Goal: Task Accomplishment & Management: Use online tool/utility

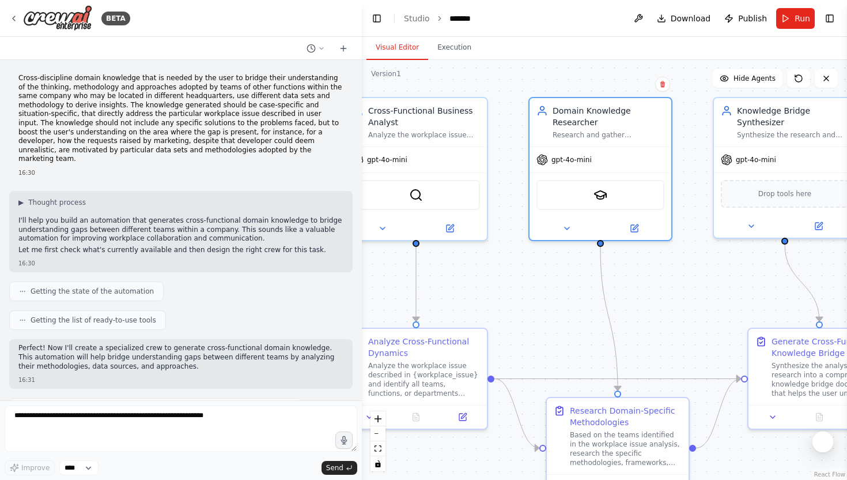
scroll to position [1320, 0]
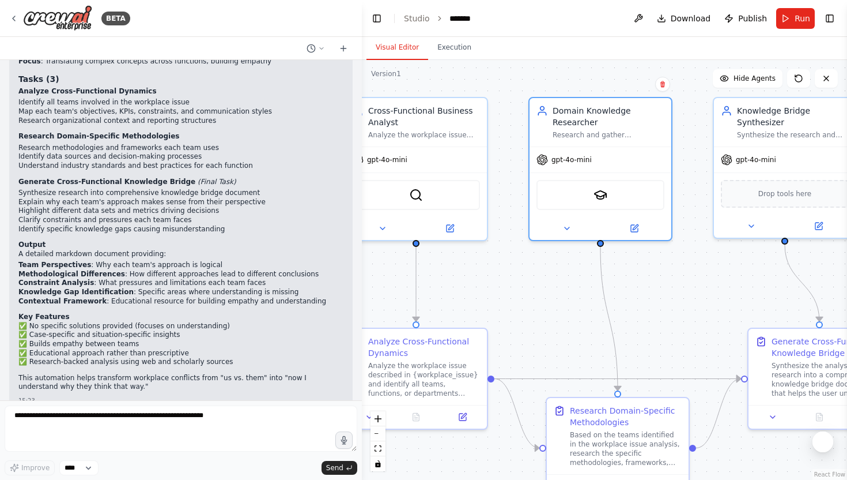
click at [438, 81] on div ".deletable-edge-delete-btn { width: 20px; height: 20px; border: 0px solid #ffff…" at bounding box center [604, 270] width 485 height 420
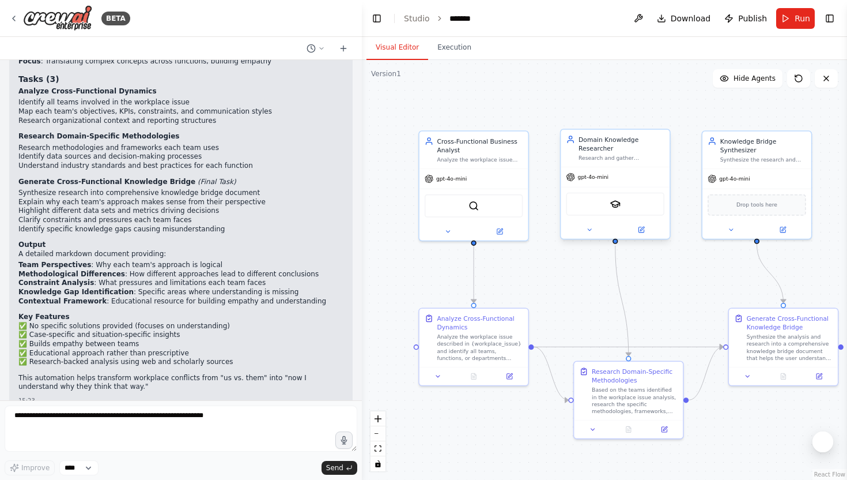
click at [638, 145] on div "Domain Knowledge Researcher" at bounding box center [622, 144] width 86 height 18
click at [647, 276] on div ".deletable-edge-delete-btn { width: 20px; height: 20px; border: 0px solid #ffff…" at bounding box center [604, 270] width 485 height 420
click at [755, 144] on div "Knowledge Bridge Synthesizer" at bounding box center [764, 144] width 86 height 18
click at [821, 378] on button at bounding box center [819, 374] width 31 height 10
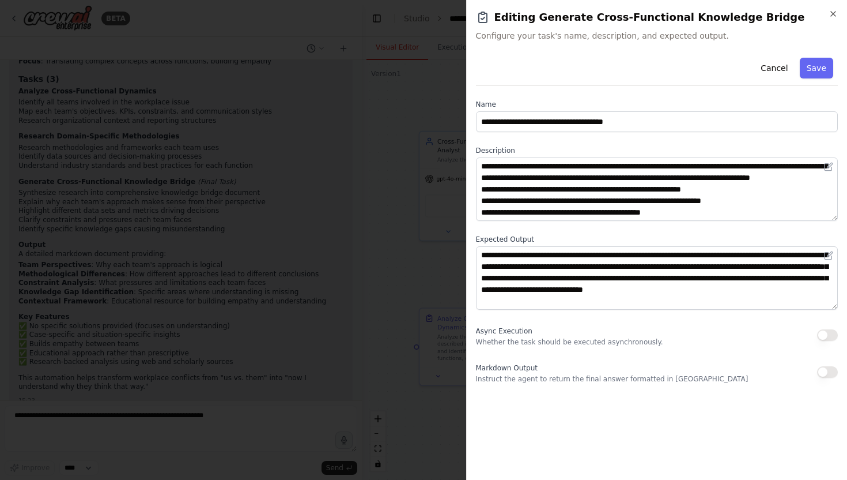
click at [429, 238] on div at bounding box center [423, 240] width 847 height 480
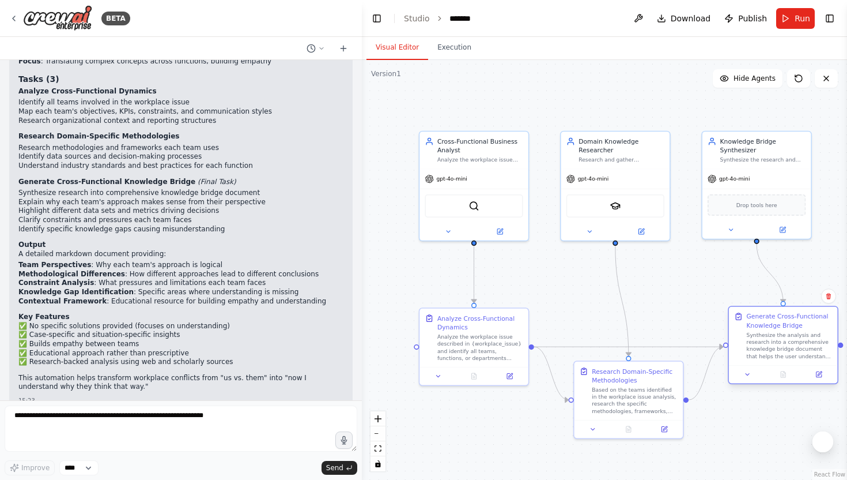
click at [795, 347] on div "Synthesize the analysis and research into a comprehensive knowledge bridge docu…" at bounding box center [790, 345] width 86 height 28
click at [831, 297] on icon at bounding box center [828, 295] width 7 height 7
click at [808, 297] on button "Confirm" at bounding box center [796, 296] width 41 height 14
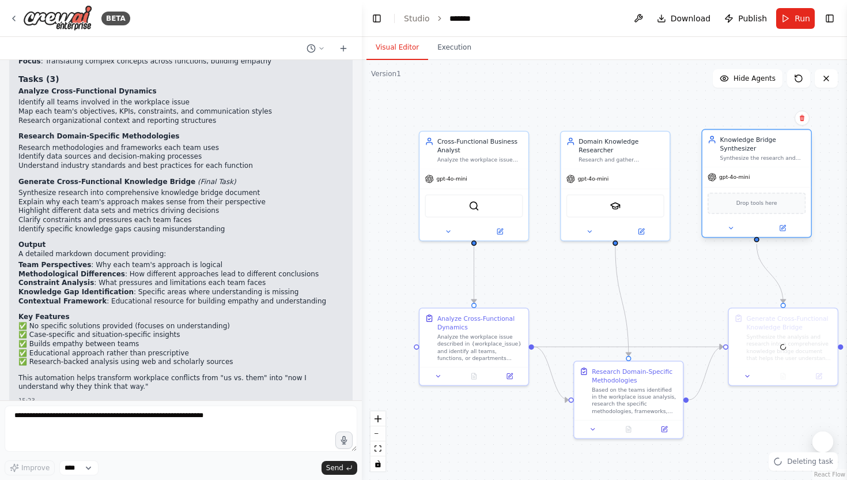
click at [786, 153] on div "Knowledge Bridge Synthesizer Synthesize the research and analysis into actionab…" at bounding box center [764, 148] width 86 height 27
click at [801, 118] on icon at bounding box center [802, 118] width 5 height 6
click at [781, 118] on button "Confirm" at bounding box center [769, 118] width 41 height 14
click at [772, 117] on button "Confirm" at bounding box center [769, 118] width 41 height 14
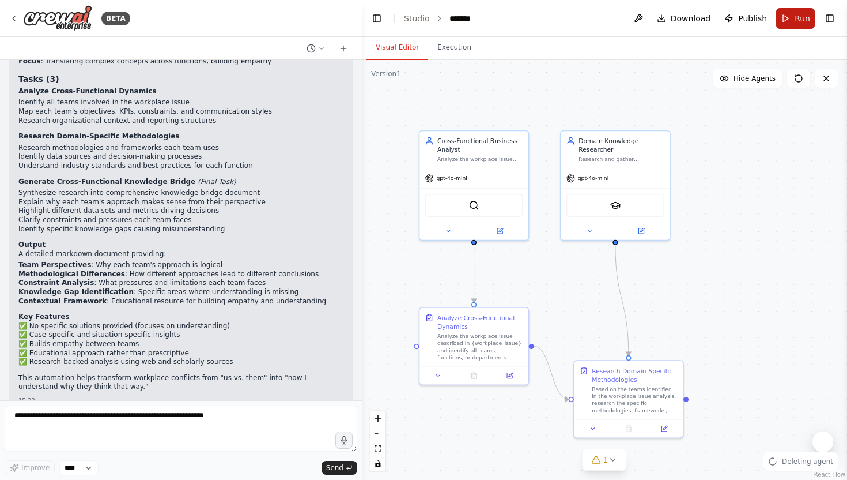
click at [797, 9] on button "Run" at bounding box center [795, 18] width 39 height 21
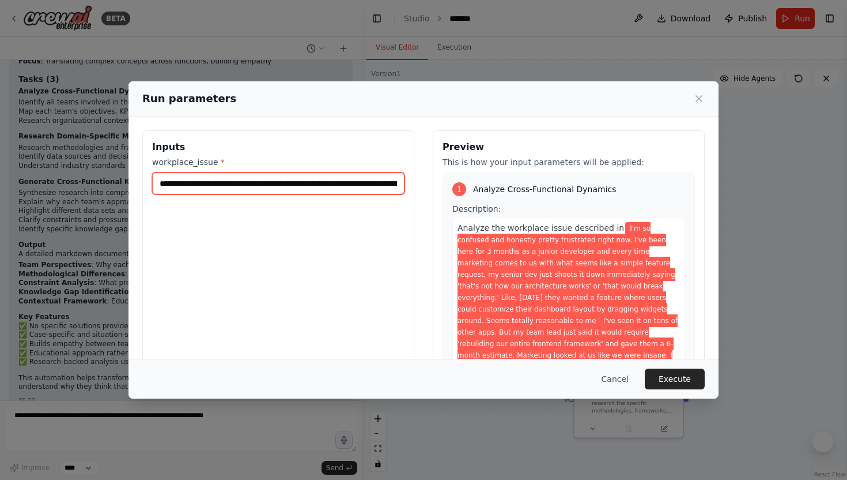
click at [299, 180] on input "**********" at bounding box center [278, 183] width 252 height 22
click at [159, 182] on input "**********" at bounding box center [278, 183] width 252 height 22
drag, startPoint x: 159, startPoint y: 182, endPoint x: 662, endPoint y: 188, distance: 503.3
click at [662, 188] on div "**********" at bounding box center [423, 266] width 563 height 273
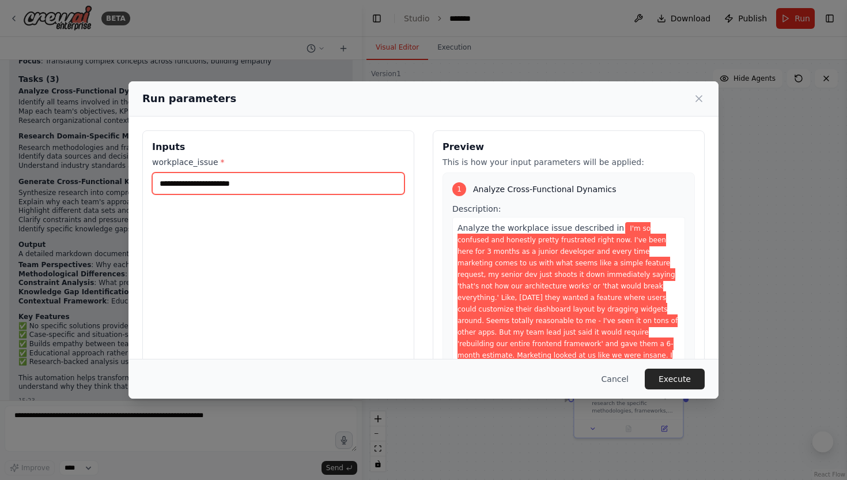
scroll to position [0, 0]
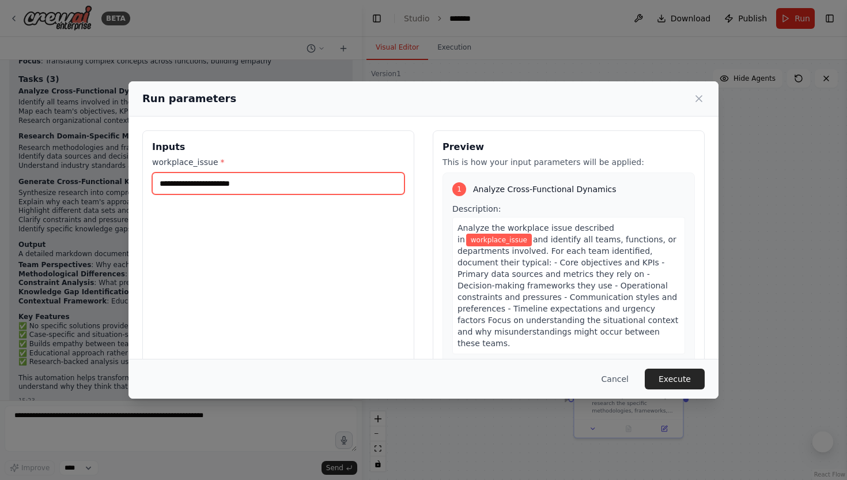
paste input "**********"
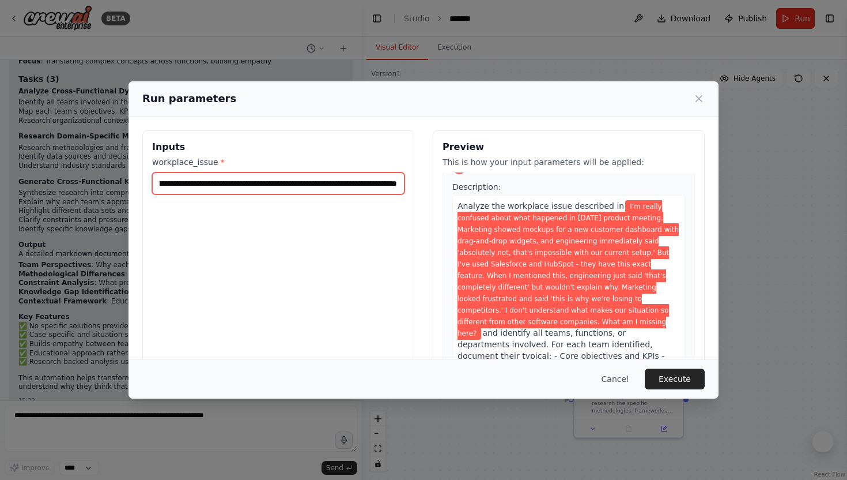
scroll to position [25, 0]
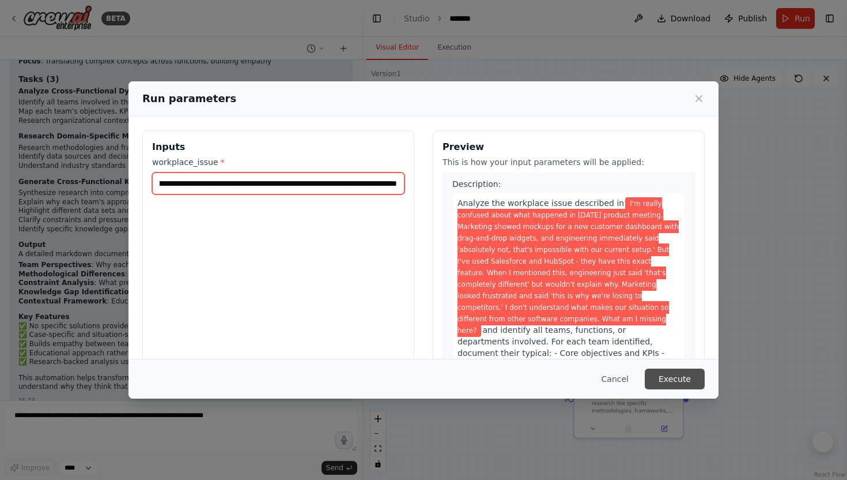
type input "**********"
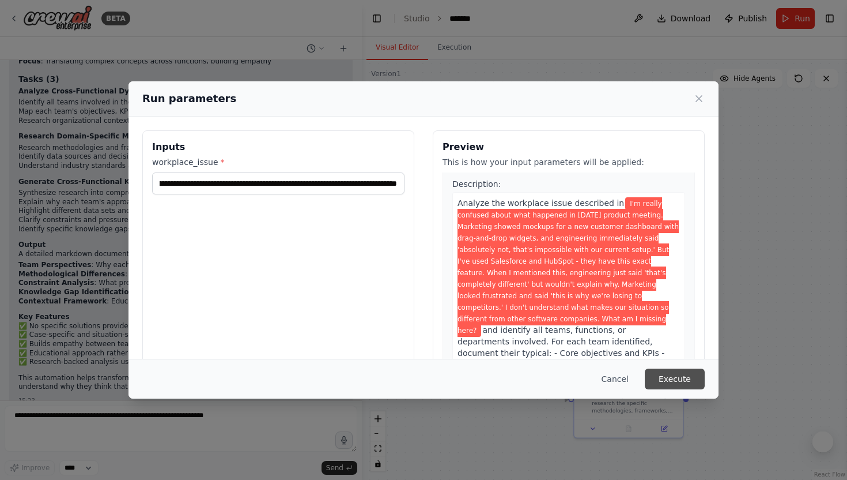
click at [688, 374] on button "Execute" at bounding box center [675, 378] width 60 height 21
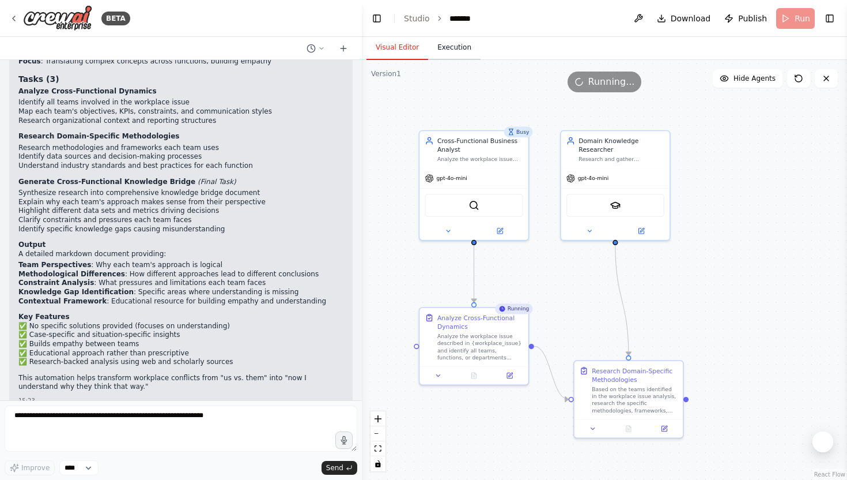
click at [454, 45] on button "Execution" at bounding box center [454, 48] width 52 height 24
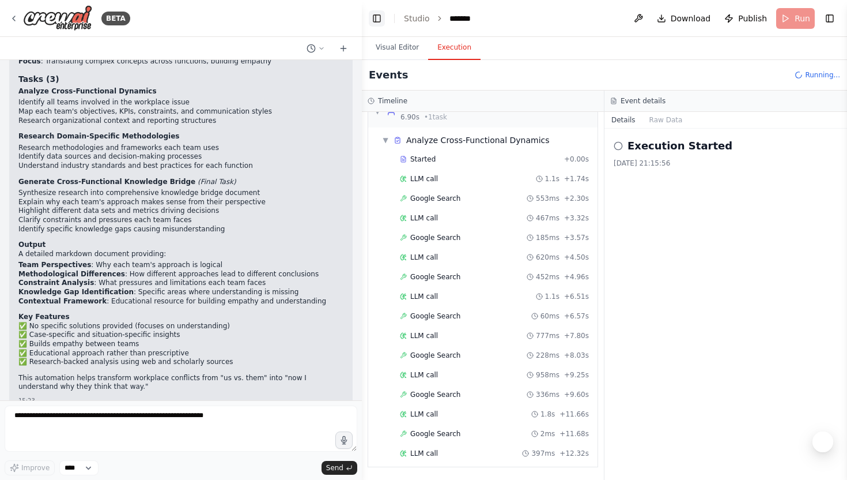
click at [382, 13] on button "Toggle Left Sidebar" at bounding box center [377, 18] width 16 height 16
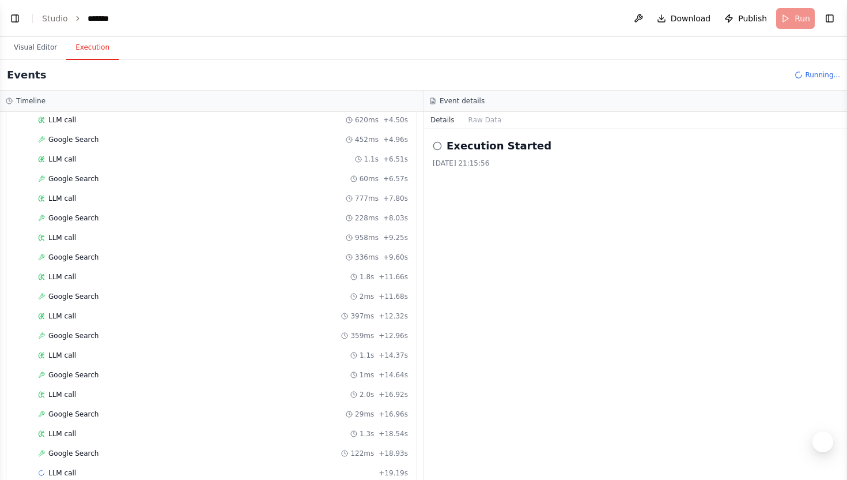
scroll to position [180, 0]
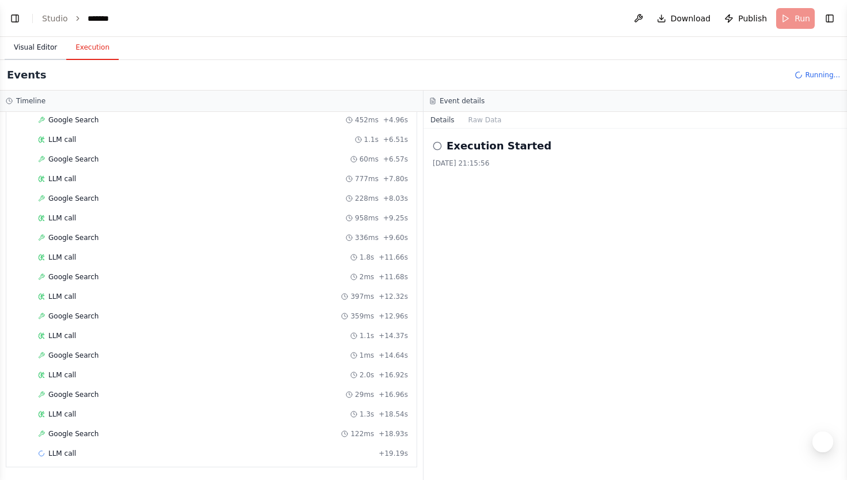
click at [35, 55] on button "Visual Editor" at bounding box center [36, 48] width 62 height 24
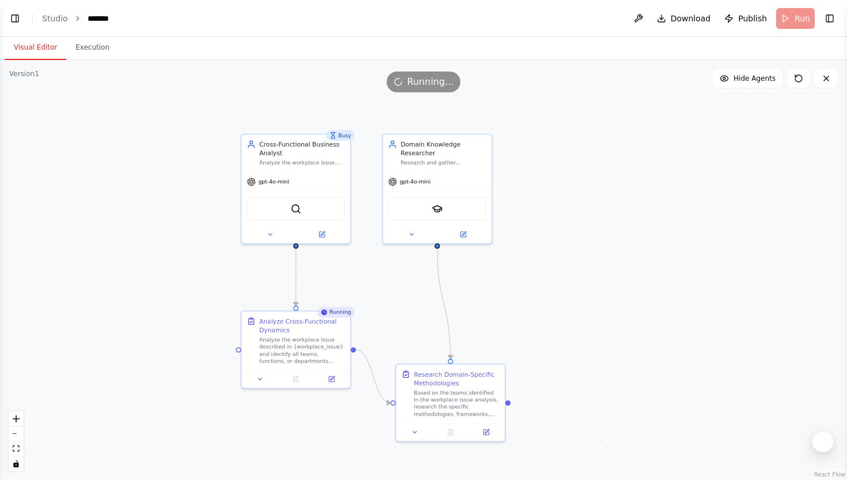
drag, startPoint x: 401, startPoint y: 188, endPoint x: 592, endPoint y: 194, distance: 190.9
click at [592, 194] on div ".deletable-edge-delete-btn { width: 20px; height: 20px; border: 0px solid #ffff…" at bounding box center [423, 270] width 847 height 420
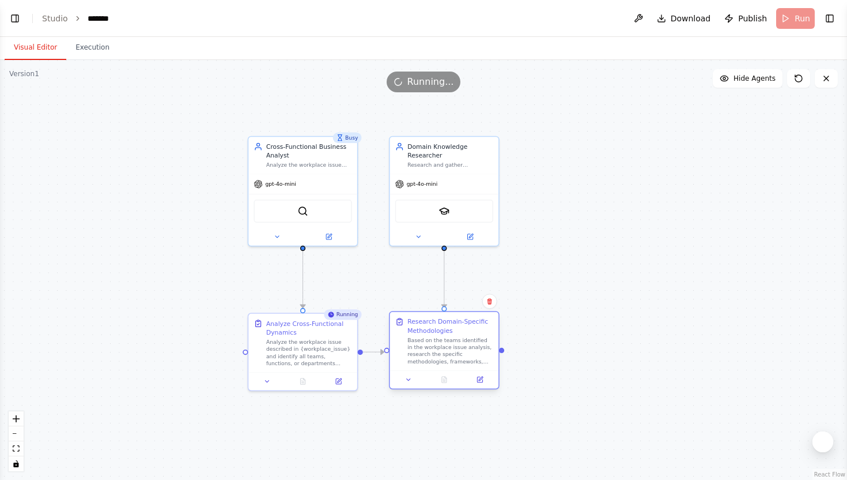
drag, startPoint x: 473, startPoint y: 404, endPoint x: 464, endPoint y: 352, distance: 53.3
click at [464, 352] on div "Based on the teams identified in the workplace issue analysis, research the spe…" at bounding box center [451, 351] width 86 height 28
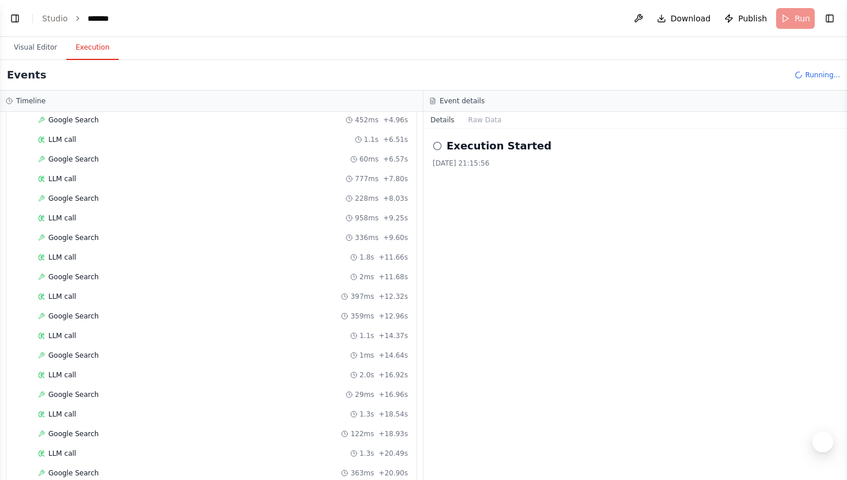
click at [98, 58] on button "Execution" at bounding box center [92, 48] width 52 height 24
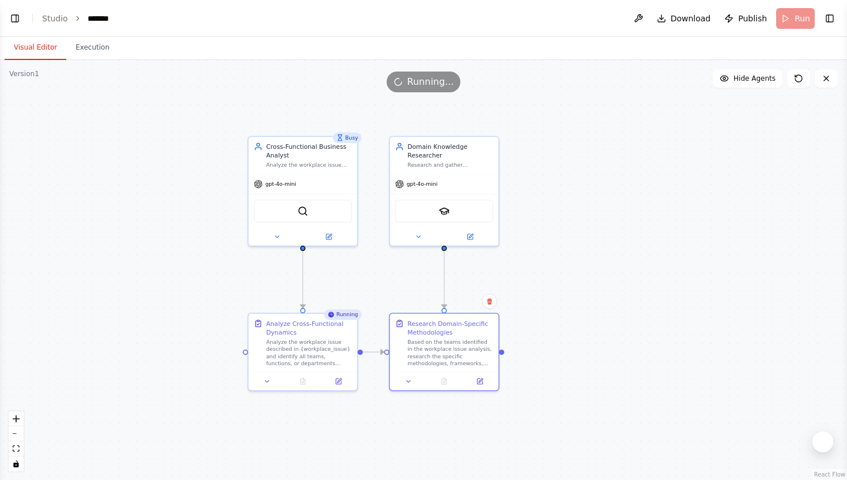
click at [38, 43] on button "Visual Editor" at bounding box center [36, 48] width 62 height 24
click at [96, 48] on button "Execution" at bounding box center [92, 48] width 52 height 24
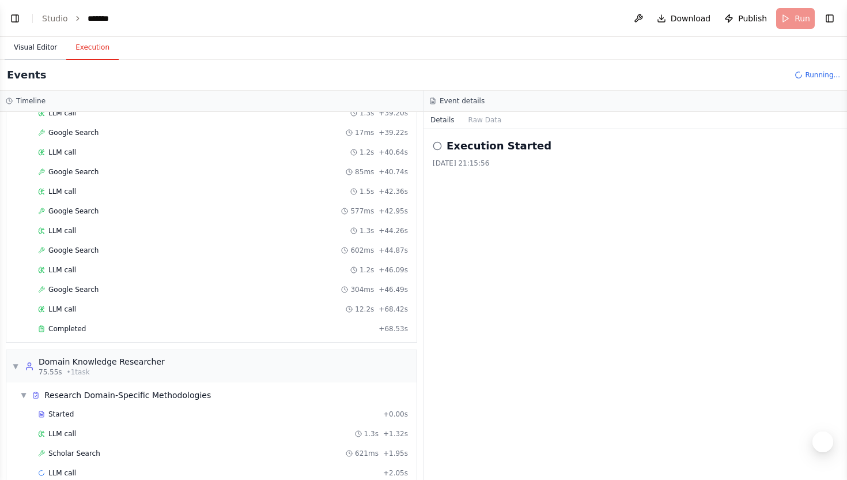
scroll to position [892, 0]
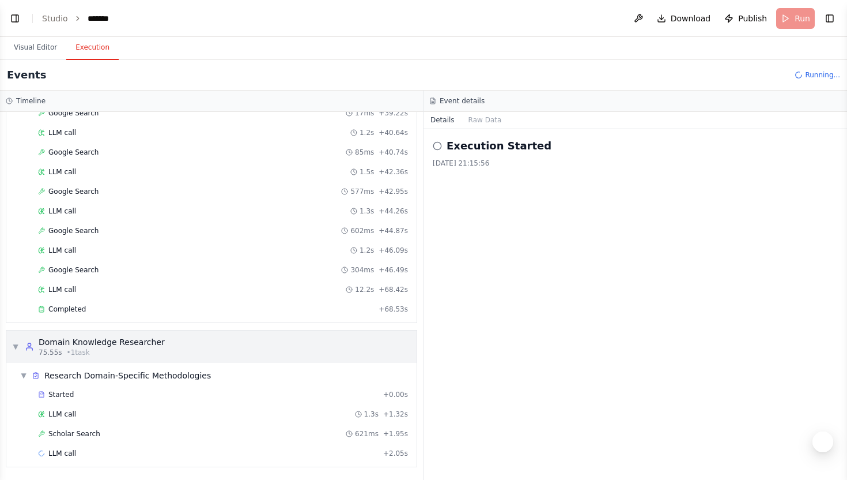
click at [27, 350] on icon at bounding box center [30, 349] width 6 height 2
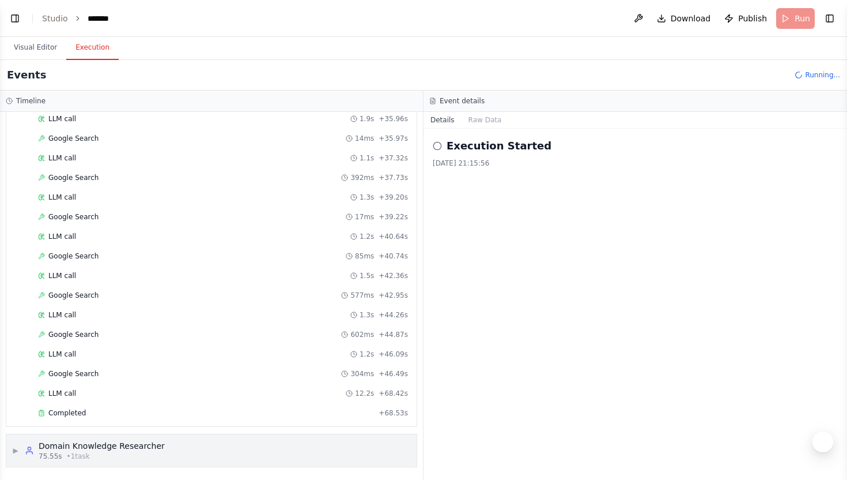
scroll to position [0, 0]
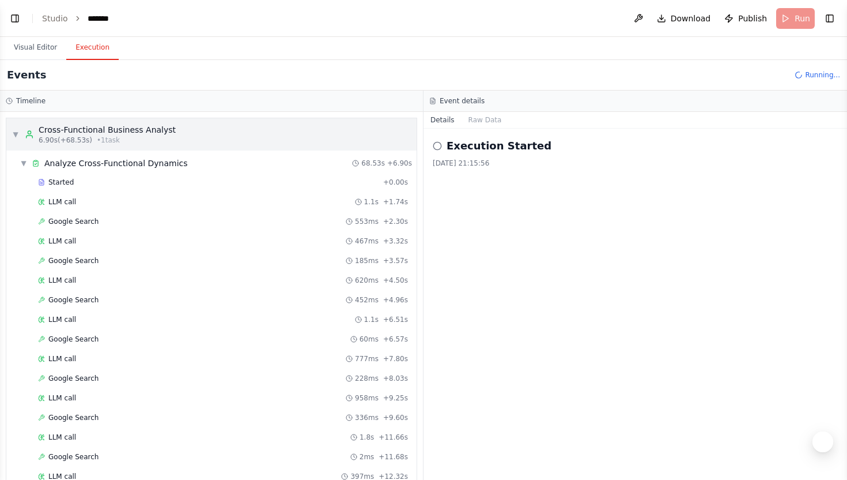
click at [20, 134] on div "▼ Cross-Functional Business Analyst 6.90s (+68.53s) • 1 task" at bounding box center [94, 134] width 164 height 21
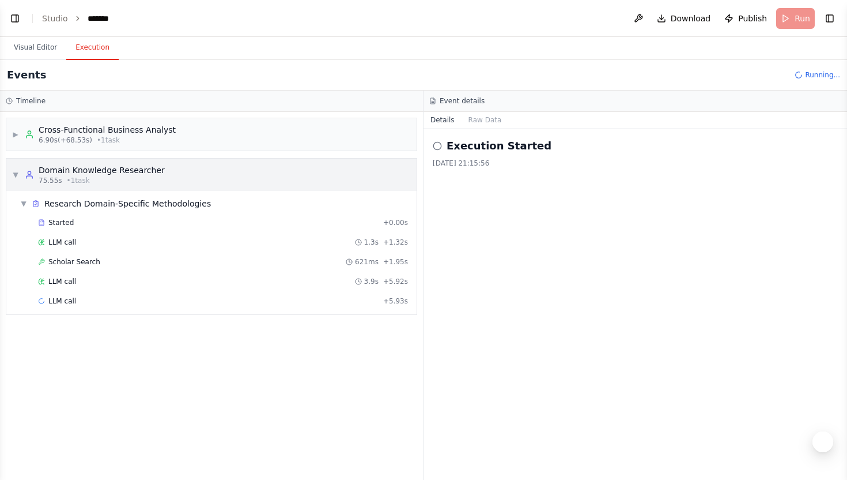
click at [19, 170] on div "▼ Domain Knowledge Researcher 75.55s • 1 task" at bounding box center [88, 174] width 153 height 21
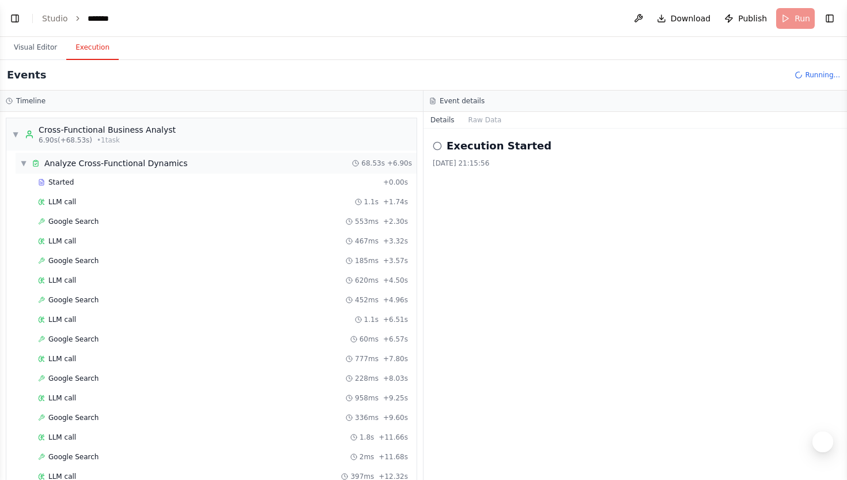
click at [22, 164] on span "▼" at bounding box center [23, 163] width 7 height 9
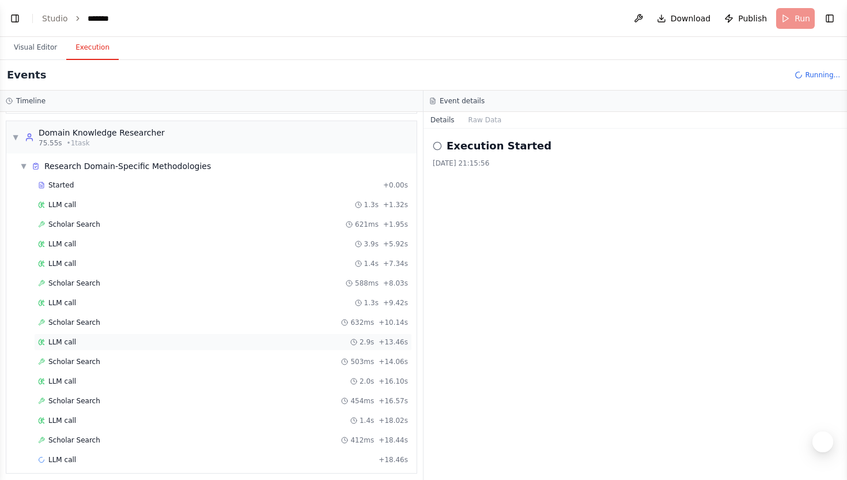
scroll to position [69, 0]
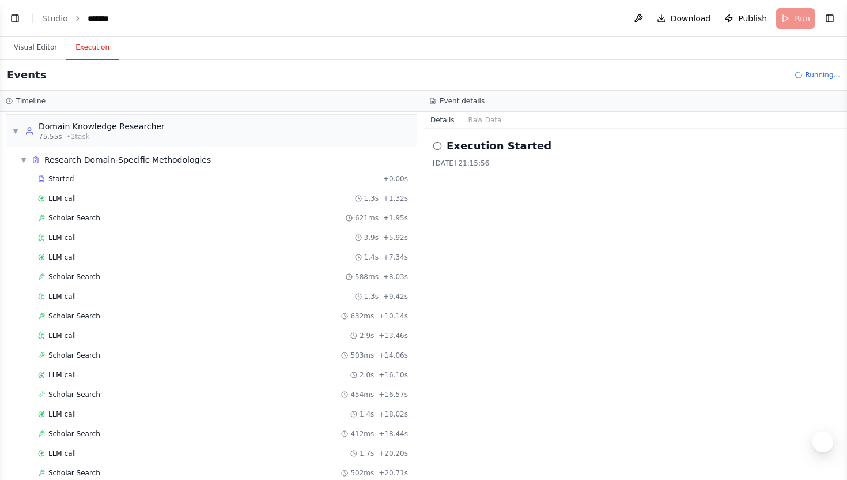
click at [485, 167] on div "17/09/2025, 21:15:56" at bounding box center [635, 163] width 405 height 9
click at [482, 164] on div "17/09/2025, 21:15:56" at bounding box center [635, 163] width 405 height 9
click at [496, 122] on button "Raw Data" at bounding box center [485, 120] width 47 height 16
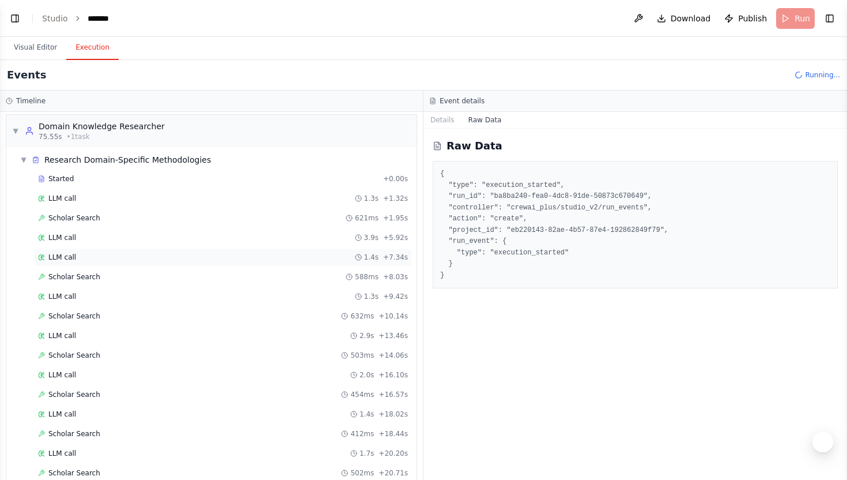
scroll to position [304, 0]
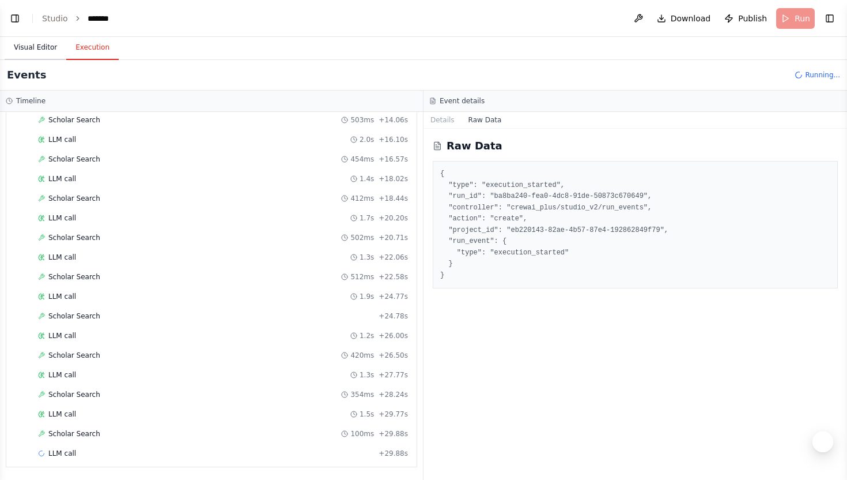
click at [42, 48] on button "Visual Editor" at bounding box center [36, 48] width 62 height 24
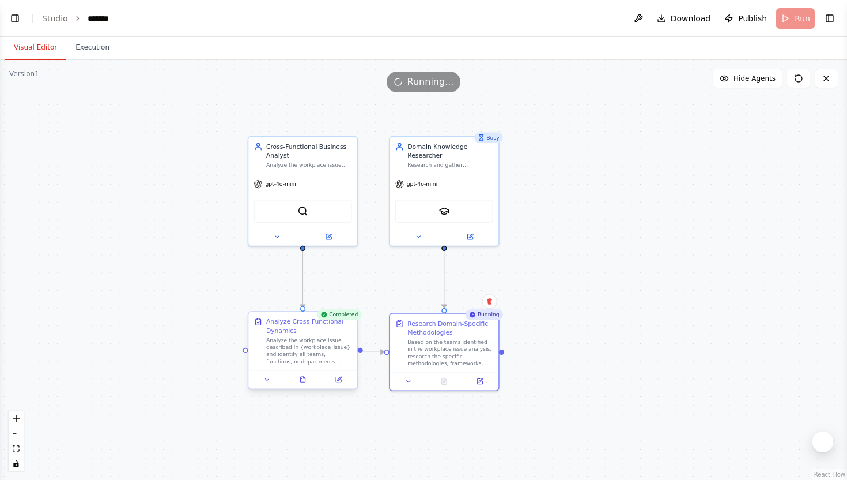
click at [327, 355] on div "Analyze the workplace issue described in {workplace_issue} and identify all tea…" at bounding box center [309, 351] width 86 height 28
click at [338, 380] on icon at bounding box center [339, 378] width 4 height 4
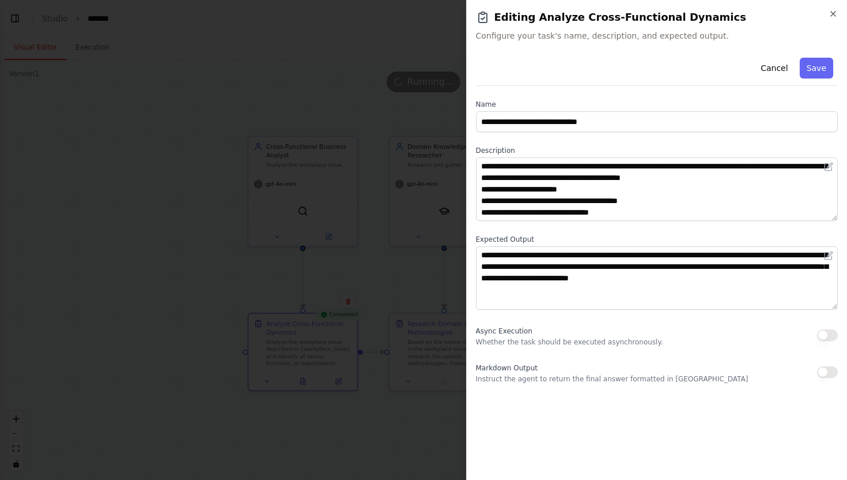
click at [339, 384] on div at bounding box center [423, 240] width 847 height 480
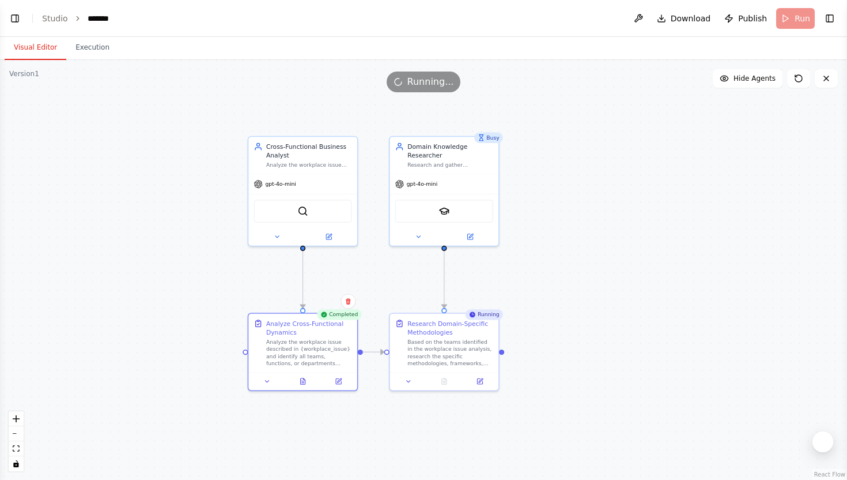
click at [330, 406] on div ".deletable-edge-delete-btn { width: 20px; height: 20px; border: 0px solid #ffff…" at bounding box center [423, 270] width 847 height 420
click at [326, 350] on div "Analyze the workplace issue described in {workplace_issue} and identify all tea…" at bounding box center [309, 351] width 86 height 28
click at [91, 59] on button "Execution" at bounding box center [92, 48] width 52 height 24
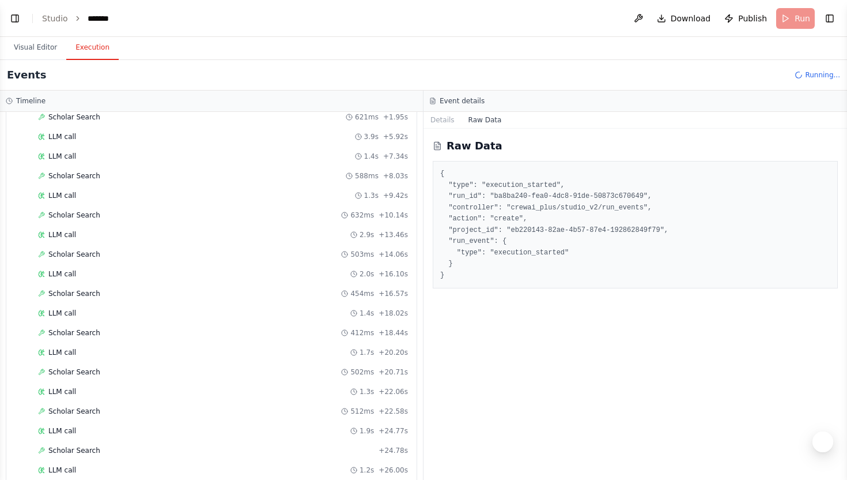
scroll to position [0, 0]
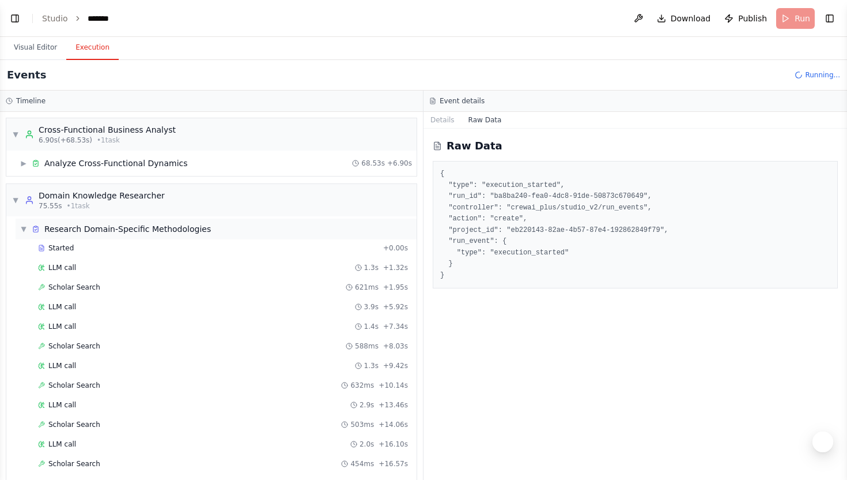
click at [23, 225] on span "▼" at bounding box center [23, 228] width 7 height 9
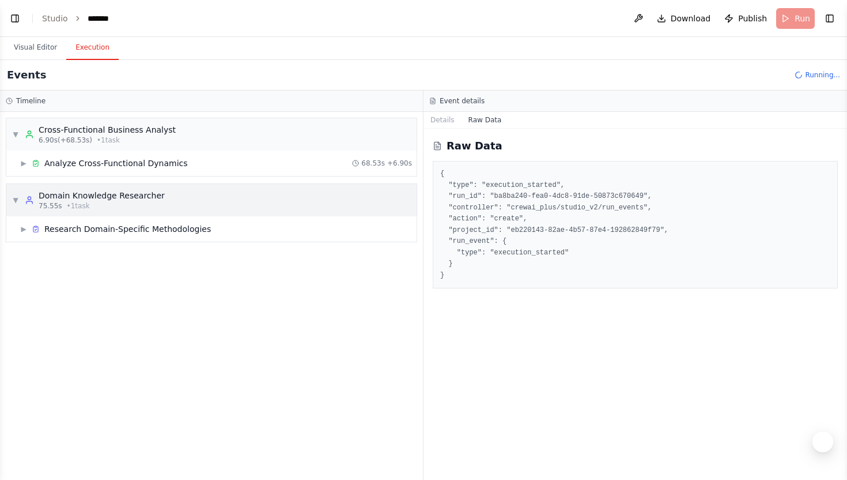
click at [13, 202] on span "▼" at bounding box center [15, 199] width 7 height 9
click at [111, 237] on div "▶ Research Domain-Specific Methodologies 87.01s + 75.55s" at bounding box center [216, 228] width 401 height 21
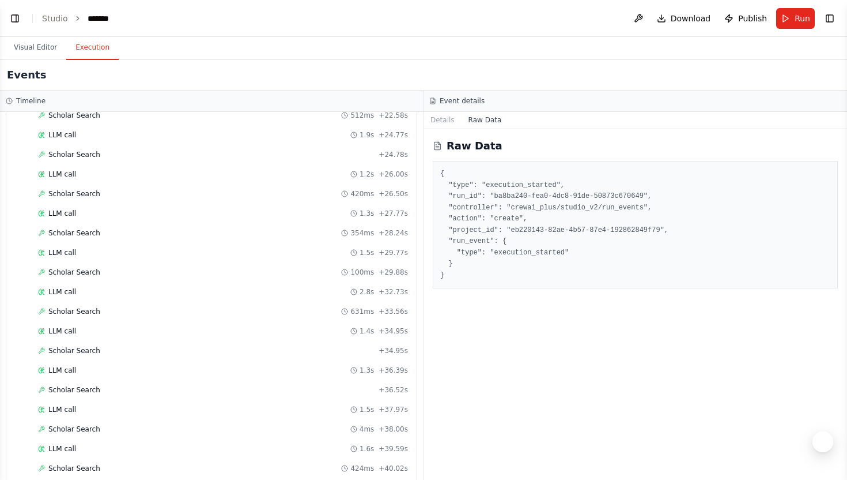
scroll to position [775, 0]
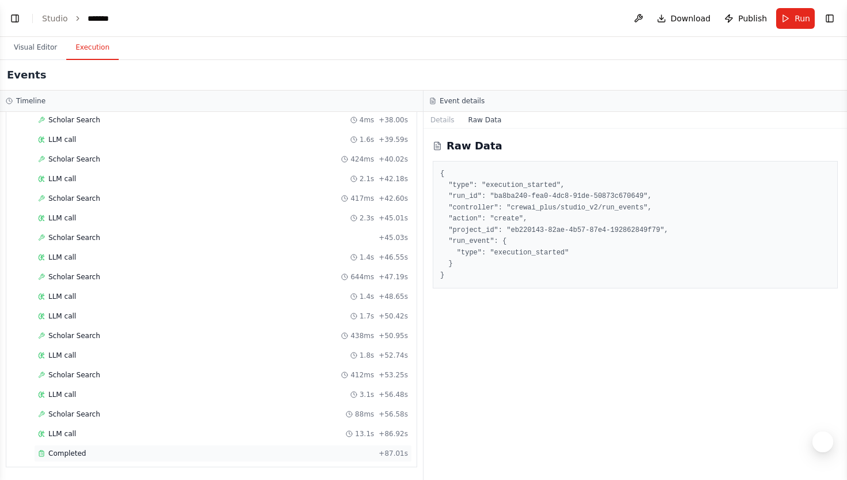
click at [92, 457] on div "Completed" at bounding box center [206, 452] width 336 height 9
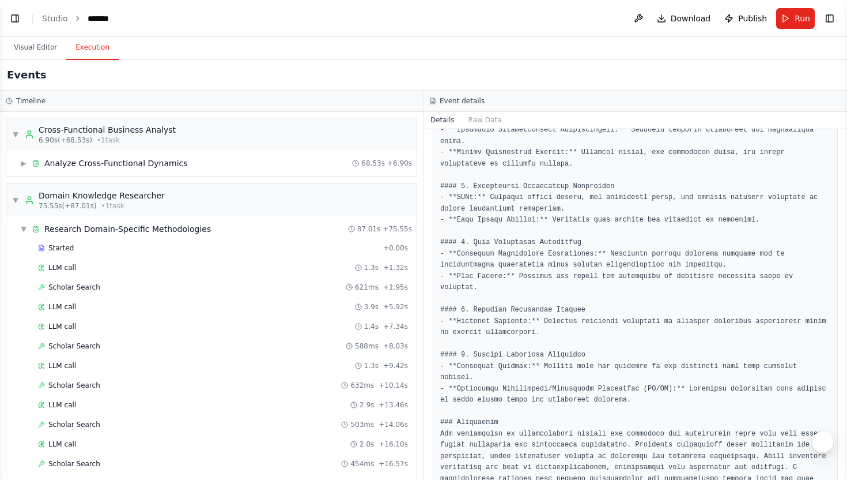
scroll to position [835, 0]
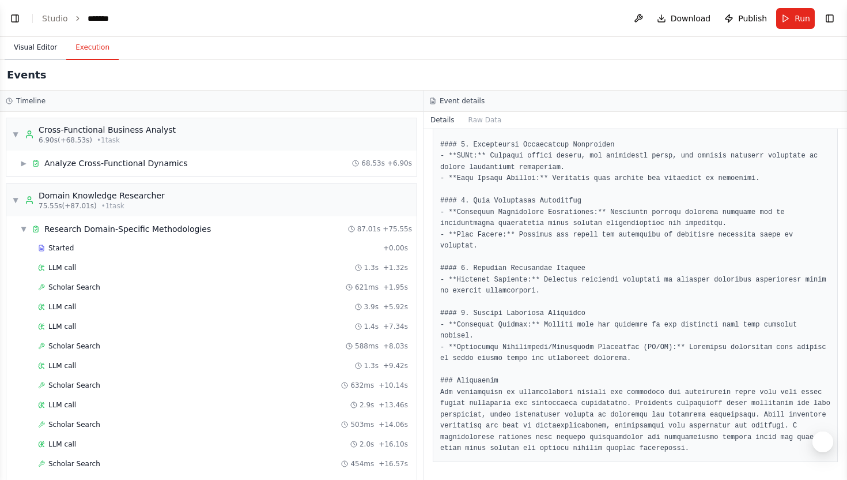
click at [46, 44] on button "Visual Editor" at bounding box center [36, 48] width 62 height 24
click at [111, 51] on button "Execution" at bounding box center [92, 48] width 52 height 24
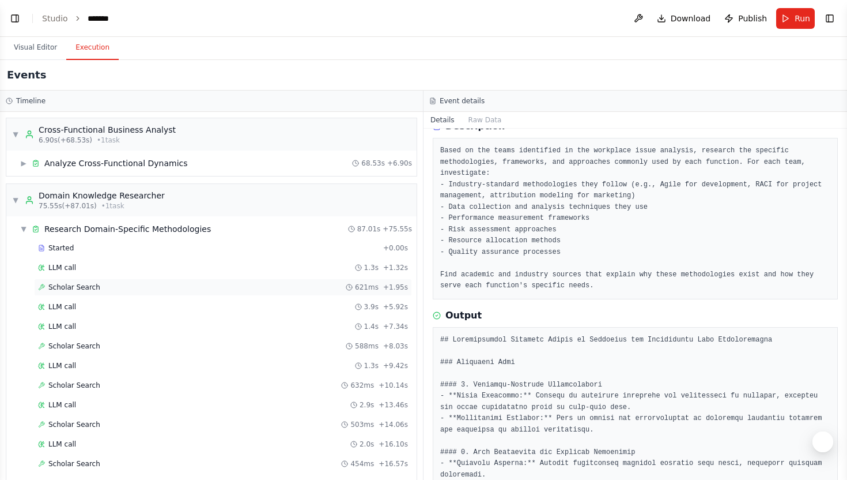
scroll to position [58, 0]
click at [19, 191] on div "▼ Domain Knowledge Researcher 75.55s (+87.01s) • 1 task" at bounding box center [88, 200] width 153 height 21
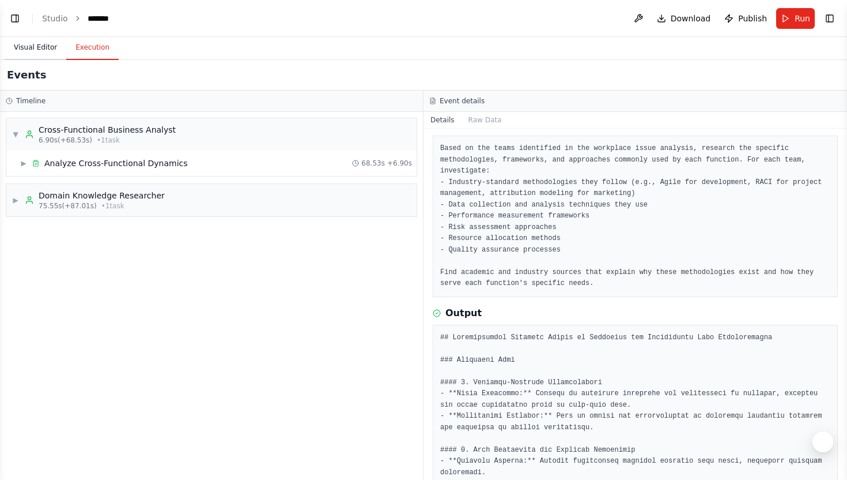
click at [33, 41] on button "Visual Editor" at bounding box center [36, 48] width 62 height 24
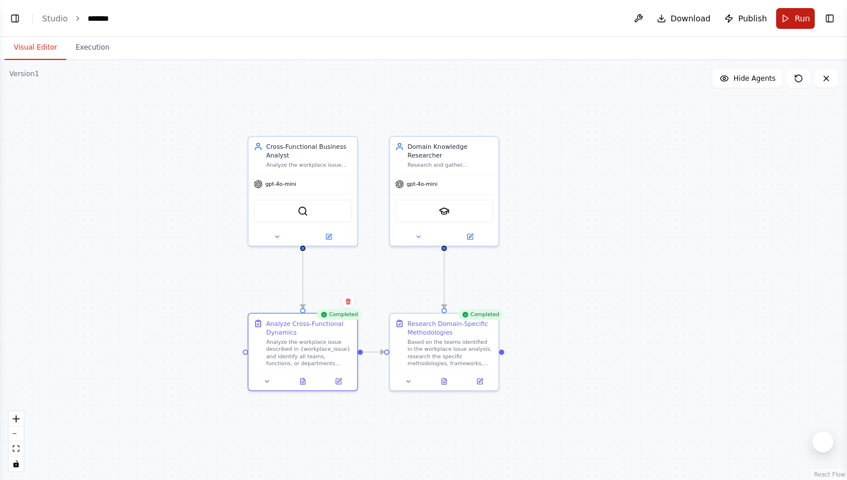
click at [798, 21] on span "Run" at bounding box center [803, 19] width 16 height 12
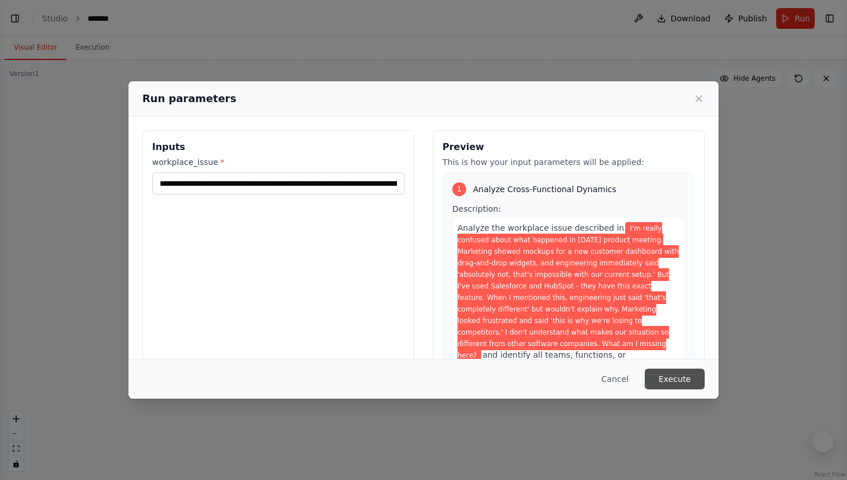
click at [691, 375] on button "Execute" at bounding box center [675, 378] width 60 height 21
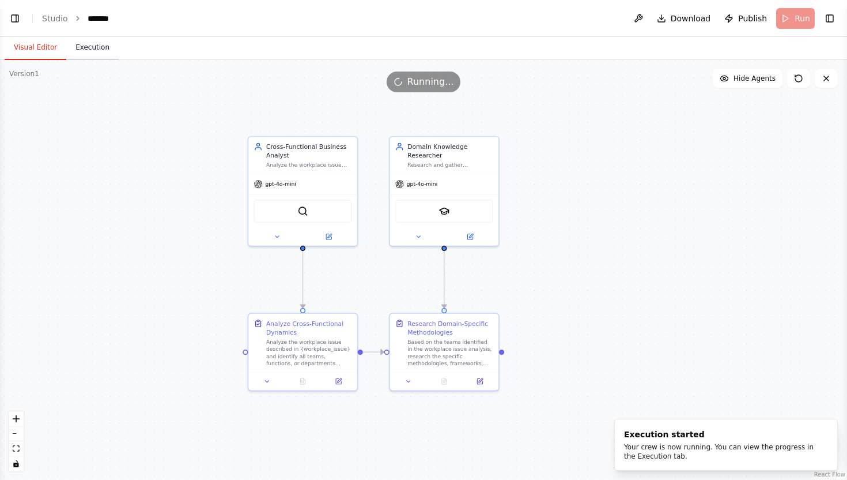
click at [95, 50] on button "Execution" at bounding box center [92, 48] width 52 height 24
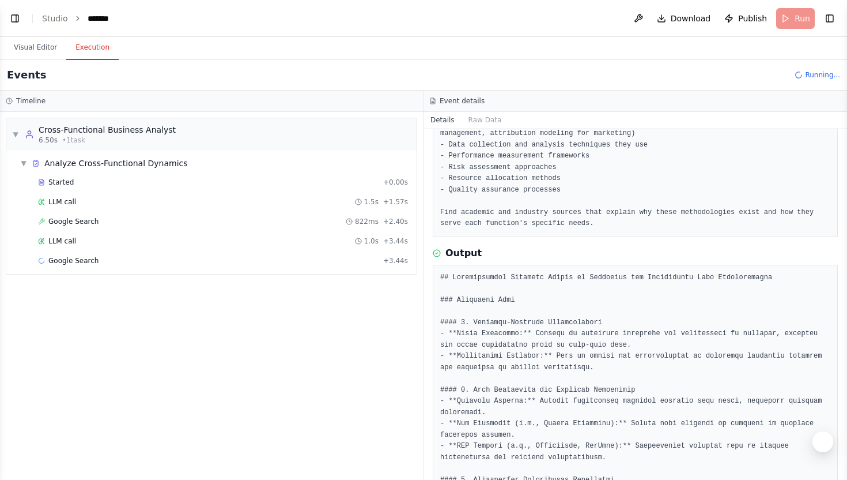
scroll to position [0, 0]
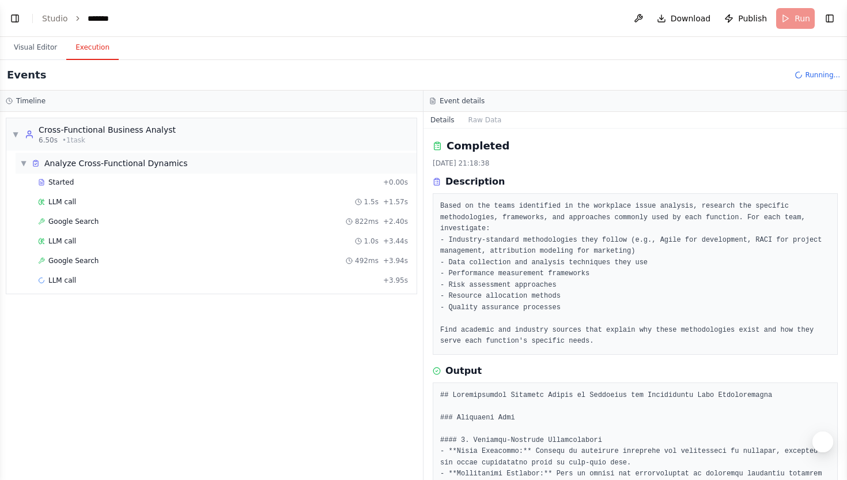
click at [22, 164] on span "▼" at bounding box center [23, 163] width 7 height 9
click at [17, 131] on span "▼" at bounding box center [15, 134] width 7 height 9
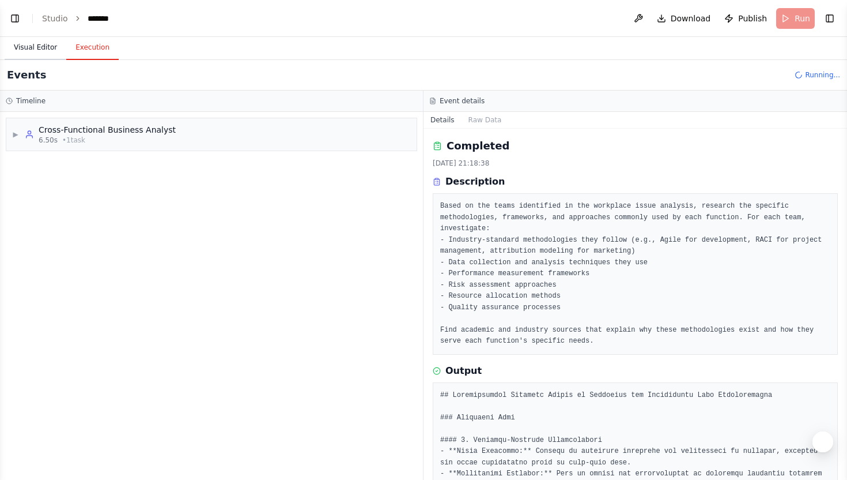
click at [47, 41] on button "Visual Editor" at bounding box center [36, 48] width 62 height 24
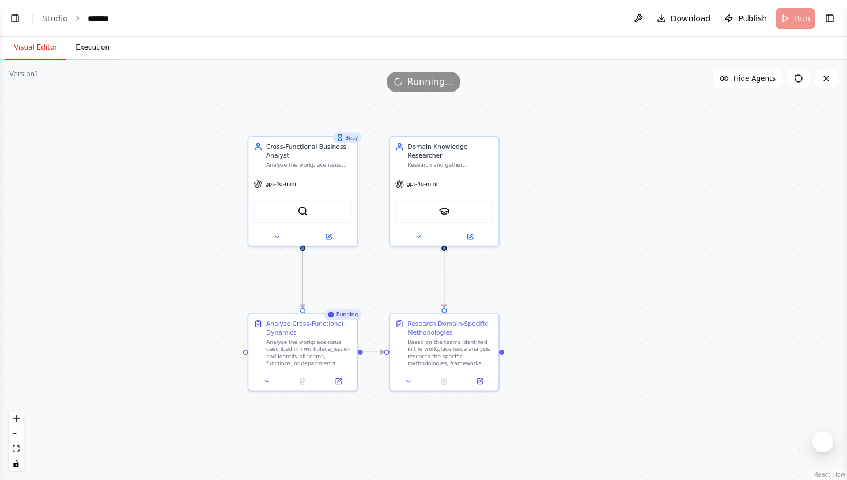
click at [86, 41] on button "Execution" at bounding box center [92, 48] width 52 height 24
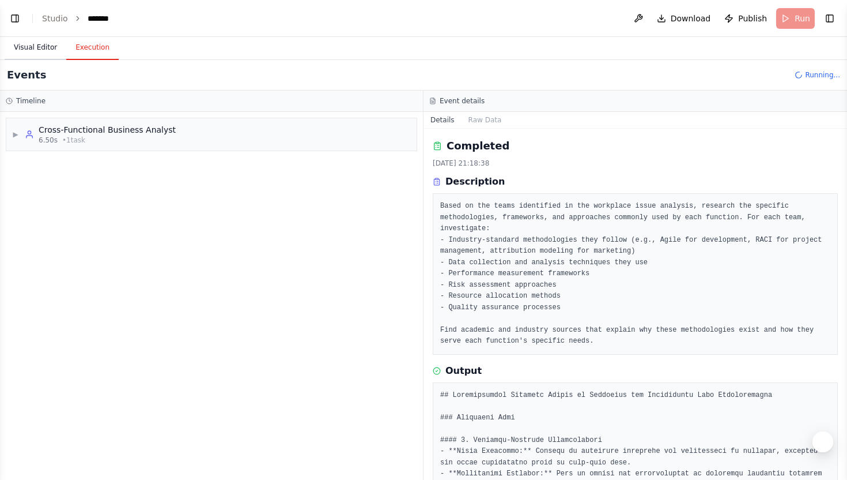
click at [48, 46] on button "Visual Editor" at bounding box center [36, 48] width 62 height 24
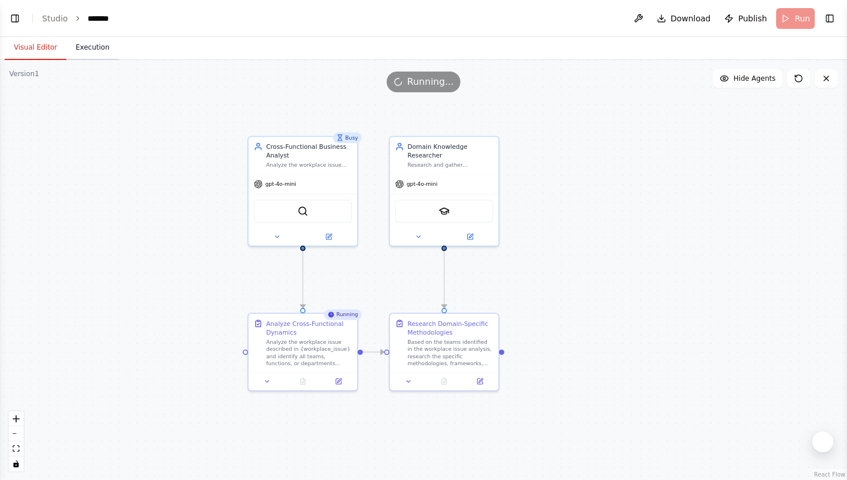
click at [81, 47] on button "Execution" at bounding box center [92, 48] width 52 height 24
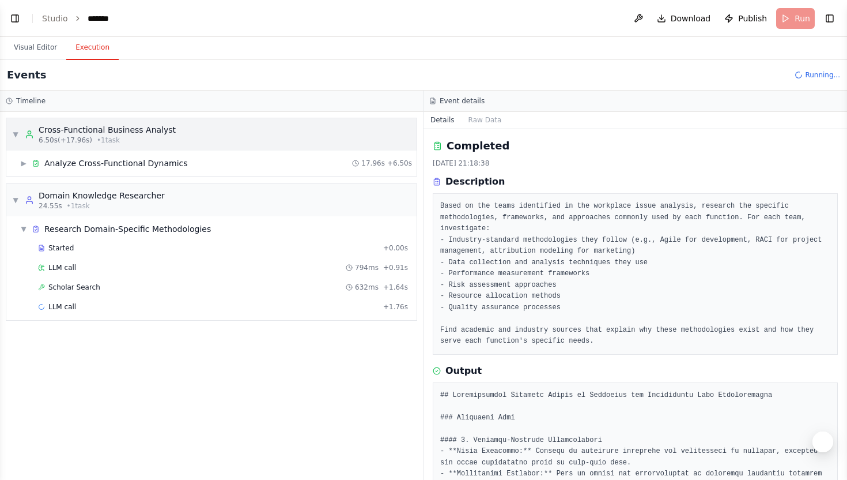
click at [97, 149] on div "▼ Cross-Functional Business Analyst 6.50s (+17.96s) • 1 task" at bounding box center [211, 134] width 410 height 32
click at [16, 196] on span "▼" at bounding box center [15, 199] width 7 height 9
click at [16, 195] on span "▼" at bounding box center [15, 199] width 7 height 9
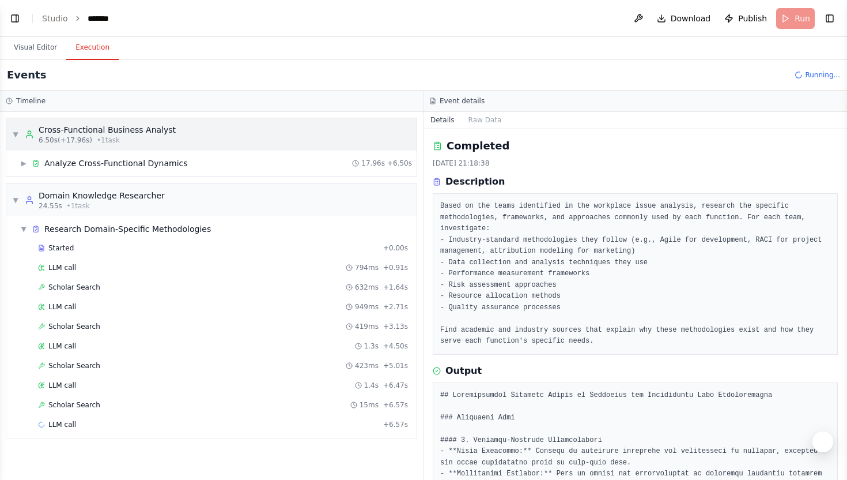
click at [22, 138] on div "▼ Cross-Functional Business Analyst 6.50s (+17.96s) • 1 task" at bounding box center [94, 134] width 164 height 21
click at [43, 56] on button "Visual Editor" at bounding box center [36, 48] width 62 height 24
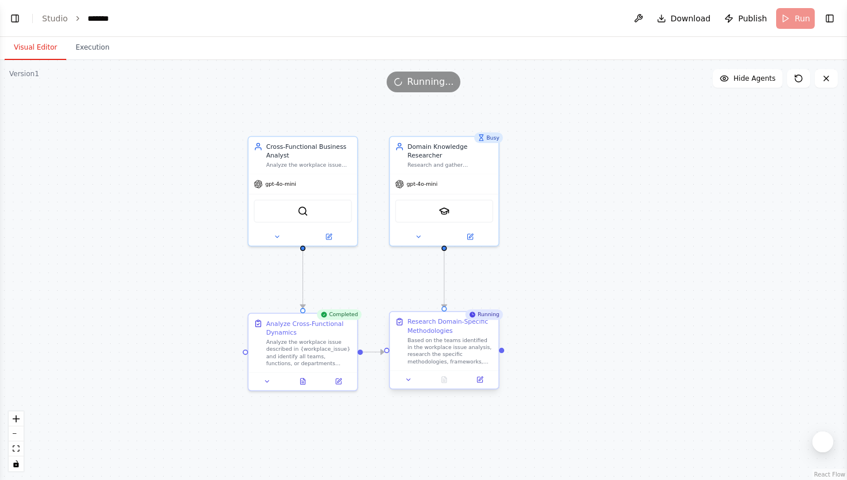
click at [458, 387] on div at bounding box center [444, 379] width 109 height 18
click at [444, 149] on div "Domain Knowledge Researcher" at bounding box center [451, 149] width 86 height 18
drag, startPoint x: 371, startPoint y: 351, endPoint x: 371, endPoint y: 375, distance: 23.6
click at [371, 372] on div ".deletable-edge-delete-btn { width: 20px; height: 20px; border: 0px solid #ffff…" at bounding box center [423, 270] width 847 height 420
drag, startPoint x: 374, startPoint y: 349, endPoint x: 373, endPoint y: 300, distance: 49.0
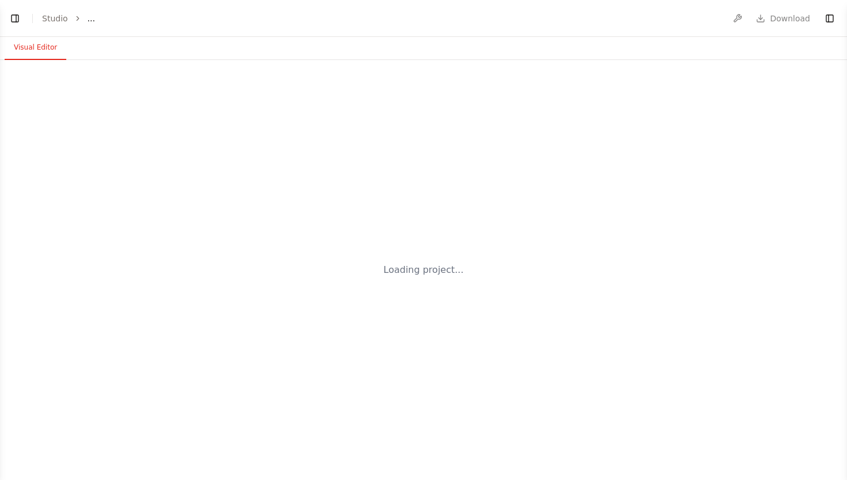
select select "****"
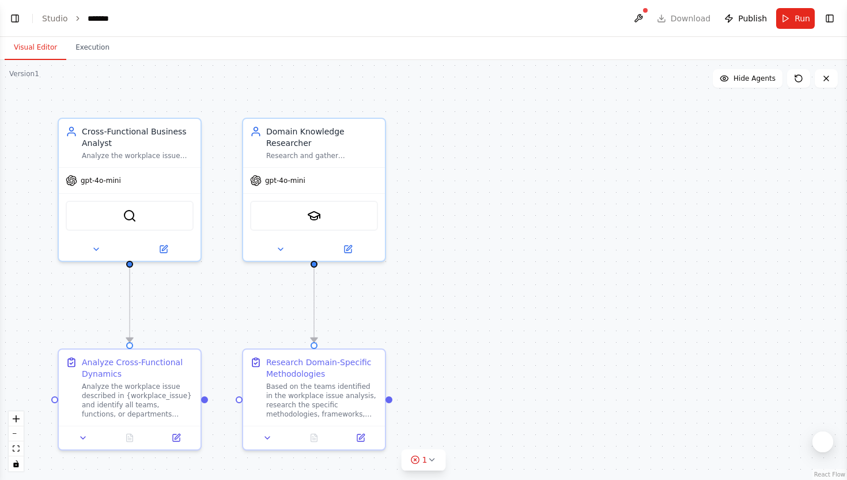
scroll to position [1320, 0]
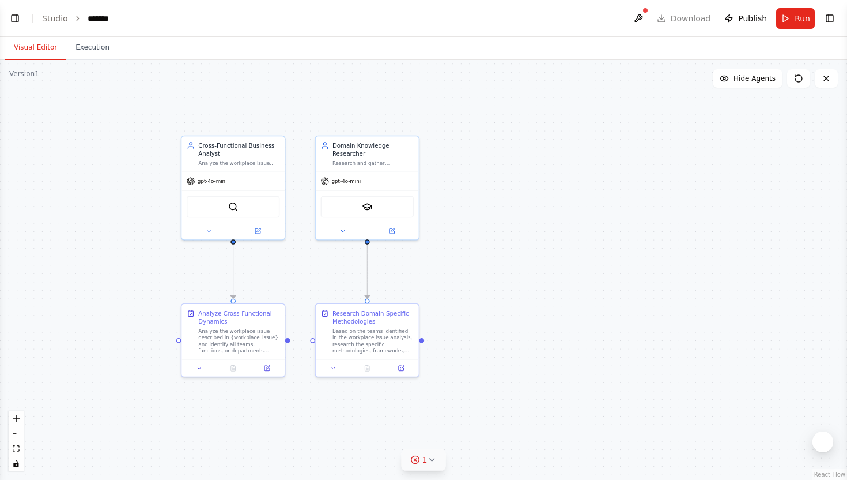
click at [425, 453] on button "1" at bounding box center [424, 459] width 44 height 21
click at [481, 322] on div ".deletable-edge-delete-btn { width: 20px; height: 20px; border: 0px solid #ffff…" at bounding box center [423, 270] width 847 height 420
click at [245, 139] on div "Cross-Functional Business Analyst" at bounding box center [238, 147] width 81 height 17
click at [261, 228] on button at bounding box center [257, 229] width 47 height 10
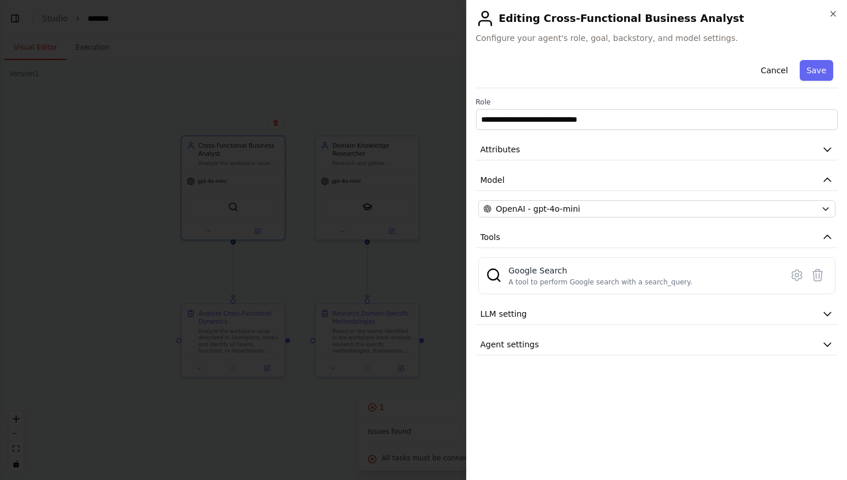
click at [325, 202] on div at bounding box center [423, 240] width 847 height 480
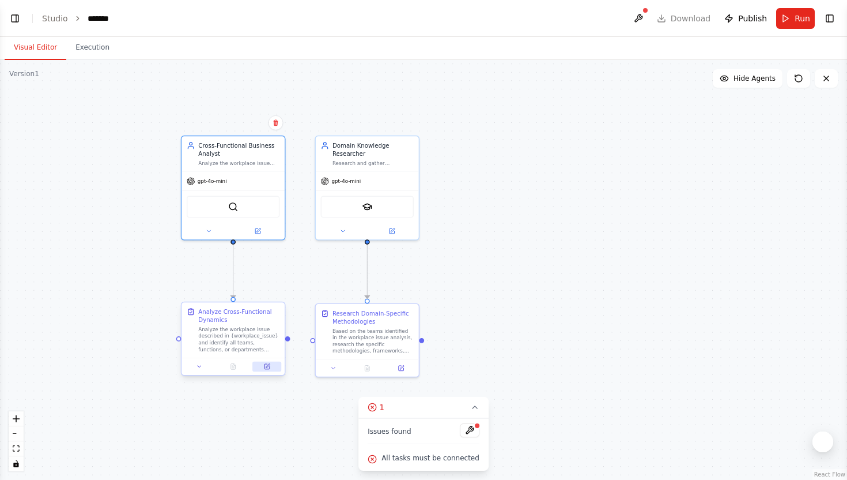
click at [267, 371] on div at bounding box center [233, 365] width 103 height 17
click at [266, 370] on button at bounding box center [266, 366] width 29 height 10
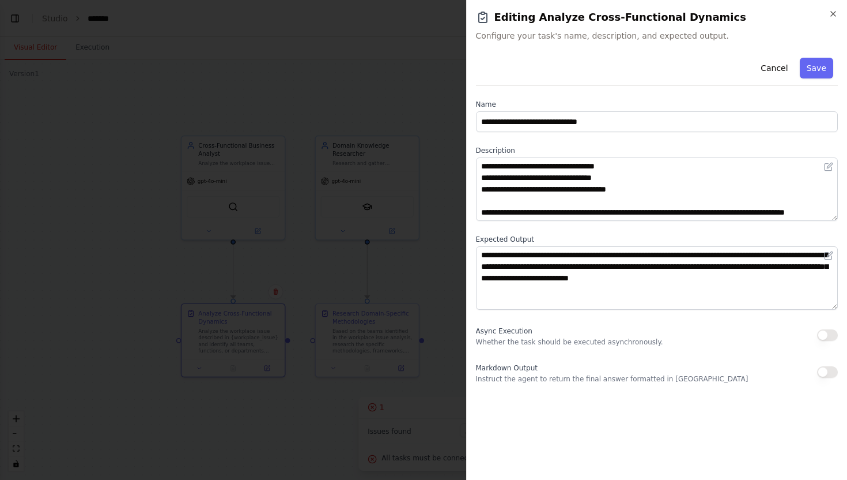
scroll to position [69, 0]
click at [829, 13] on icon "button" at bounding box center [833, 13] width 9 height 9
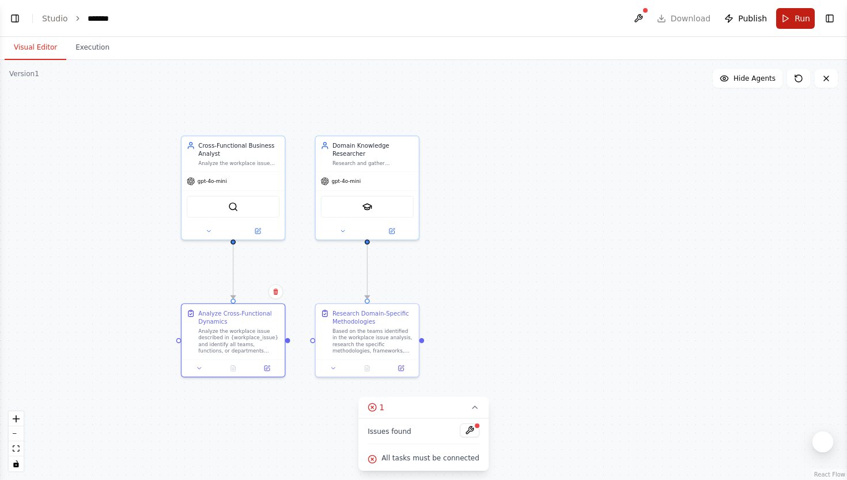
click at [794, 19] on button "Run" at bounding box center [795, 18] width 39 height 21
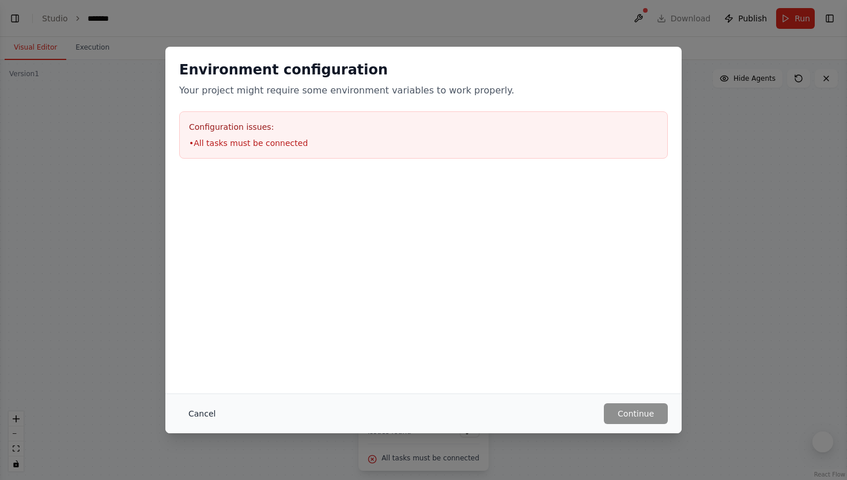
click at [199, 409] on button "Cancel" at bounding box center [202, 413] width 46 height 21
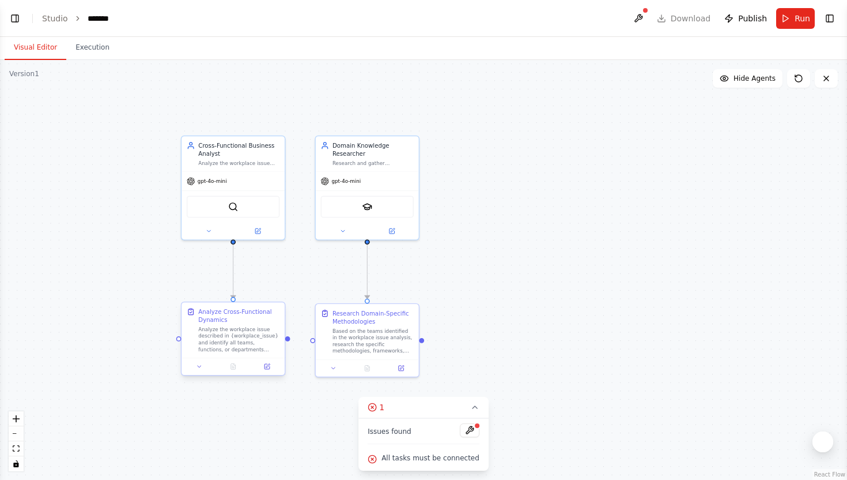
click at [288, 341] on div ".deletable-edge-delete-btn { width: 20px; height: 20px; border: 0px solid #ffff…" at bounding box center [423, 270] width 847 height 420
click at [266, 369] on icon at bounding box center [267, 366] width 5 height 5
click at [198, 364] on icon at bounding box center [199, 366] width 7 height 7
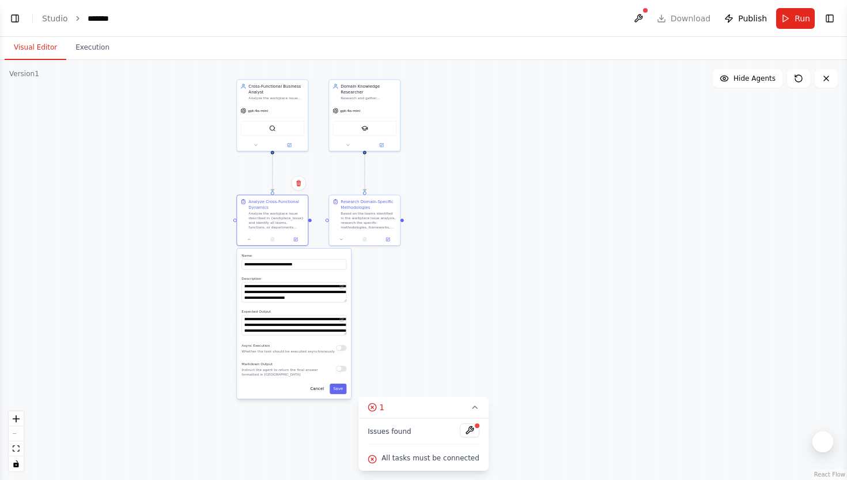
drag, startPoint x: 448, startPoint y: 292, endPoint x: 472, endPoint y: 174, distance: 121.0
click at [472, 174] on div ".deletable-edge-delete-btn { width: 20px; height: 20px; border: 0px solid #ffff…" at bounding box center [423, 270] width 847 height 420
drag, startPoint x: 364, startPoint y: 210, endPoint x: 476, endPoint y: 209, distance: 112.4
click at [466, 209] on div "Research Domain-Specific Methodologies Based on the teams identified in the wor…" at bounding box center [438, 212] width 56 height 31
drag, startPoint x: 370, startPoint y: 95, endPoint x: 538, endPoint y: 96, distance: 167.8
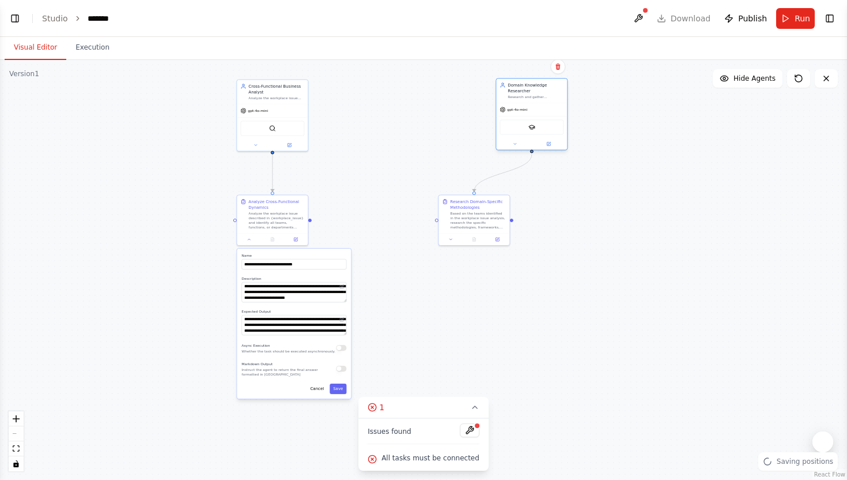
click at [538, 96] on div "Research and gather comprehensive information about the specific methodologies,…" at bounding box center [536, 97] width 56 height 5
click at [311, 220] on div at bounding box center [309, 218] width 3 height 3
click at [308, 223] on div "Analyze Cross-Functional Dynamics Analyze the workplace issue described in {wor…" at bounding box center [272, 218] width 72 height 51
drag, startPoint x: 310, startPoint y: 220, endPoint x: 297, endPoint y: 119, distance: 102.2
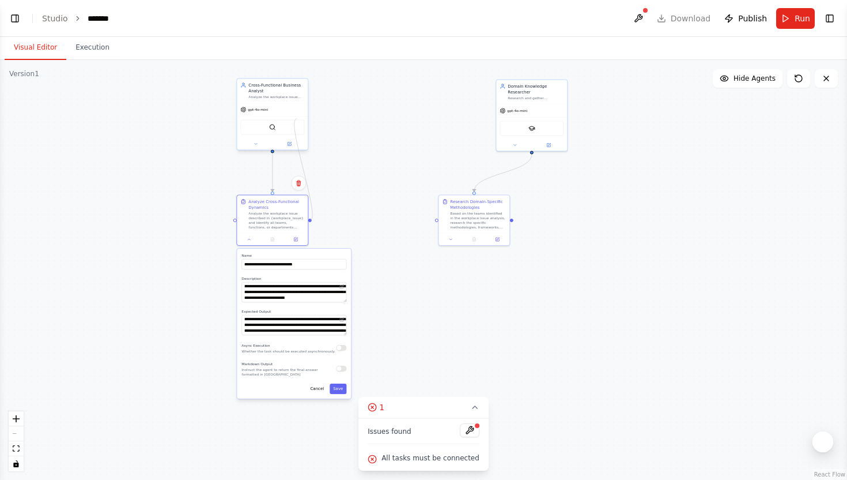
click at [297, 119] on div "**********" at bounding box center [420, 155] width 424 height 210
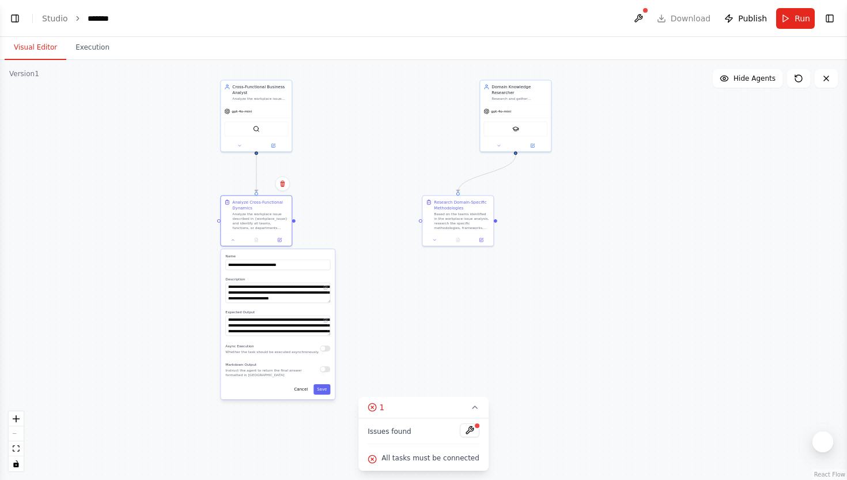
drag, startPoint x: 311, startPoint y: 221, endPoint x: 295, endPoint y: 222, distance: 16.2
click at [295, 222] on div ".deletable-edge-delete-btn { width: 20px; height: 20px; border: 0px solid #ffff…" at bounding box center [423, 270] width 847 height 420
drag, startPoint x: 293, startPoint y: 219, endPoint x: 220, endPoint y: 220, distance: 73.2
click at [220, 220] on div "Analyze Cross-Functional Dynamics Analyze the workplace issue described in {wor…" at bounding box center [256, 219] width 72 height 51
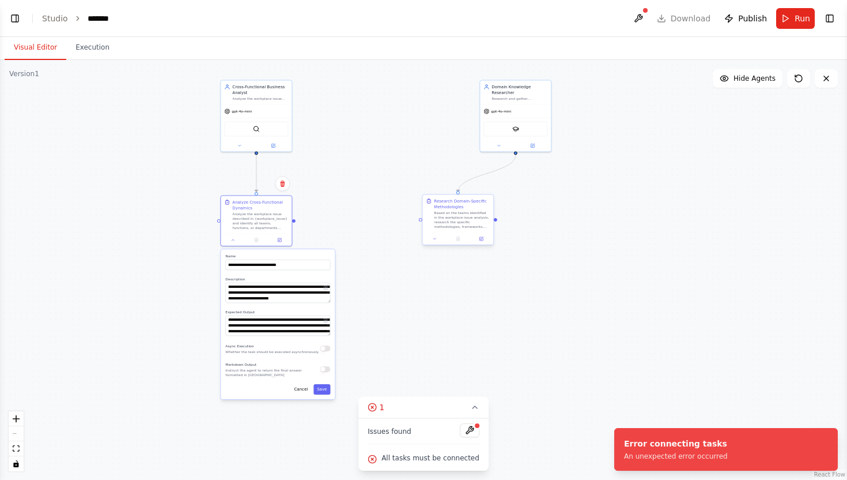
click at [465, 225] on div "Based on the teams identified in the workplace issue analysis, research the spe…" at bounding box center [462, 219] width 56 height 18
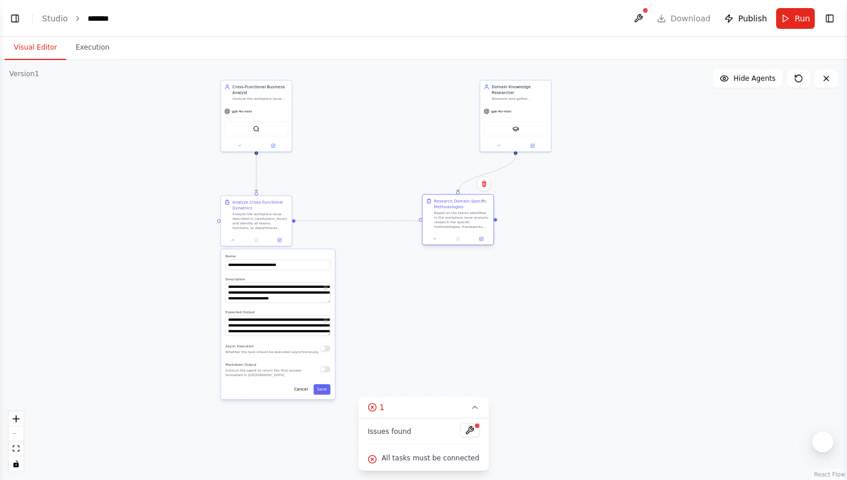
drag, startPoint x: 293, startPoint y: 220, endPoint x: 426, endPoint y: 222, distance: 133.2
click at [426, 222] on div "**********" at bounding box center [403, 156] width 424 height 210
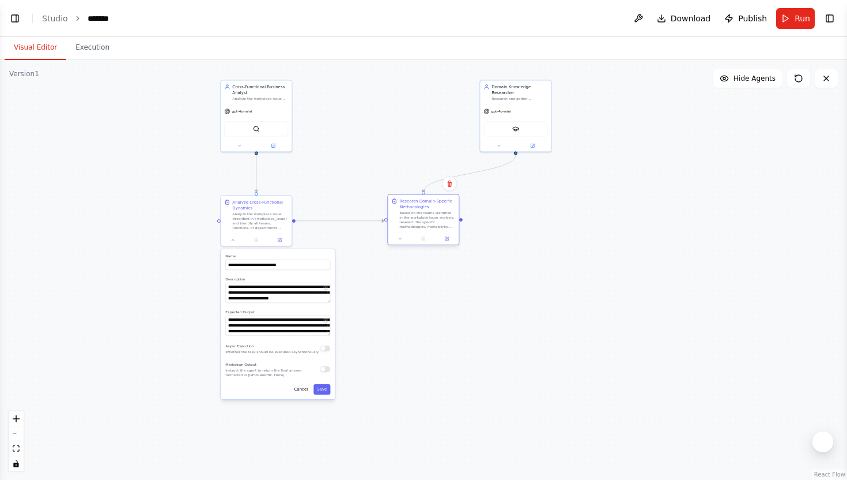
drag, startPoint x: 473, startPoint y: 218, endPoint x: 437, endPoint y: 221, distance: 35.8
click at [437, 221] on div "Based on the teams identified in the workplace issue analysis, research the spe…" at bounding box center [427, 219] width 56 height 18
drag, startPoint x: 519, startPoint y: 107, endPoint x: 369, endPoint y: 110, distance: 149.9
click at [369, 110] on div "gpt-4o-mini" at bounding box center [365, 116] width 71 height 13
drag, startPoint x: 432, startPoint y: 227, endPoint x: 380, endPoint y: 227, distance: 51.9
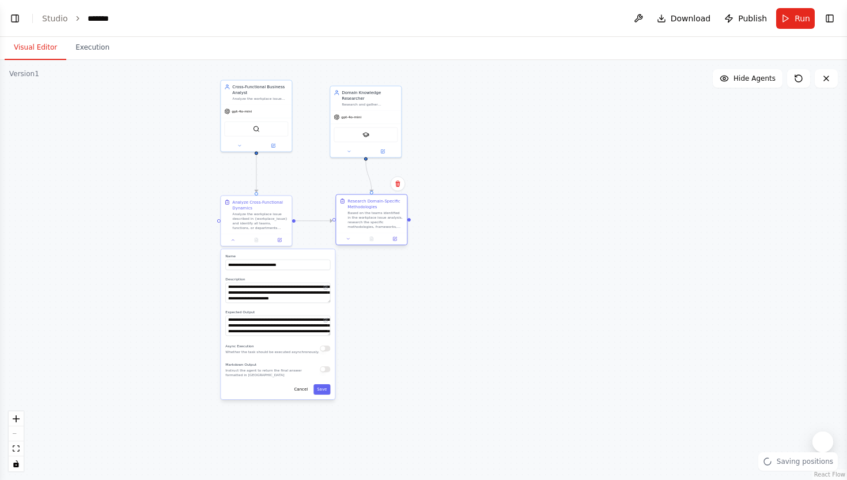
click at [380, 227] on div "Based on the teams identified in the workplace issue analysis, research the spe…" at bounding box center [376, 219] width 56 height 18
click at [348, 236] on icon at bounding box center [348, 238] width 5 height 5
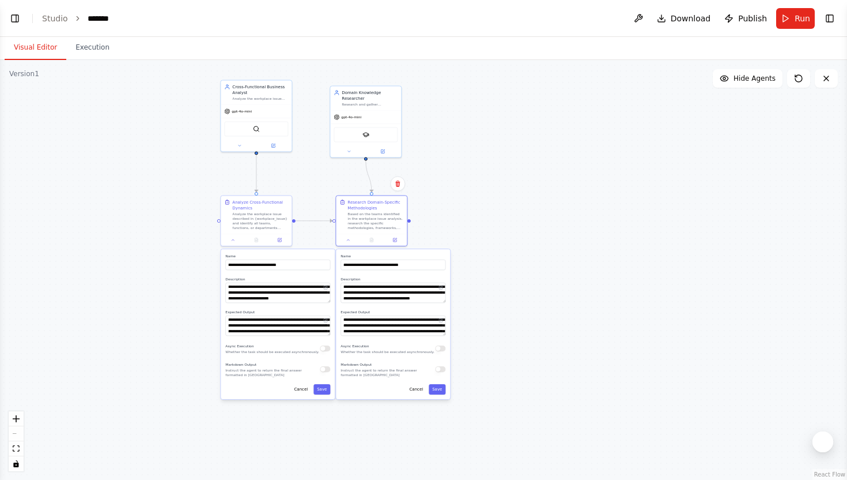
click at [610, 156] on div ".deletable-edge-delete-btn { width: 20px; height: 20px; border: 0px solid #ffff…" at bounding box center [423, 270] width 847 height 420
click at [784, 24] on button "Run" at bounding box center [795, 18] width 39 height 21
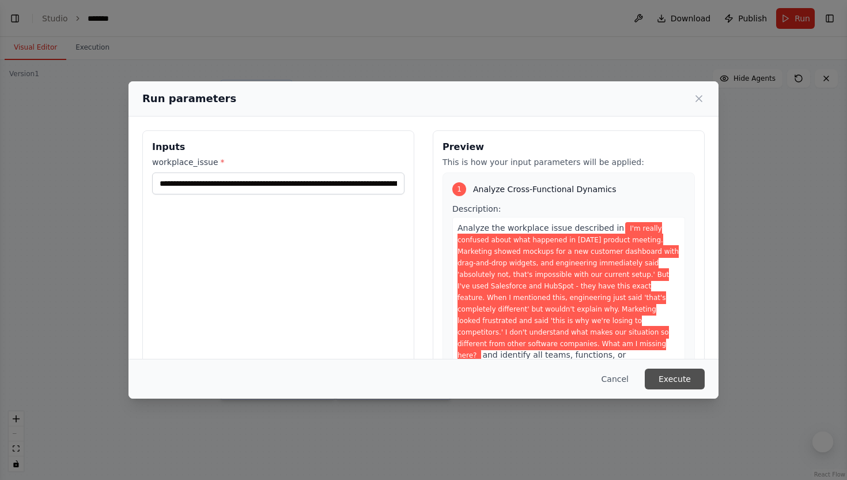
click at [677, 386] on button "Execute" at bounding box center [675, 378] width 60 height 21
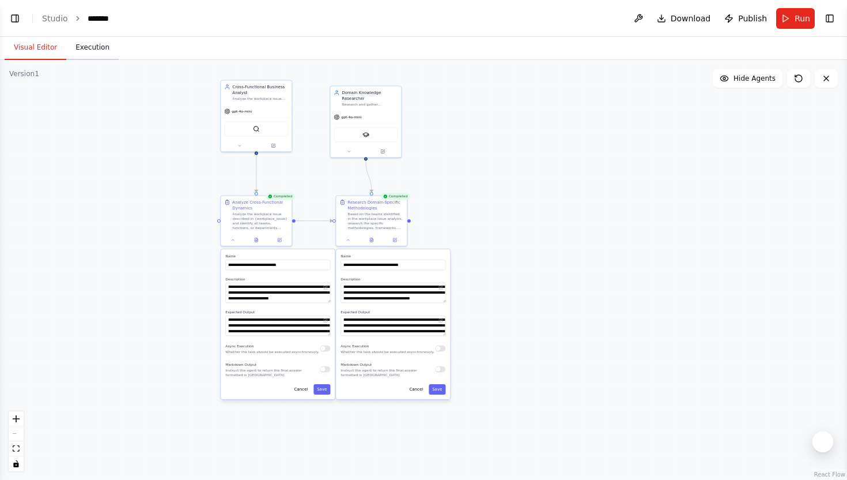
click at [95, 51] on button "Execution" at bounding box center [92, 48] width 52 height 24
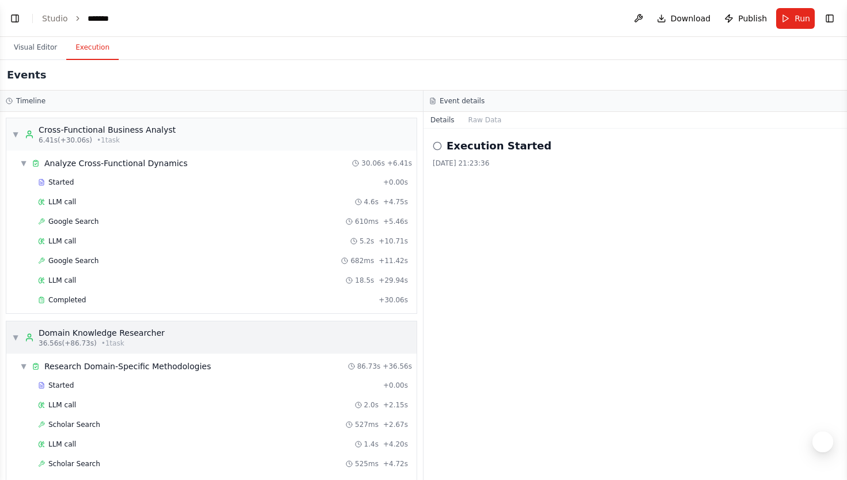
click at [16, 335] on span "▼" at bounding box center [15, 337] width 7 height 9
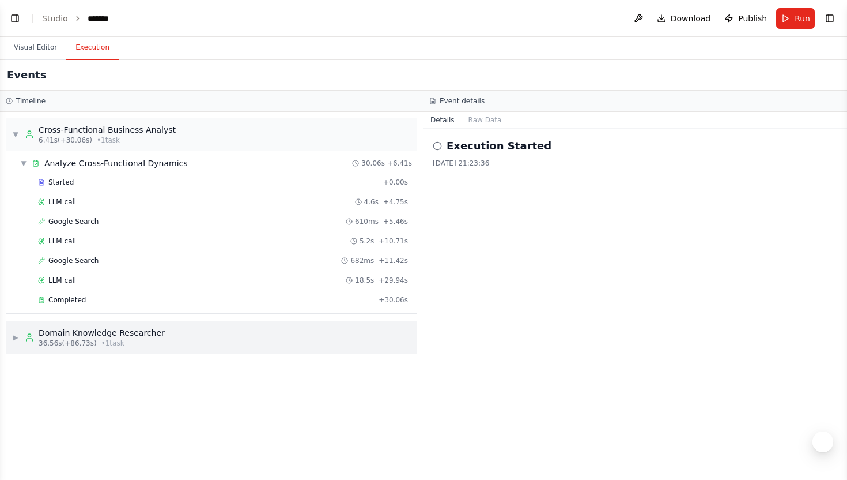
click at [16, 335] on span "▶" at bounding box center [15, 337] width 7 height 9
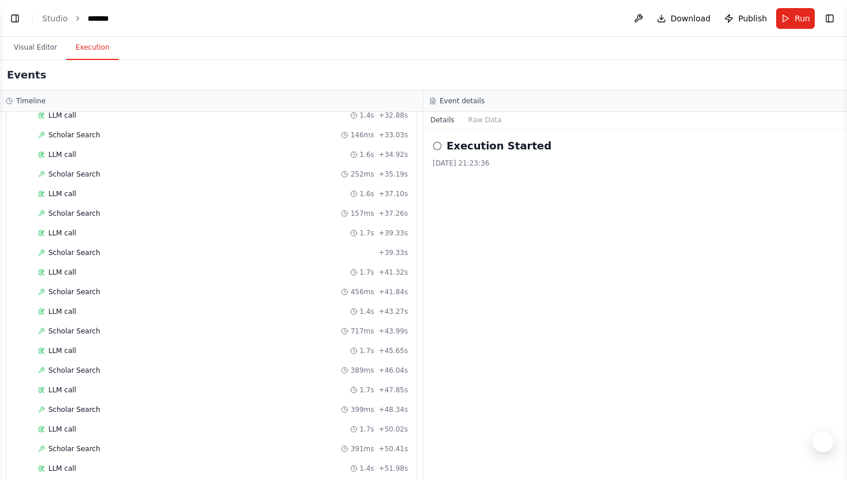
scroll to position [951, 0]
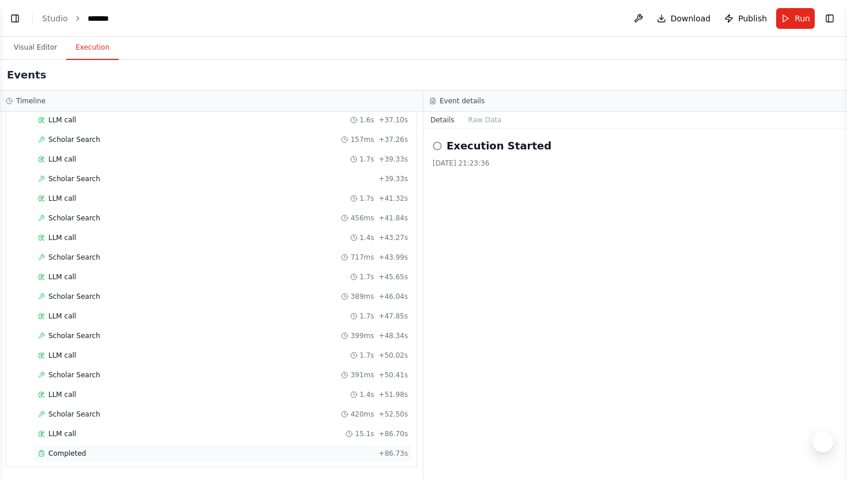
click at [84, 459] on div "Completed + 86.73s" at bounding box center [223, 452] width 378 height 17
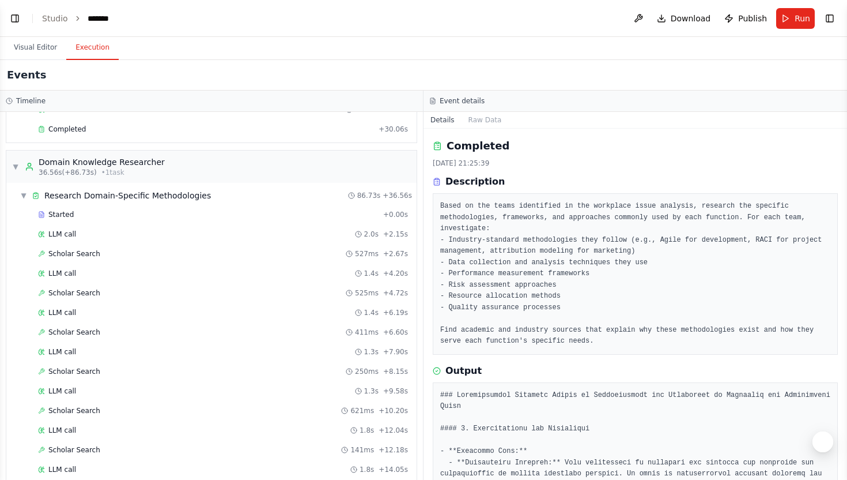
scroll to position [0, 0]
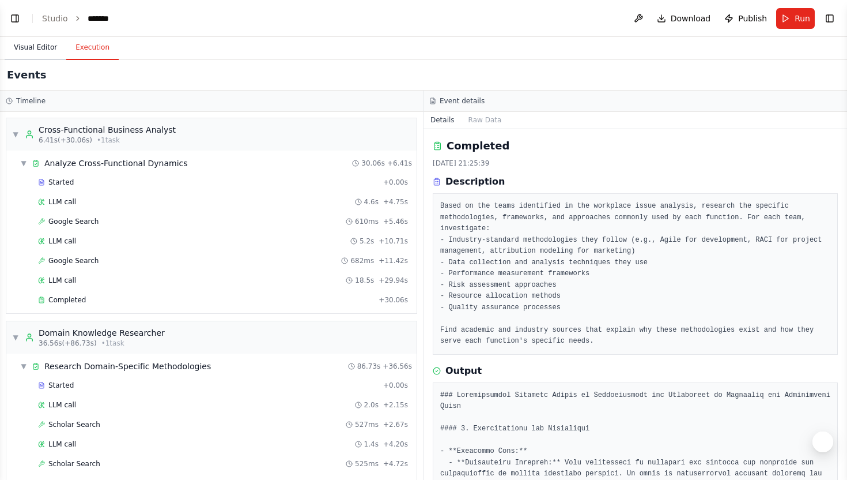
click at [52, 46] on button "Visual Editor" at bounding box center [36, 48] width 62 height 24
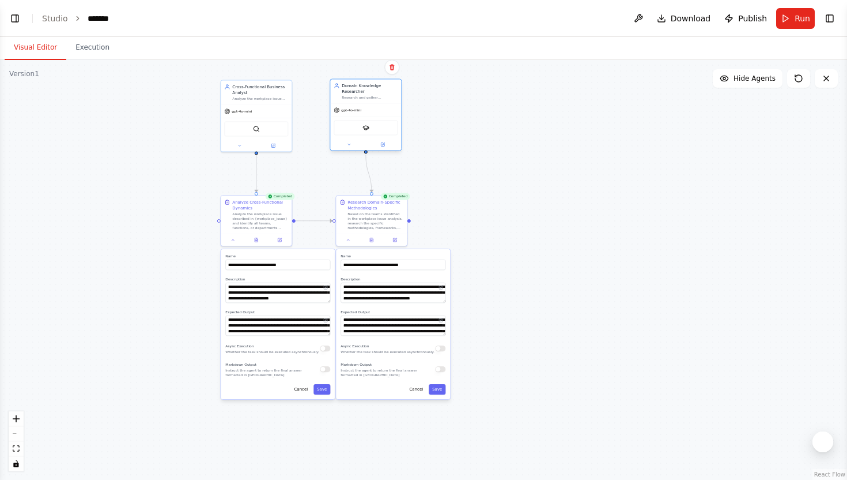
drag, startPoint x: 368, startPoint y: 96, endPoint x: 370, endPoint y: 89, distance: 7.8
click at [370, 89] on div "Domain Knowledge Researcher" at bounding box center [370, 88] width 56 height 12
click at [474, 135] on div ".deletable-edge-delete-btn { width: 20px; height: 20px; border: 0px solid #ffff…" at bounding box center [423, 270] width 847 height 420
click at [792, 20] on button "Run" at bounding box center [795, 18] width 39 height 21
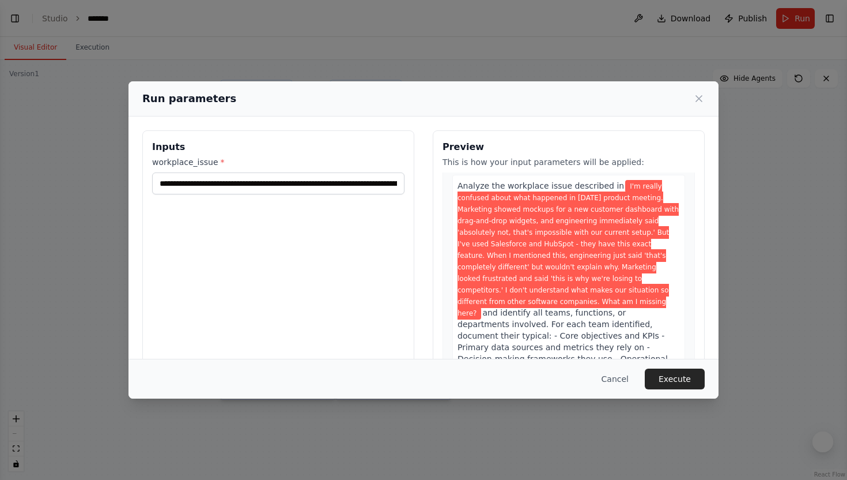
scroll to position [32, 0]
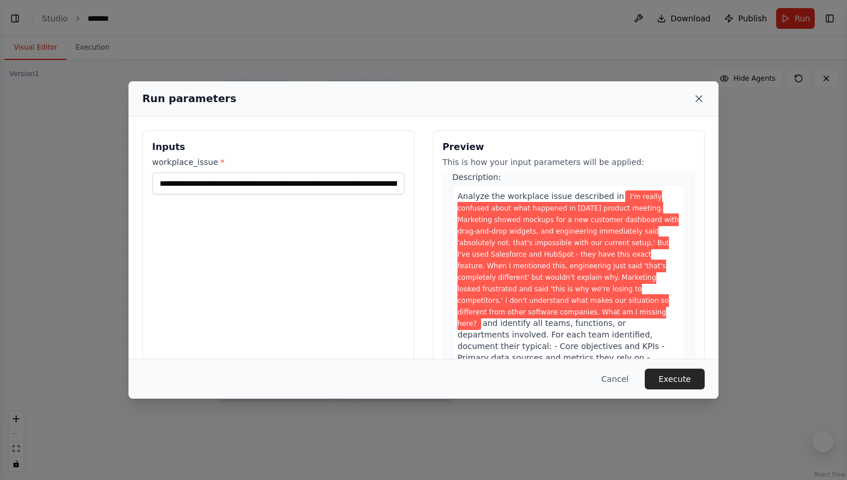
click at [700, 94] on icon at bounding box center [699, 99] width 12 height 12
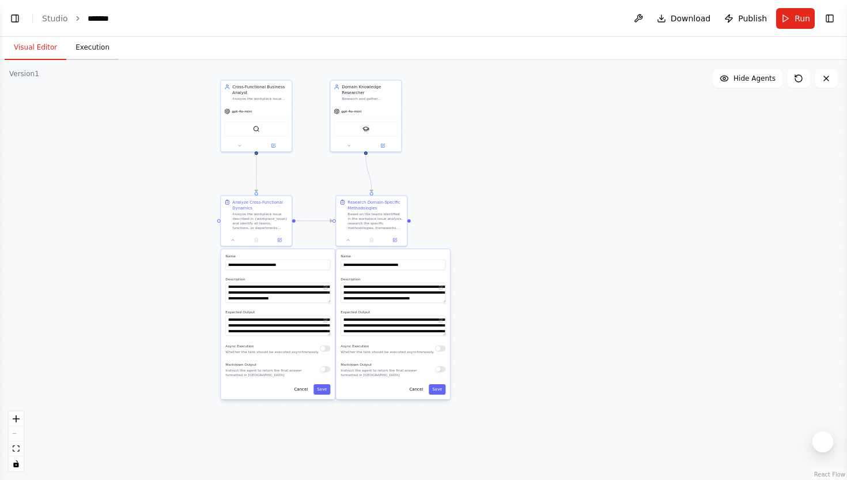
click at [97, 47] on button "Execution" at bounding box center [92, 48] width 52 height 24
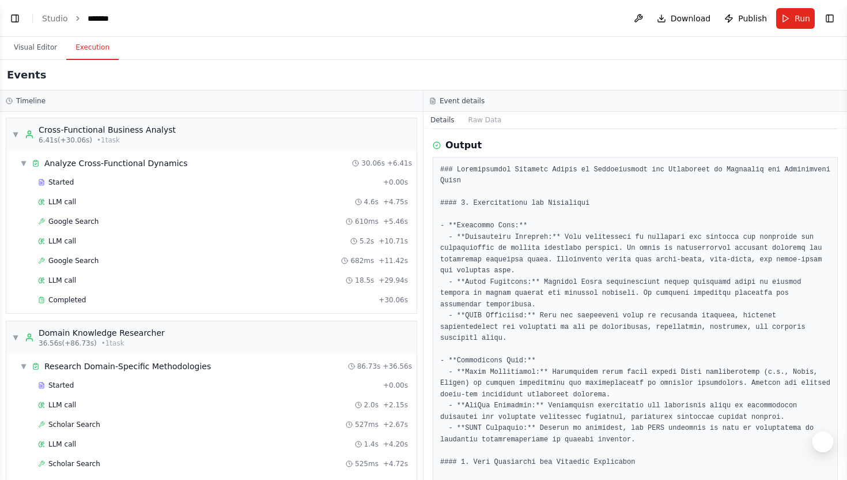
scroll to position [0, 0]
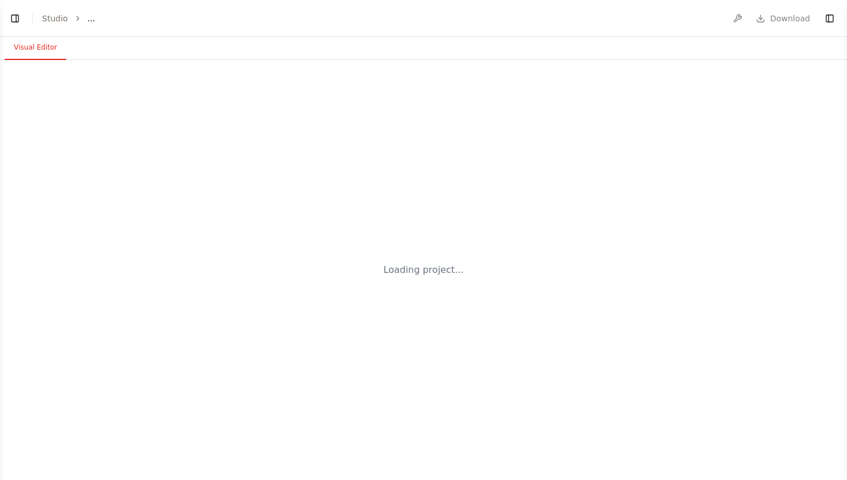
select select "****"
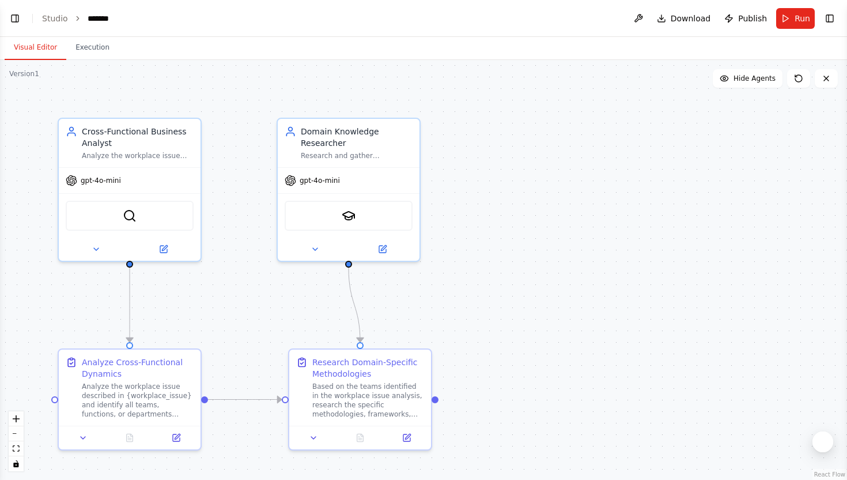
scroll to position [1320, 0]
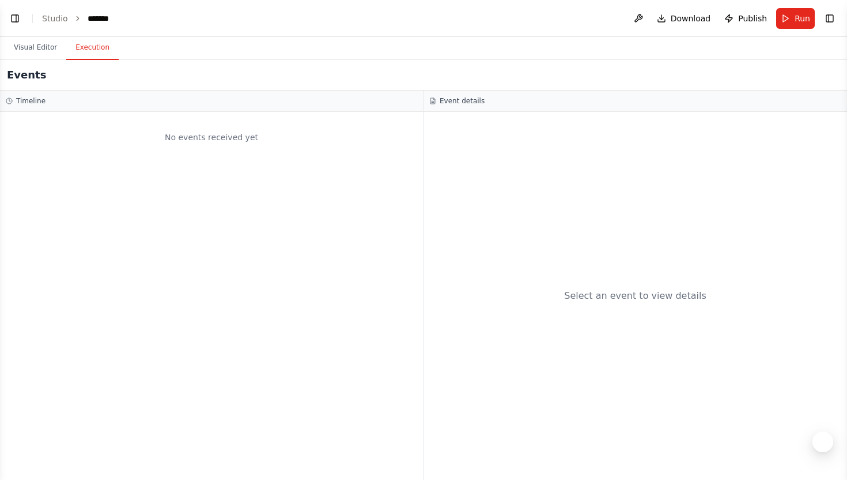
click at [82, 51] on button "Execution" at bounding box center [92, 48] width 52 height 24
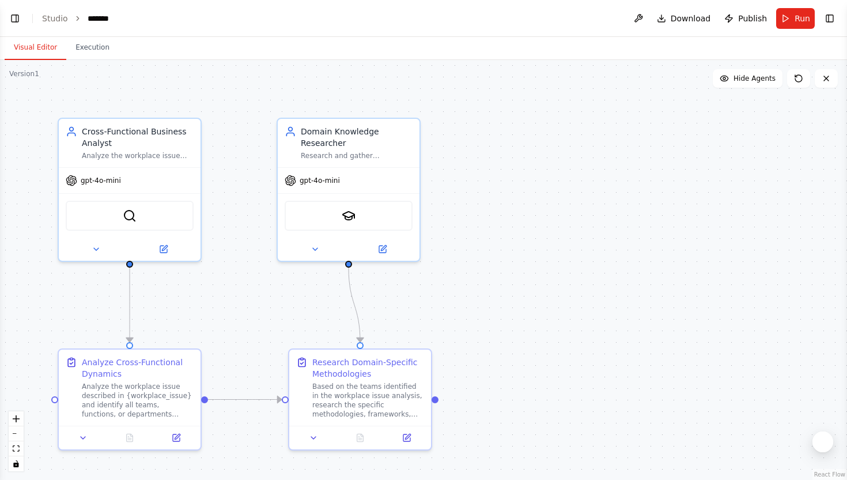
click at [39, 40] on button "Visual Editor" at bounding box center [36, 48] width 62 height 24
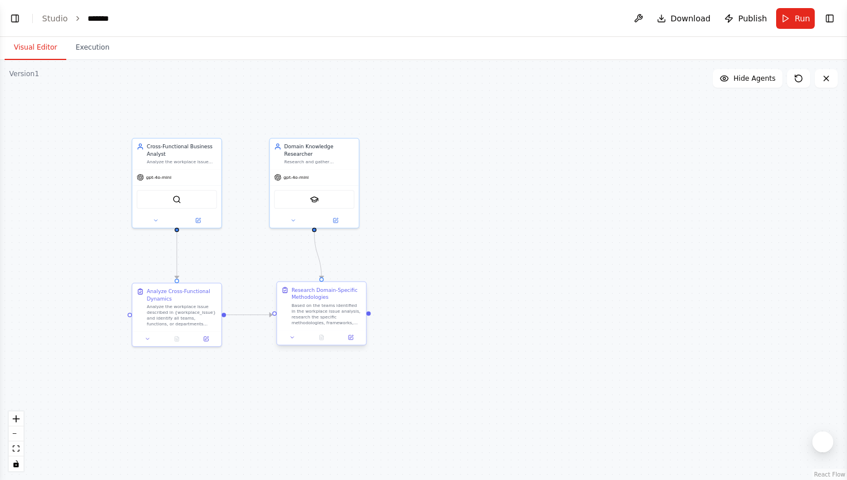
click at [318, 318] on div "Based on the teams identified in the workplace issue analysis, research the spe…" at bounding box center [327, 313] width 70 height 23
click at [359, 273] on icon at bounding box center [357, 272] width 5 height 6
click at [359, 268] on icon at bounding box center [356, 271] width 7 height 7
click at [325, 267] on button "Confirm" at bounding box center [324, 272] width 41 height 14
click at [358, 272] on icon at bounding box center [357, 272] width 5 height 6
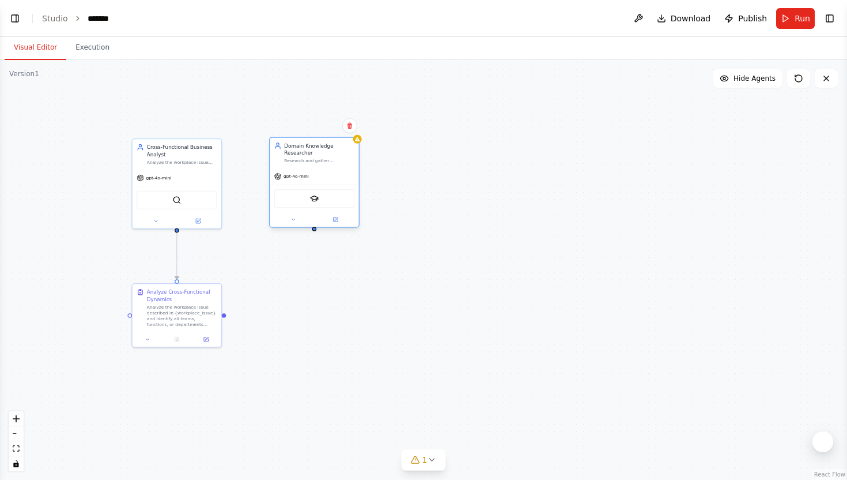
click at [331, 176] on div "gpt-4o-mini" at bounding box center [314, 176] width 89 height 16
click at [346, 122] on button at bounding box center [349, 125] width 15 height 15
click at [318, 120] on button "Confirm" at bounding box center [317, 126] width 41 height 14
click at [93, 47] on button "Execution" at bounding box center [92, 48] width 52 height 24
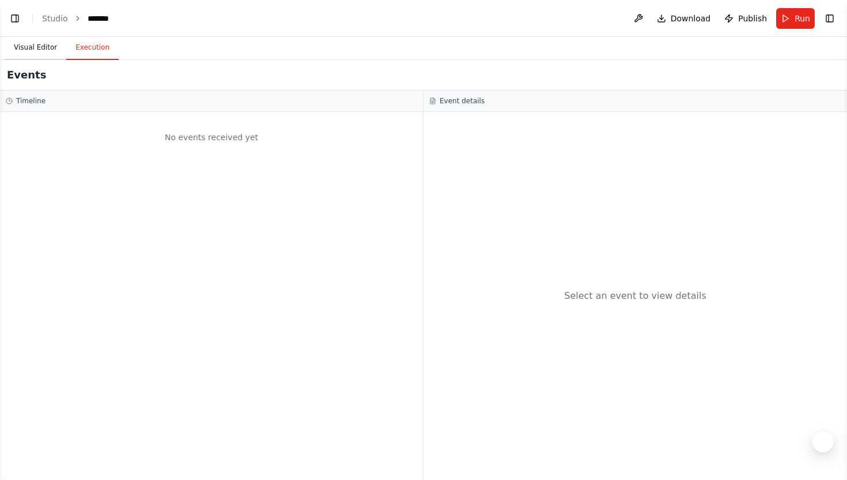
click at [54, 43] on button "Visual Editor" at bounding box center [36, 48] width 62 height 24
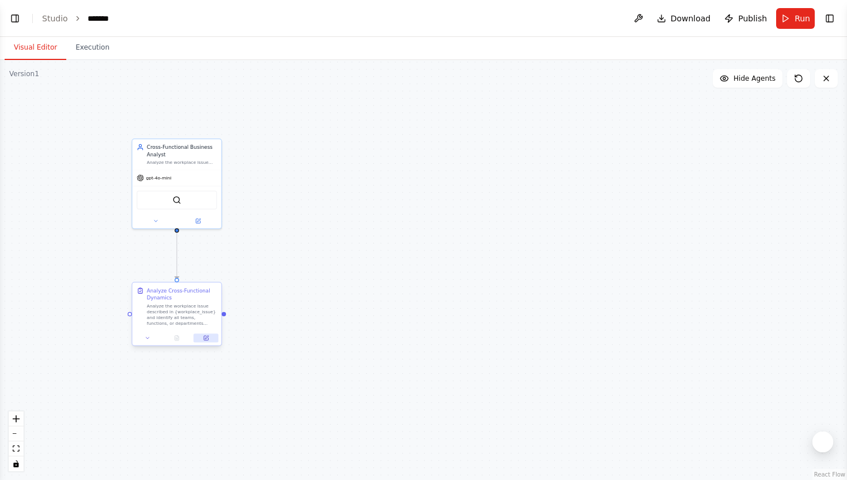
click at [214, 336] on button at bounding box center [206, 337] width 25 height 9
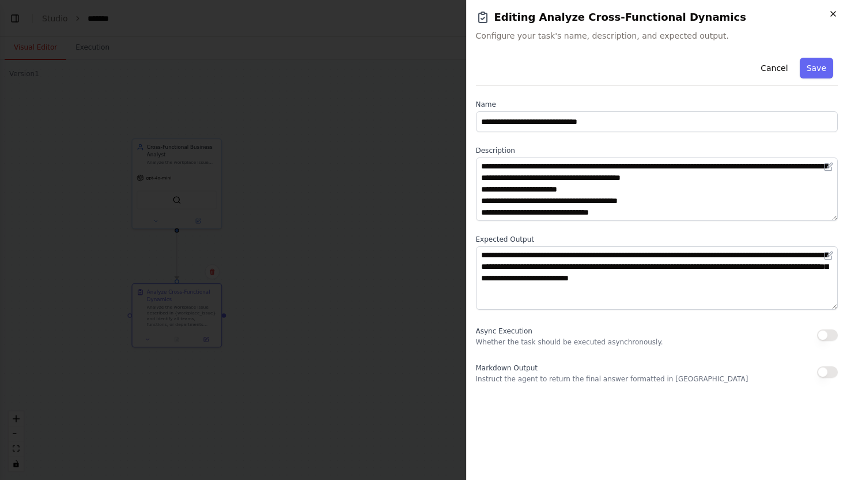
click at [834, 12] on icon "button" at bounding box center [833, 13] width 9 height 9
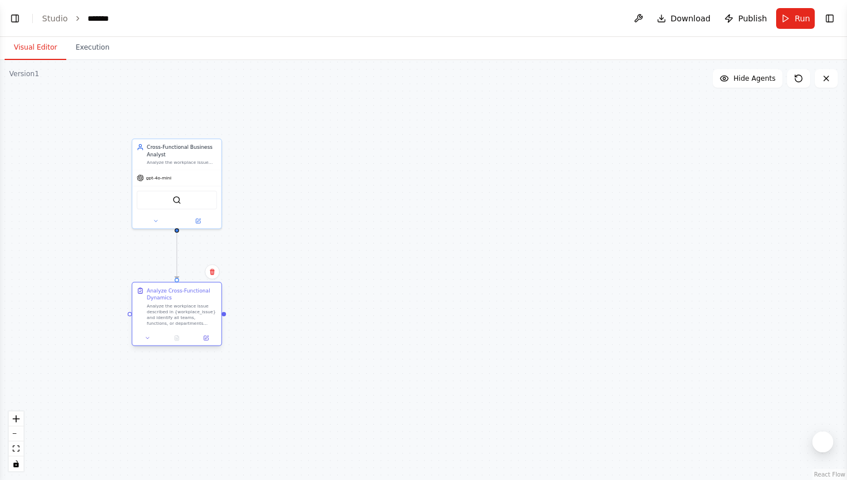
click at [149, 345] on div "Analyze Cross-Functional Dynamics Analyze the workplace issue described in {wor…" at bounding box center [176, 314] width 91 height 64
click at [146, 335] on icon at bounding box center [148, 338] width 6 height 6
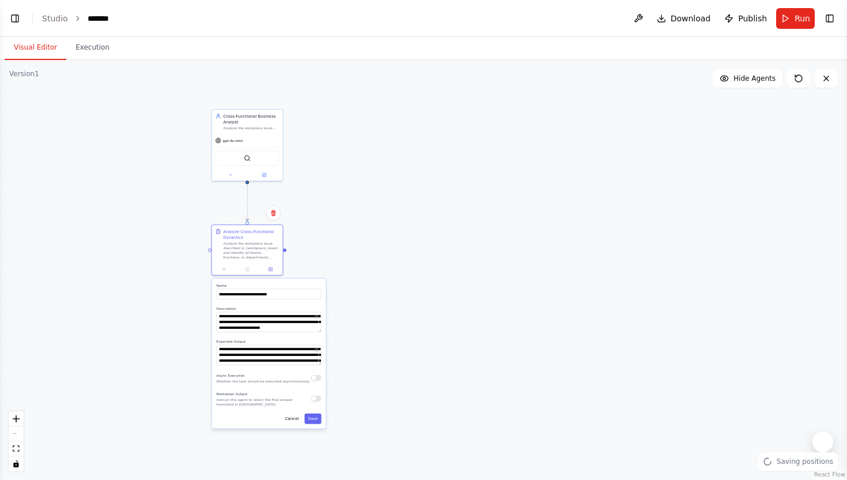
drag, startPoint x: 231, startPoint y: 322, endPoint x: 296, endPoint y: 248, distance: 98.5
click at [296, 248] on div ".deletable-edge-delete-btn { width: 20px; height: 20px; border: 0px solid #ffff…" at bounding box center [423, 270] width 847 height 420
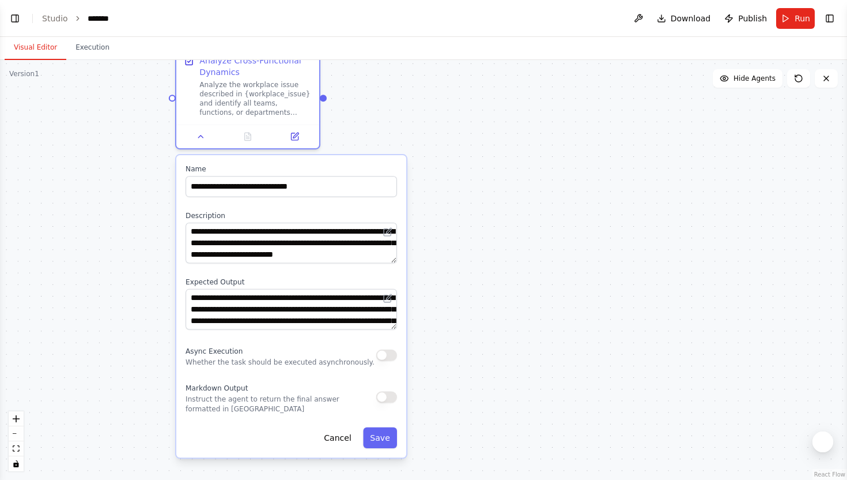
drag, startPoint x: 296, startPoint y: 248, endPoint x: 343, endPoint y: 105, distance: 150.0
click at [343, 105] on div ".deletable-edge-delete-btn { width: 20px; height: 20px; border: 0px solid #ffff…" at bounding box center [423, 270] width 847 height 420
click at [369, 258] on textarea "**********" at bounding box center [292, 243] width 212 height 41
click at [390, 257] on textarea "**********" at bounding box center [292, 243] width 212 height 41
click at [374, 256] on textarea "**********" at bounding box center [292, 243] width 212 height 41
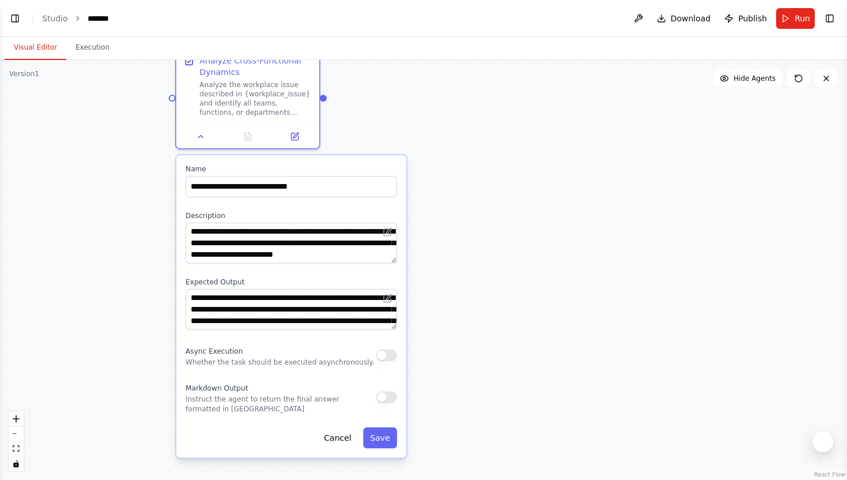
click at [461, 252] on div ".deletable-edge-delete-btn { width: 20px; height: 20px; border: 0px solid #ffff…" at bounding box center [423, 270] width 847 height 420
click at [100, 48] on button "Execution" at bounding box center [92, 48] width 52 height 24
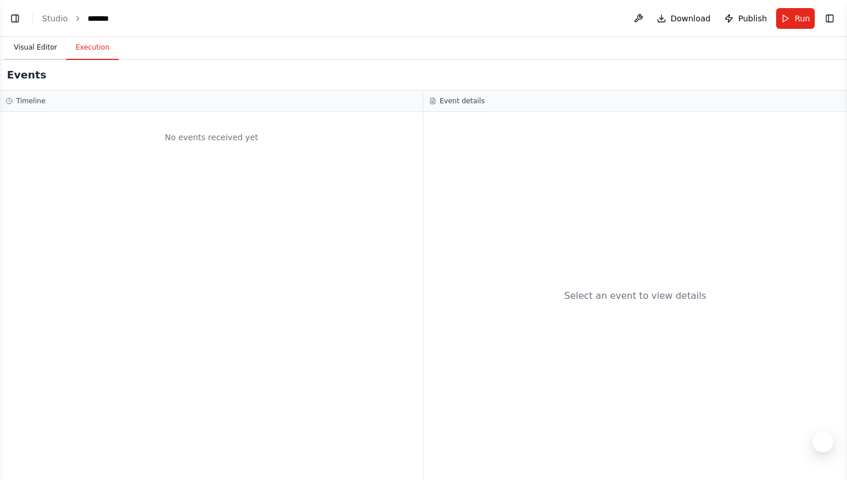
click at [33, 58] on button "Visual Editor" at bounding box center [36, 48] width 62 height 24
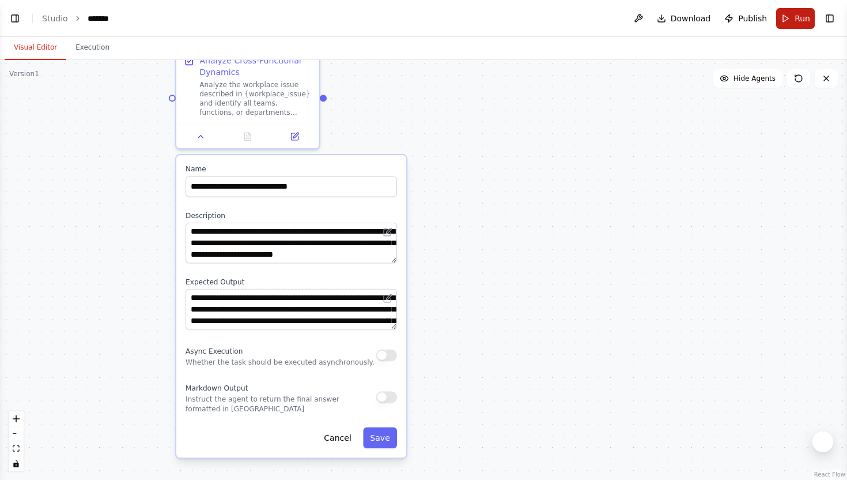
click at [805, 21] on span "Run" at bounding box center [803, 19] width 16 height 12
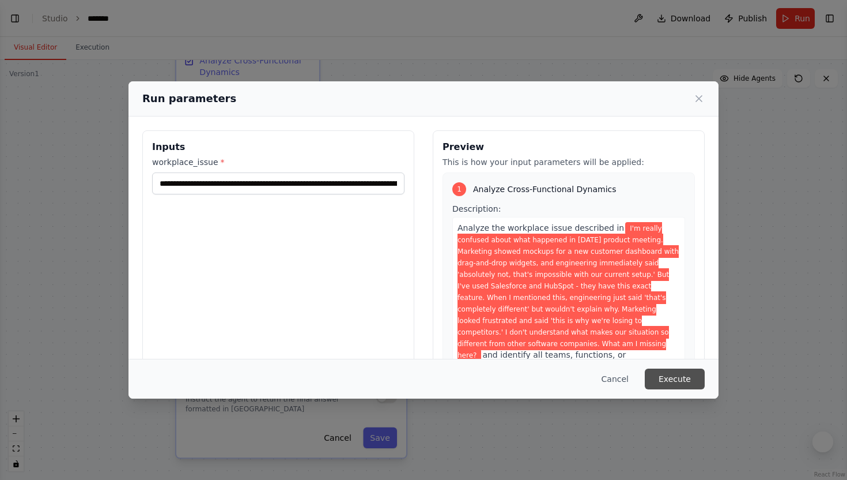
click at [681, 377] on button "Execute" at bounding box center [675, 378] width 60 height 21
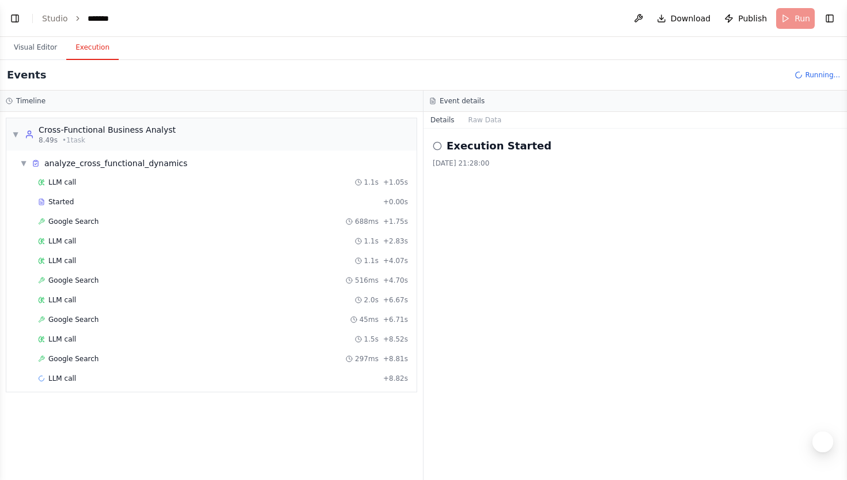
click at [88, 54] on button "Execution" at bounding box center [92, 48] width 52 height 24
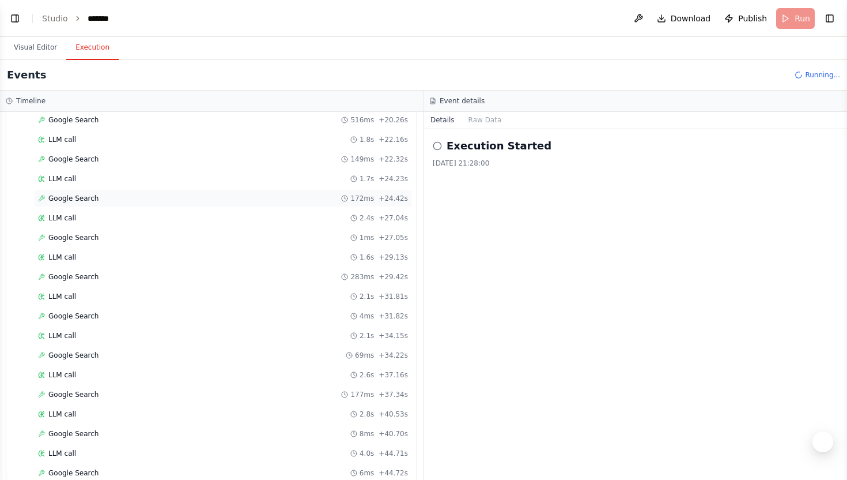
scroll to position [0, 0]
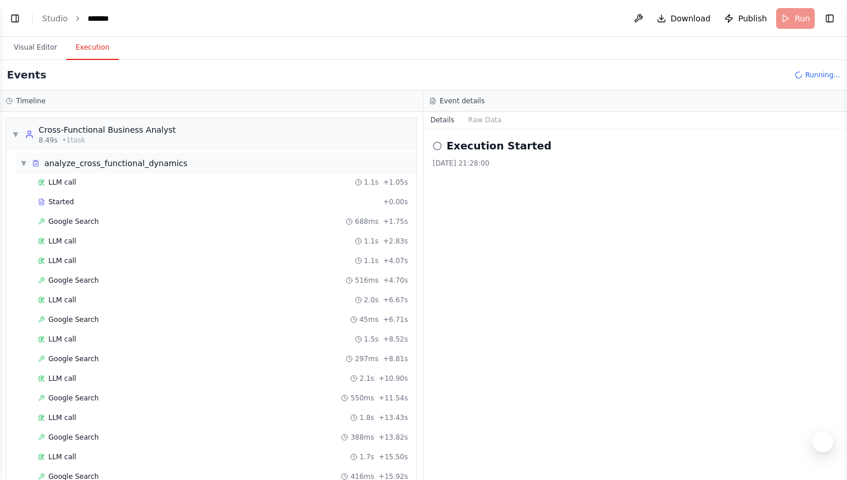
click at [26, 162] on span "▼" at bounding box center [23, 163] width 7 height 9
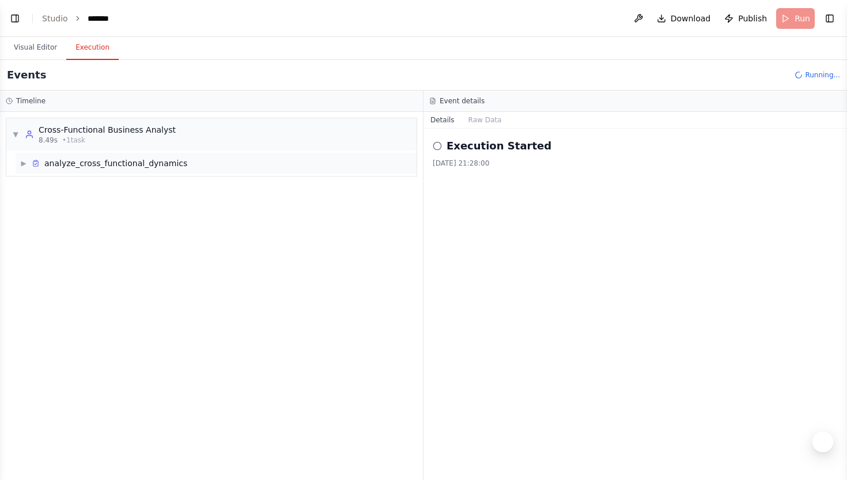
click at [63, 171] on div "▶ analyze_cross_functional_dynamics" at bounding box center [216, 163] width 401 height 21
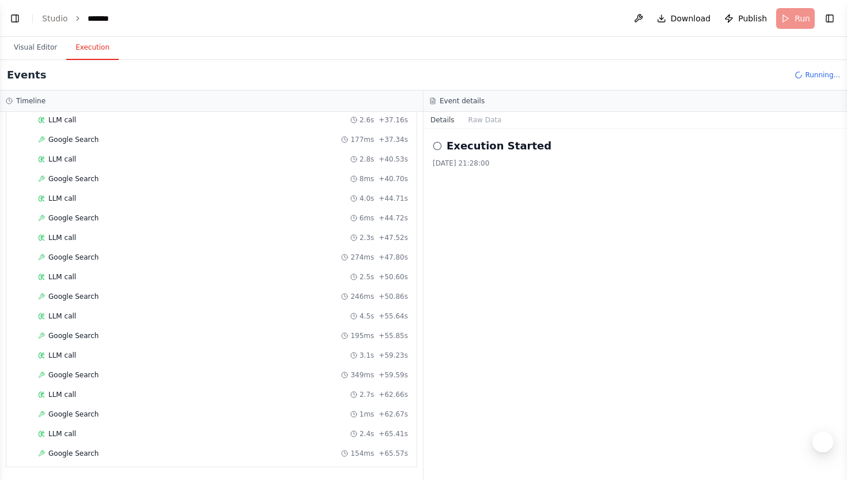
click at [22, 159] on div "LLM call 2.8s + 40.53s" at bounding box center [214, 158] width 397 height 17
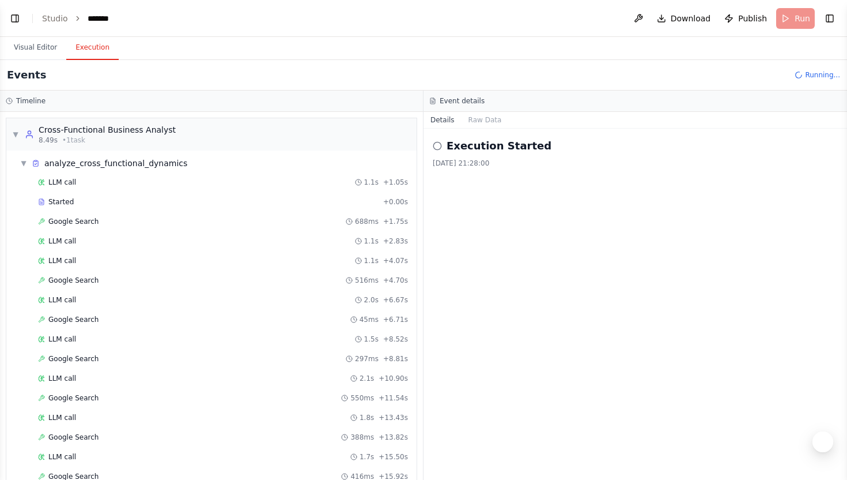
click at [22, 159] on span "▼" at bounding box center [23, 163] width 7 height 9
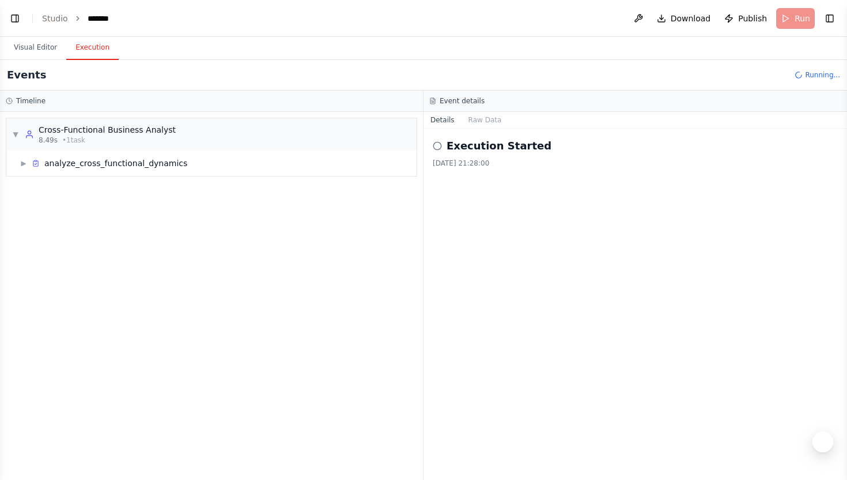
click at [51, 62] on div "Events Running..." at bounding box center [423, 75] width 847 height 31
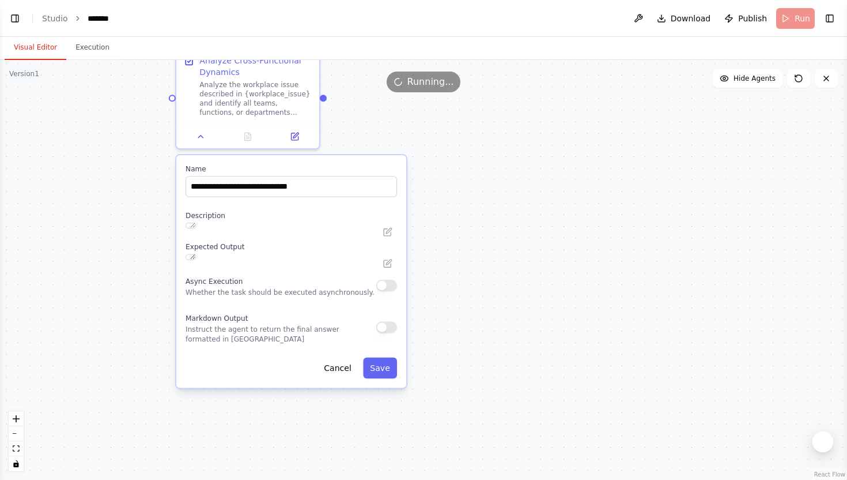
click at [44, 48] on button "Visual Editor" at bounding box center [36, 48] width 62 height 24
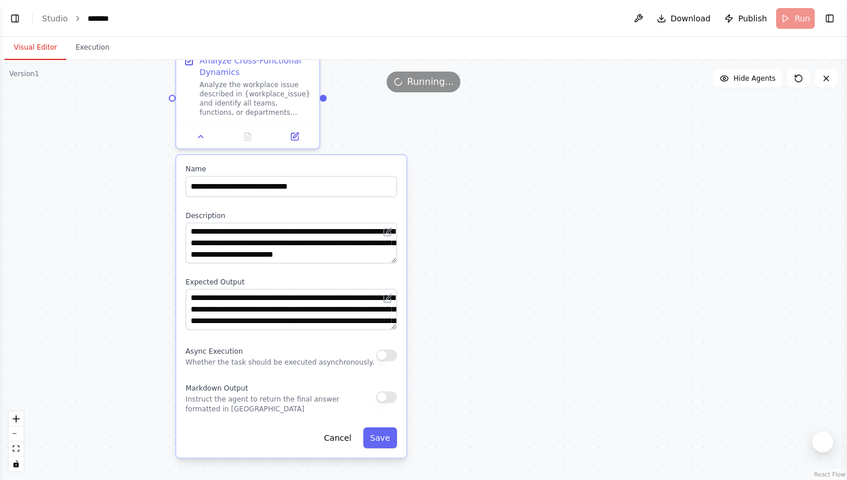
click at [141, 210] on div ".deletable-edge-delete-btn { width: 20px; height: 20px; border: 0px solid #ffff…" at bounding box center [423, 270] width 847 height 420
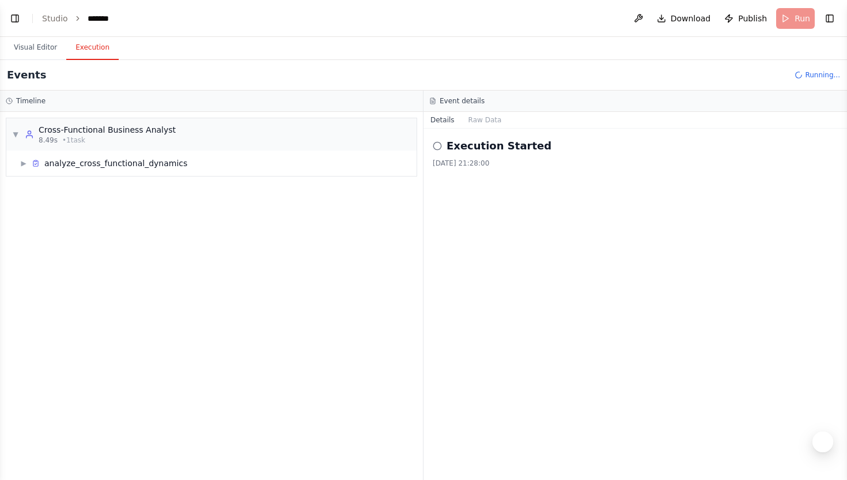
click at [106, 46] on button "Execution" at bounding box center [92, 48] width 52 height 24
click at [101, 163] on div "analyze_cross_functional_dynamics" at bounding box center [115, 163] width 143 height 12
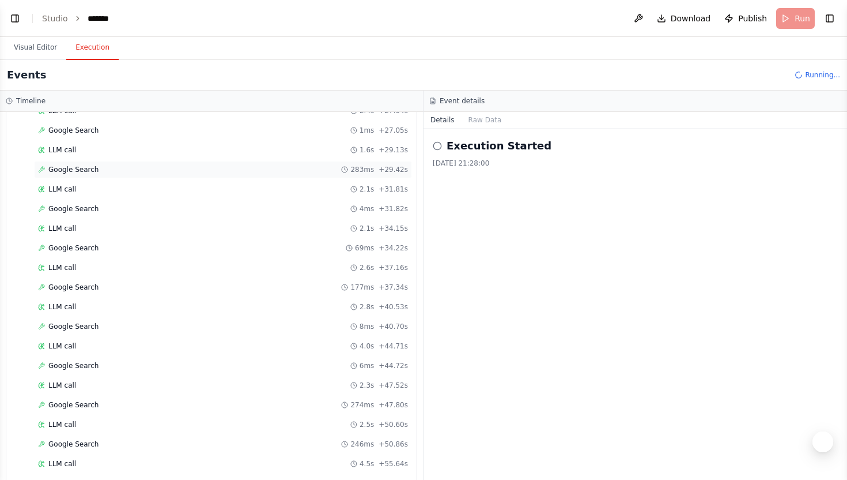
scroll to position [709, 0]
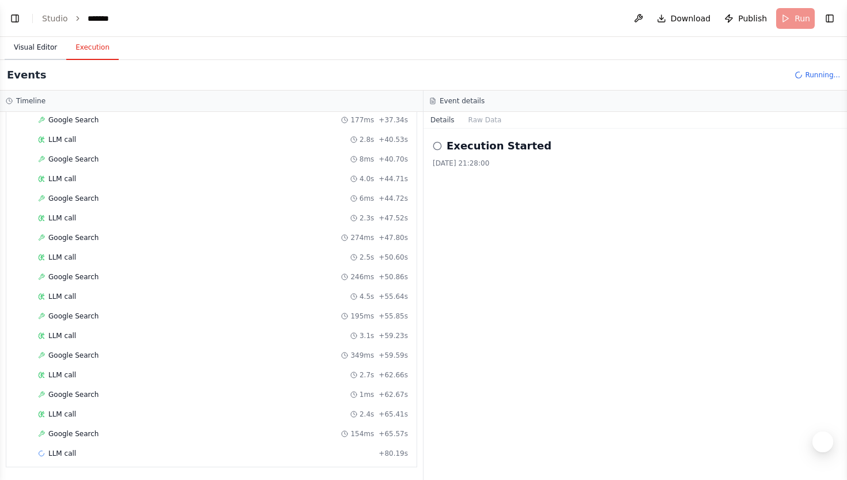
click at [45, 52] on button "Visual Editor" at bounding box center [36, 48] width 62 height 24
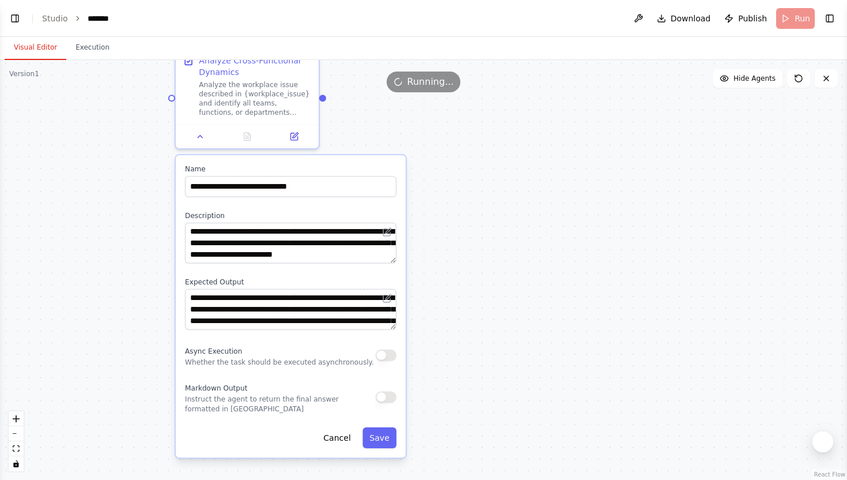
click at [565, 223] on div ".deletable-edge-delete-btn { width: 20px; height: 20px; border: 0px solid #ffff…" at bounding box center [423, 270] width 847 height 420
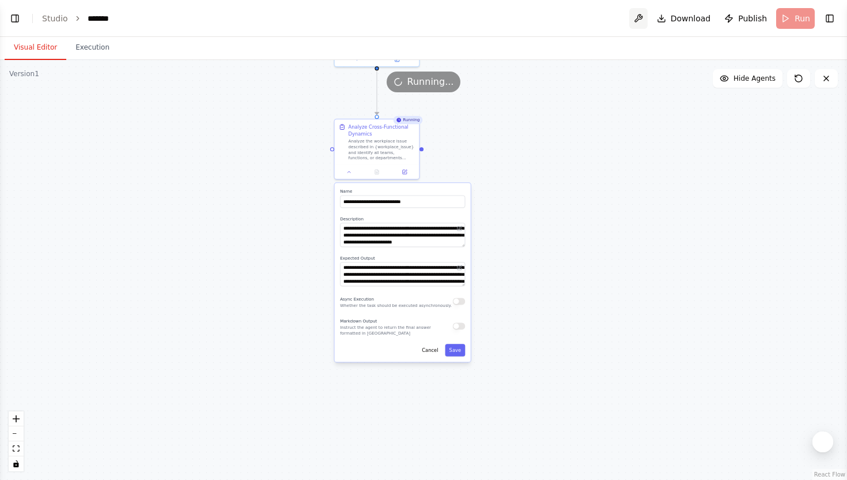
click at [644, 17] on button at bounding box center [638, 18] width 18 height 21
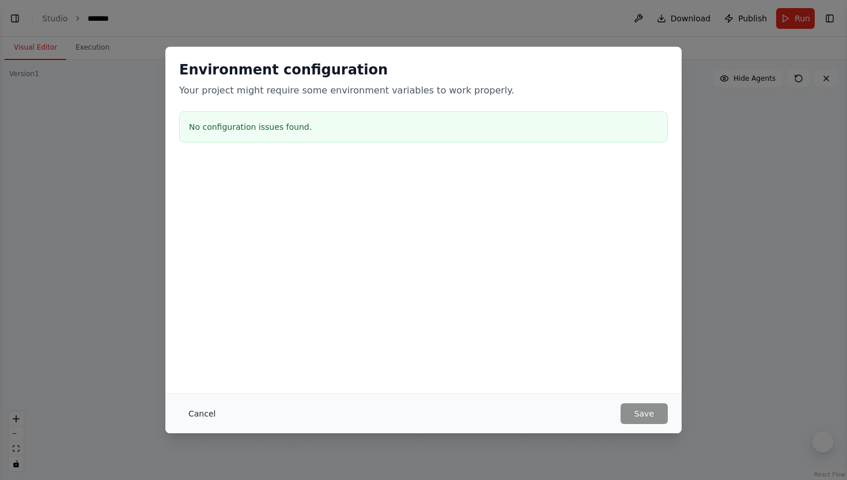
click at [206, 406] on button "Cancel" at bounding box center [202, 413] width 46 height 21
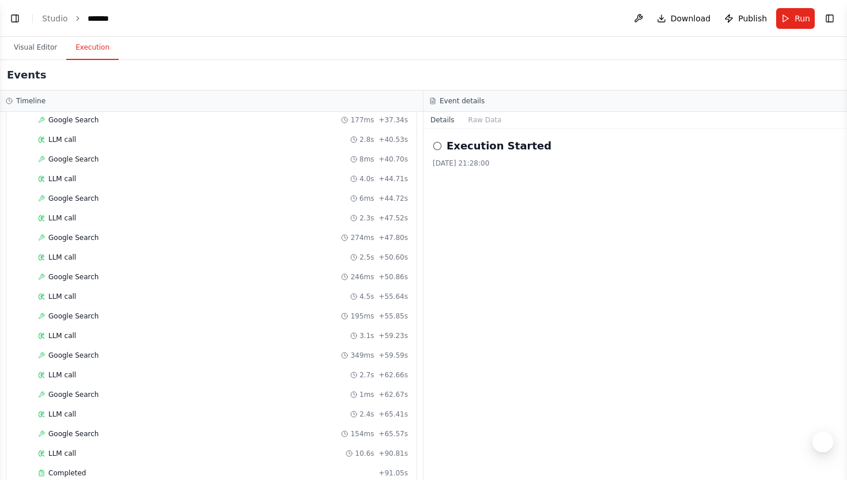
click at [96, 48] on button "Execution" at bounding box center [92, 48] width 52 height 24
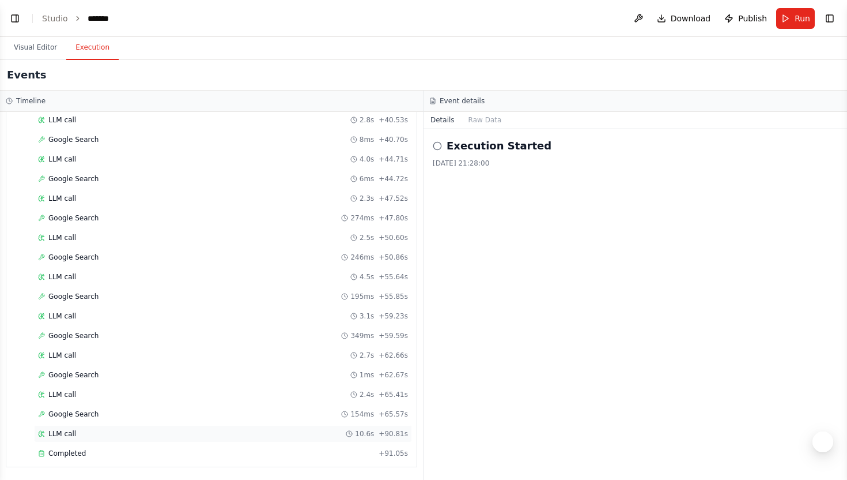
click at [69, 439] on div "LLM call 10.6s + 90.81s" at bounding box center [223, 433] width 378 height 17
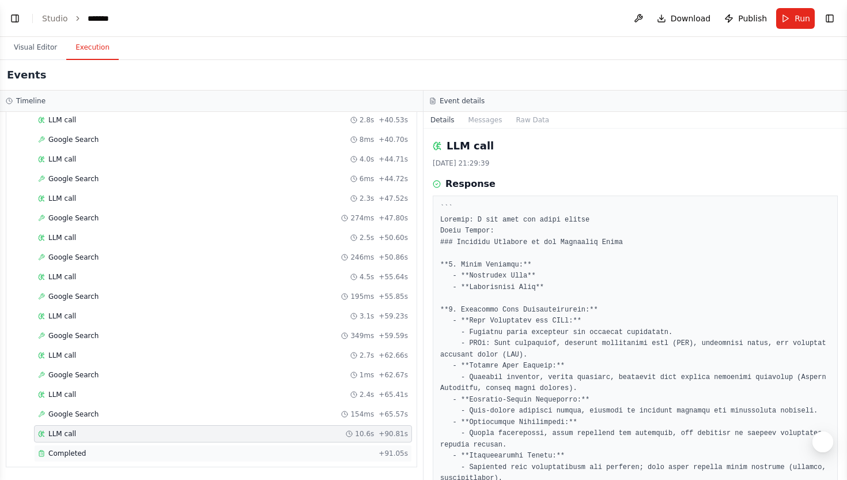
click at [76, 452] on span "Completed" at bounding box center [66, 452] width 37 height 9
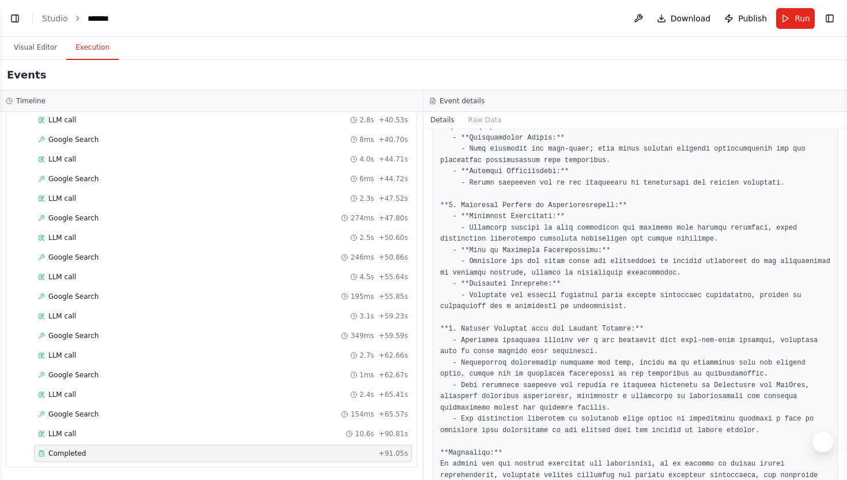
scroll to position [722, 0]
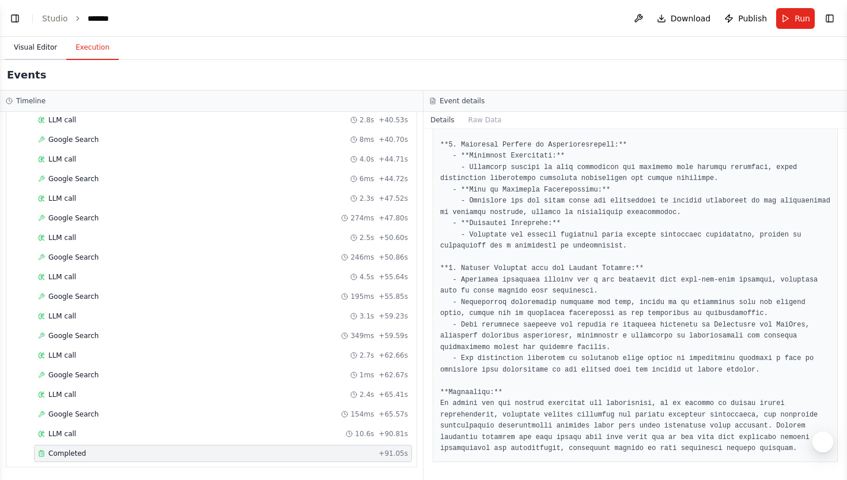
click at [46, 47] on button "Visual Editor" at bounding box center [36, 48] width 62 height 24
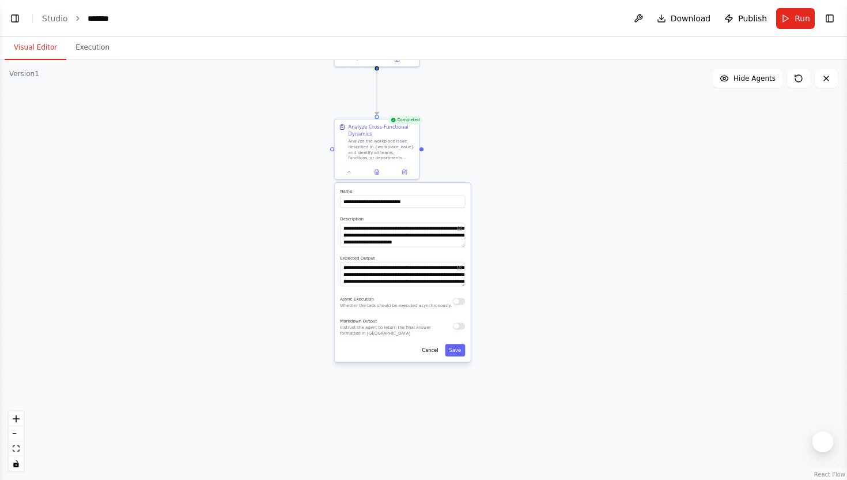
click at [413, 311] on div "**********" at bounding box center [403, 272] width 136 height 179
click at [406, 169] on icon at bounding box center [405, 169] width 3 height 3
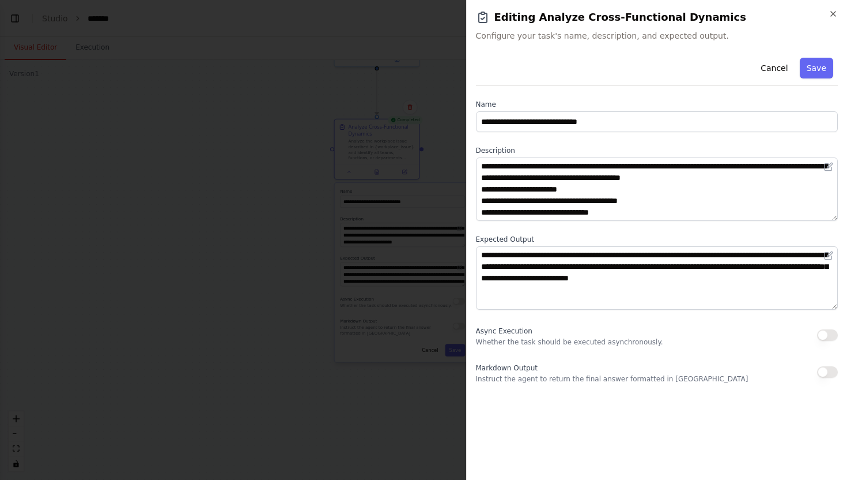
click at [717, 336] on div "Async Execution Whether the task should be executed asynchronously." at bounding box center [657, 334] width 363 height 23
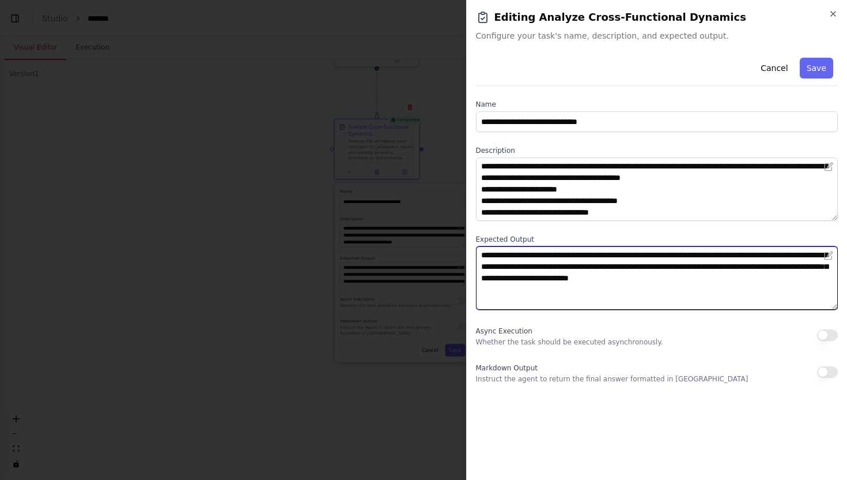
click at [682, 270] on textarea "**********" at bounding box center [657, 277] width 363 height 63
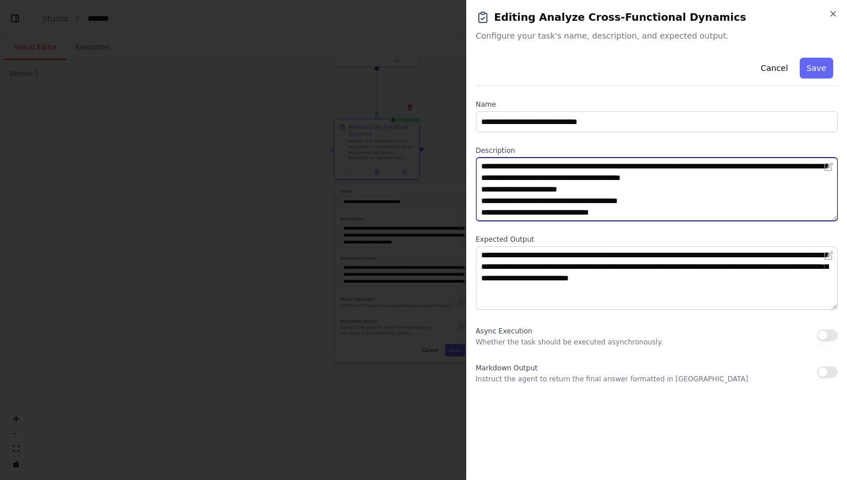
click at [640, 167] on textarea "**********" at bounding box center [657, 188] width 363 height 63
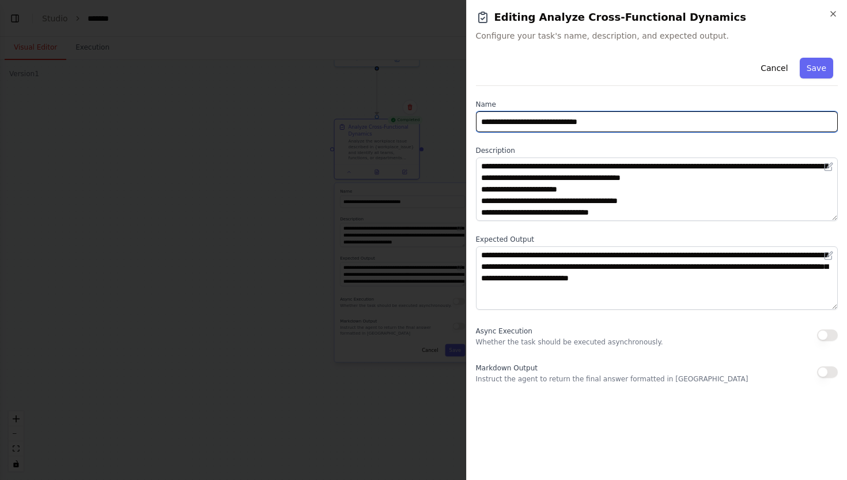
click at [712, 116] on input "**********" at bounding box center [657, 121] width 363 height 21
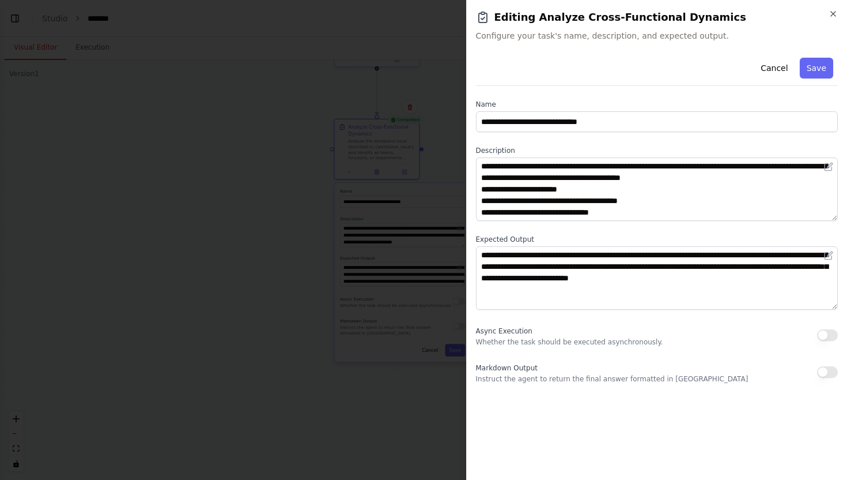
click at [669, 104] on label "Name" at bounding box center [657, 104] width 363 height 9
click at [653, 35] on span "Configure your task's name, description, and expected output." at bounding box center [657, 36] width 363 height 12
click at [828, 10] on h2 "Editing Analyze Cross-Functional Dynamics" at bounding box center [657, 17] width 363 height 16
click at [837, 14] on icon "button" at bounding box center [833, 13] width 9 height 9
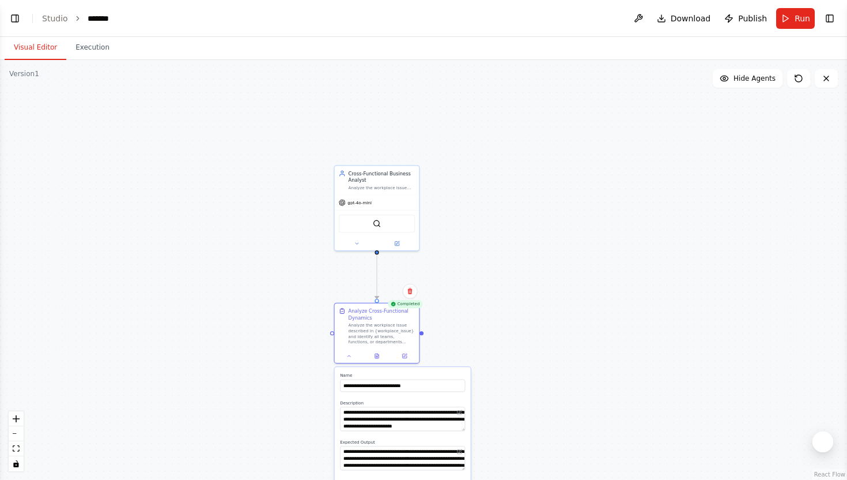
drag, startPoint x: 470, startPoint y: 136, endPoint x: 469, endPoint y: 323, distance: 187.3
click at [470, 322] on div ".deletable-edge-delete-btn { width: 20px; height: 20px; border: 0px solid #ffff…" at bounding box center [423, 270] width 847 height 420
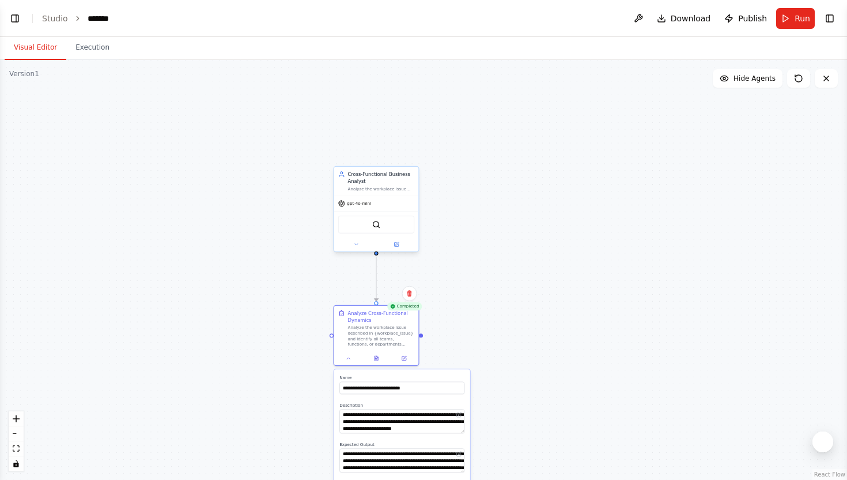
click at [402, 179] on div "Cross-Functional Business Analyst" at bounding box center [381, 178] width 67 height 14
click at [354, 245] on icon at bounding box center [356, 245] width 6 height 6
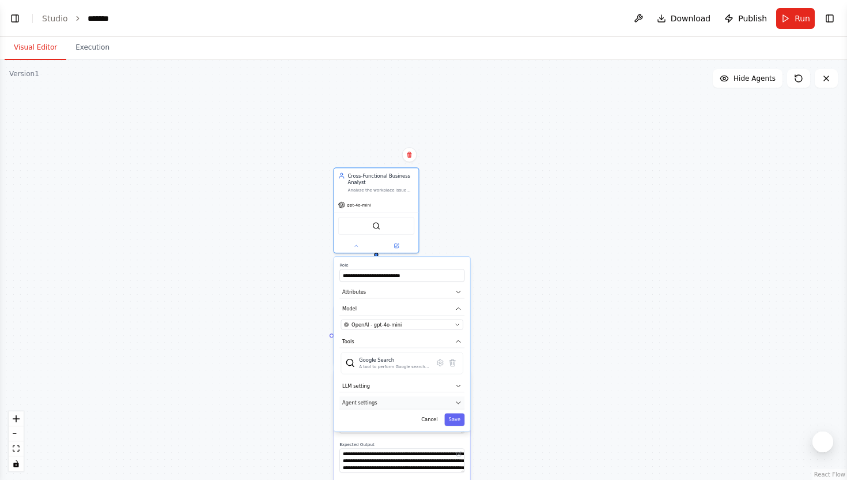
click at [373, 408] on button "Agent settings" at bounding box center [402, 402] width 125 height 13
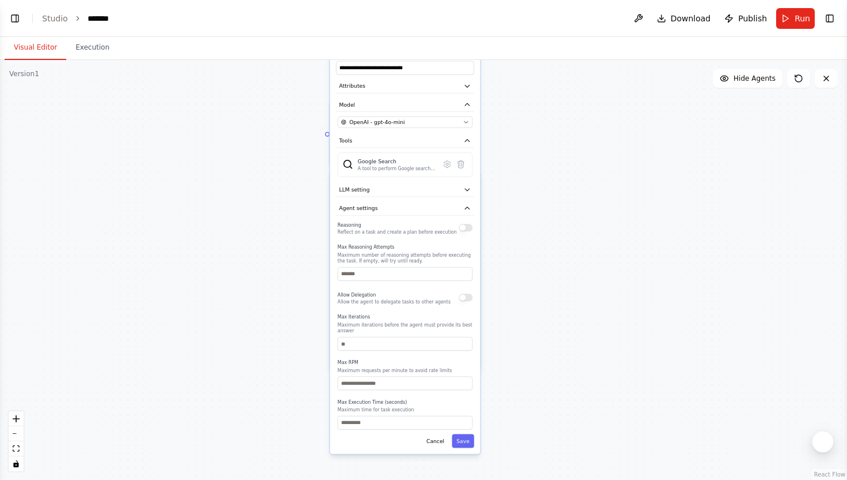
drag, startPoint x: 541, startPoint y: 340, endPoint x: 541, endPoint y: 146, distance: 193.7
click at [541, 146] on div ".deletable-edge-delete-btn { width: 20px; height: 20px; border: 0px solid #ffff…" at bounding box center [423, 270] width 847 height 420
click at [392, 348] on input "number" at bounding box center [405, 344] width 135 height 14
click at [379, 423] on input "number" at bounding box center [405, 423] width 135 height 14
type input "**"
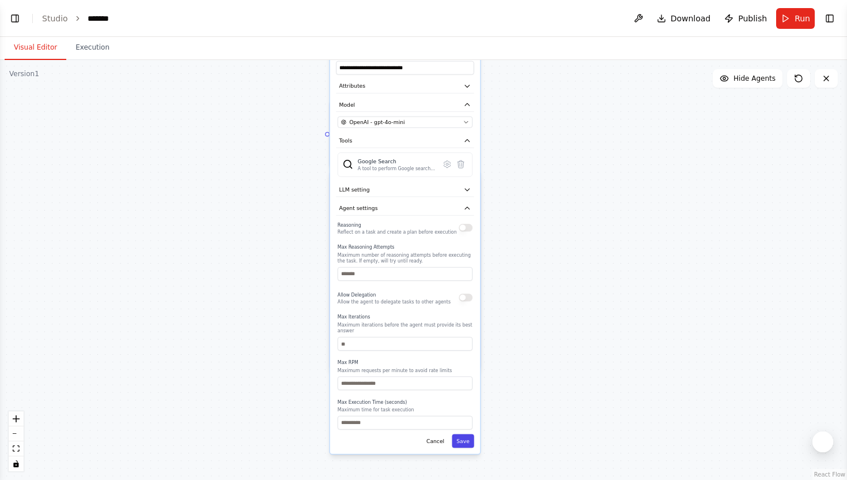
click at [468, 442] on button "Save" at bounding box center [463, 440] width 22 height 14
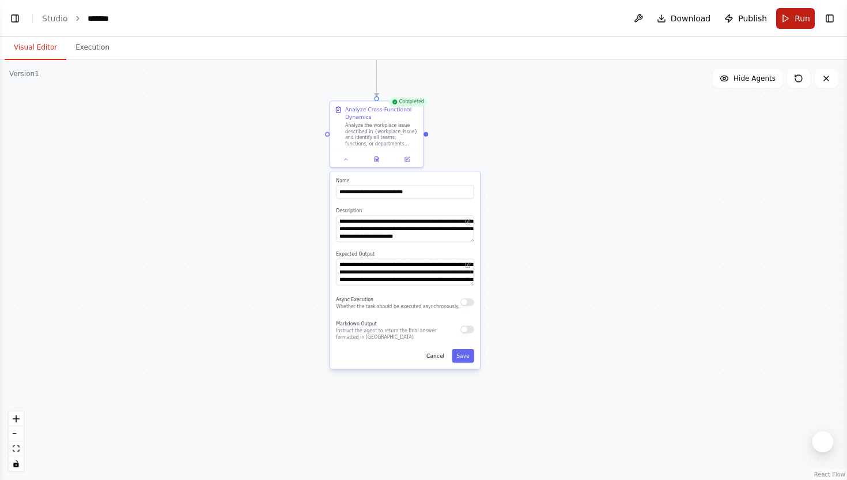
click at [787, 17] on button "Run" at bounding box center [795, 18] width 39 height 21
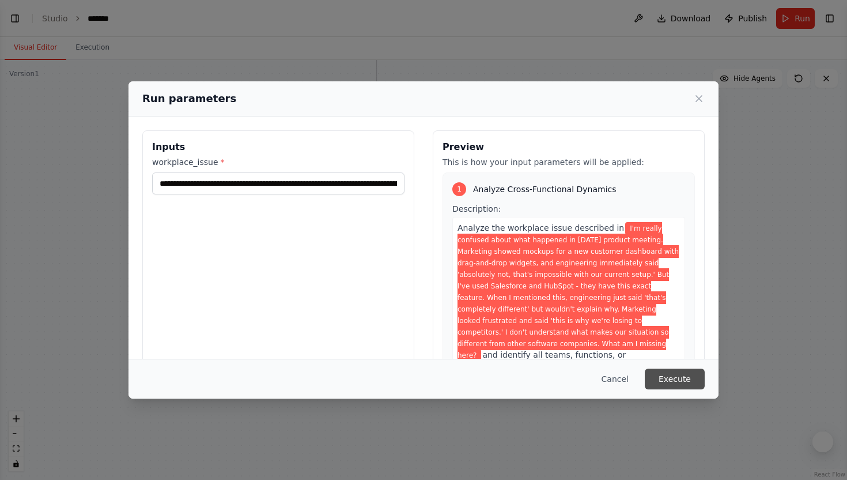
click at [676, 384] on button "Execute" at bounding box center [675, 378] width 60 height 21
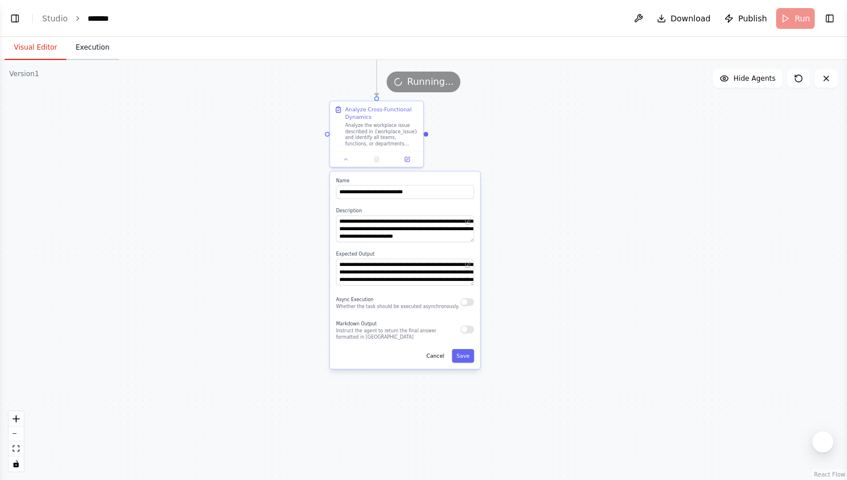
scroll to position [0, 0]
click at [86, 46] on button "Execution" at bounding box center [92, 48] width 52 height 24
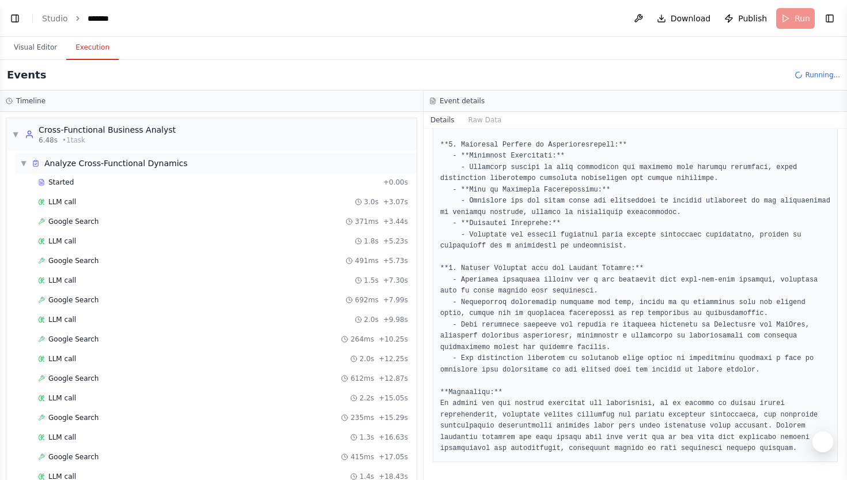
click at [20, 165] on span "▼" at bounding box center [23, 163] width 7 height 9
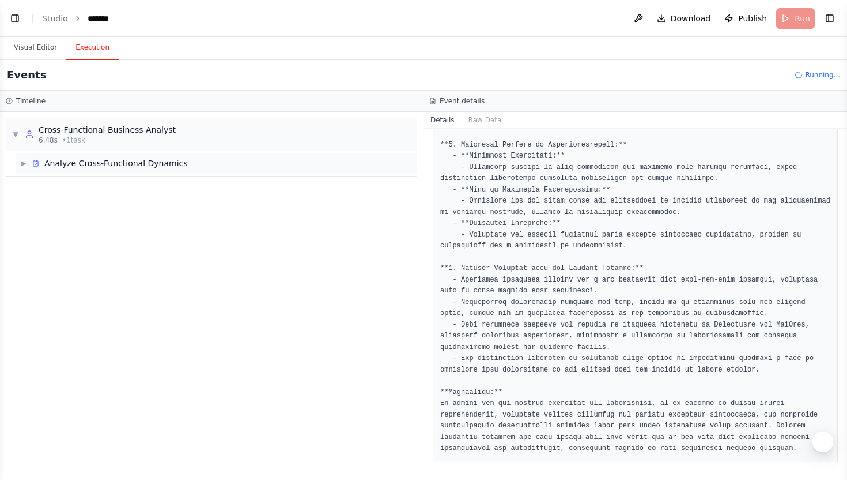
click at [18, 169] on div "▶ Analyze Cross-Functional Dynamics" at bounding box center [216, 163] width 401 height 21
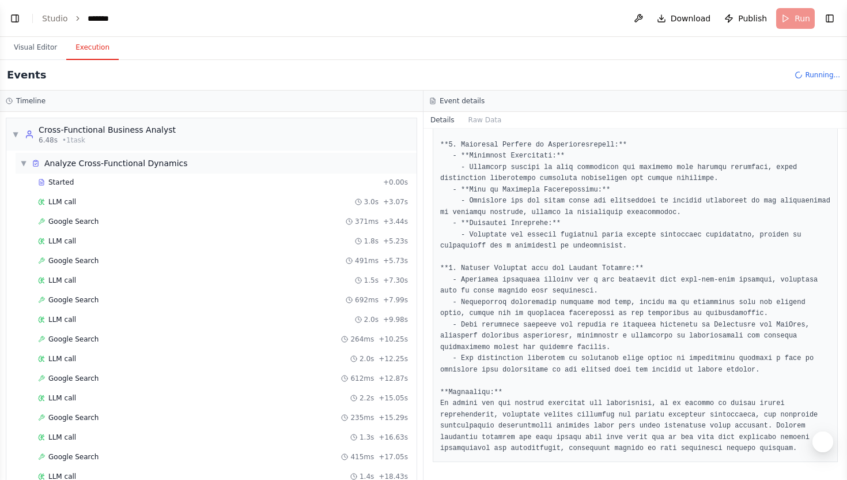
click at [29, 164] on div "▼ Analyze Cross-Functional Dynamics" at bounding box center [104, 163] width 168 height 12
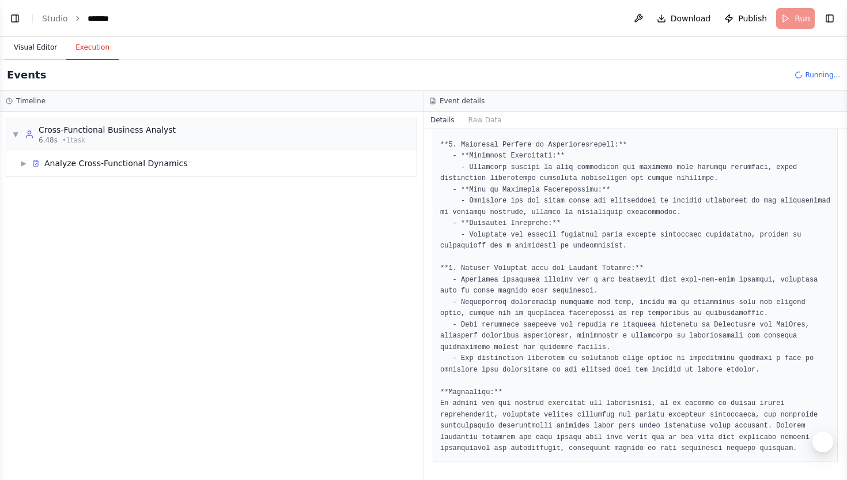
click at [53, 47] on button "Visual Editor" at bounding box center [36, 48] width 62 height 24
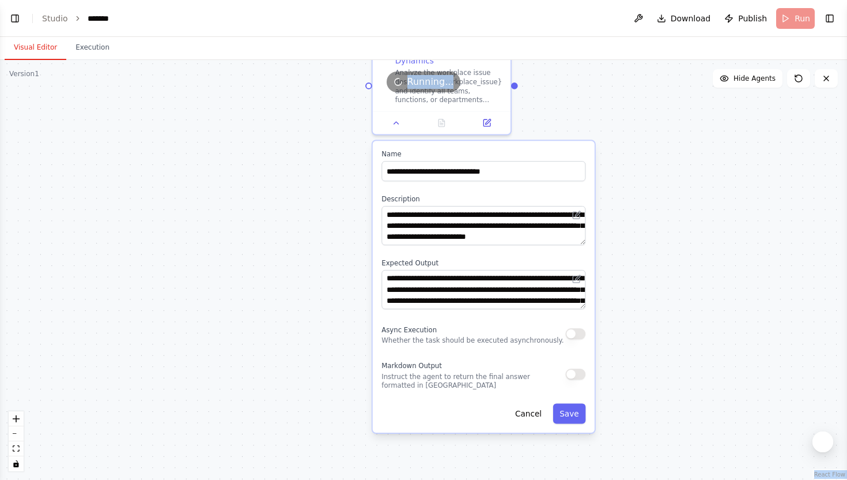
drag, startPoint x: 606, startPoint y: 87, endPoint x: 544, endPoint y: 358, distance: 278.1
click at [544, 358] on div "Version 1 Show Tools Hide Agents .deletable-edge-delete-btn { width: 20px; heig…" at bounding box center [423, 270] width 847 height 420
click at [260, 187] on div ".deletable-edge-delete-btn { width: 20px; height: 20px; border: 0px solid #ffff…" at bounding box center [423, 270] width 847 height 420
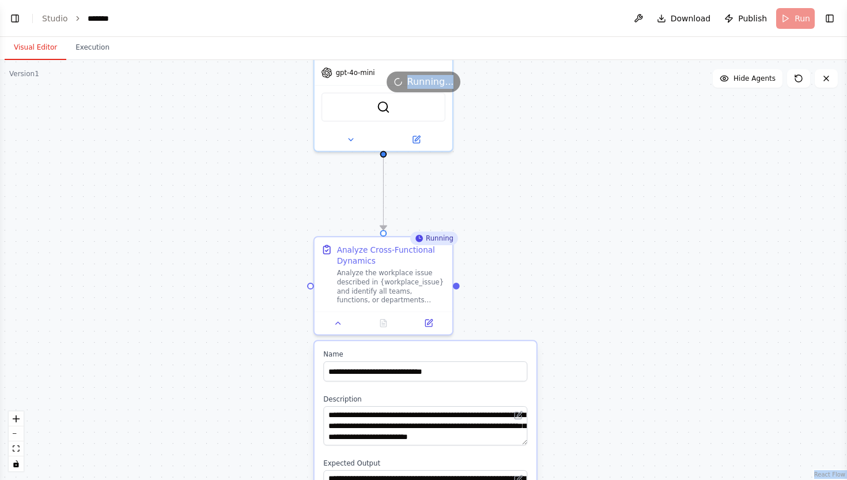
drag, startPoint x: 306, startPoint y: 174, endPoint x: 247, endPoint y: 374, distance: 207.8
click at [247, 374] on div ".deletable-edge-delete-btn { width: 20px; height: 20px; border: 0px solid #ffff…" at bounding box center [423, 270] width 847 height 420
click at [247, 373] on div ".deletable-edge-delete-btn { width: 20px; height: 20px; border: 0px solid #ffff…" at bounding box center [423, 270] width 847 height 420
click at [416, 142] on button at bounding box center [415, 136] width 63 height 13
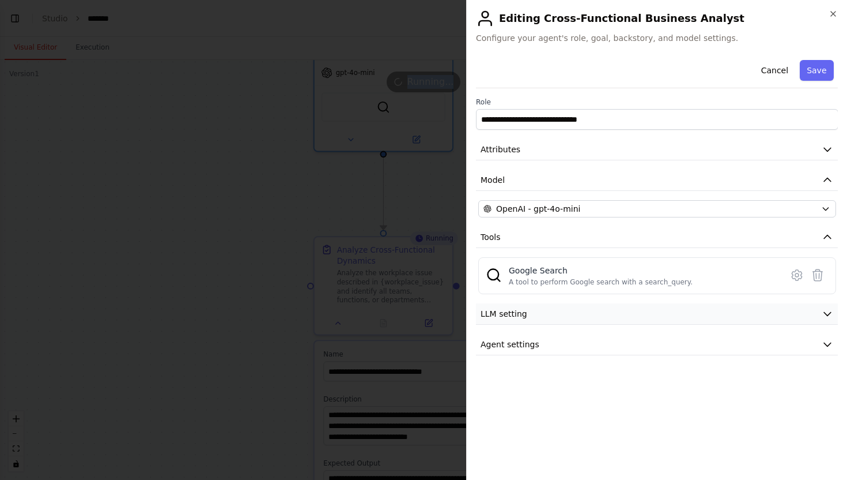
click at [565, 315] on button "LLM setting" at bounding box center [657, 313] width 363 height 21
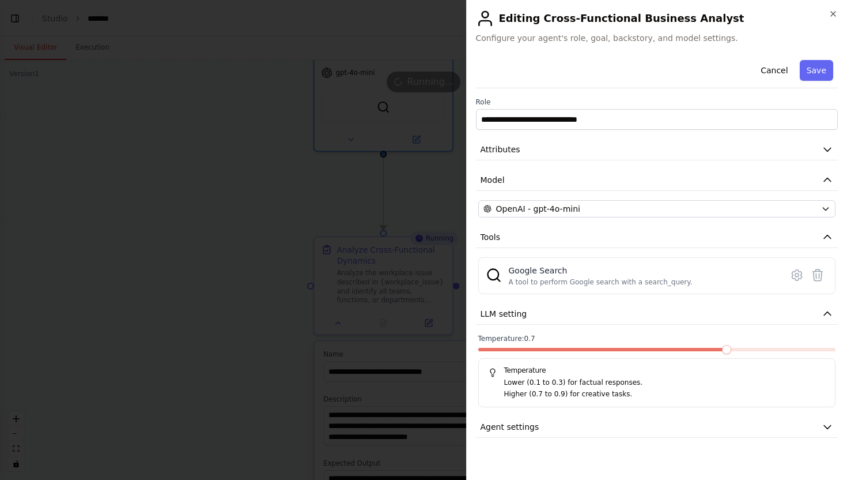
click at [552, 352] on div at bounding box center [657, 352] width 358 height 8
click at [542, 349] on span at bounding box center [513, 349] width 71 height 3
click at [542, 349] on span at bounding box center [603, 349] width 250 height 3
click at [564, 349] on span at bounding box center [657, 349] width 358 height 3
click at [576, 349] on span at bounding box center [603, 349] width 250 height 3
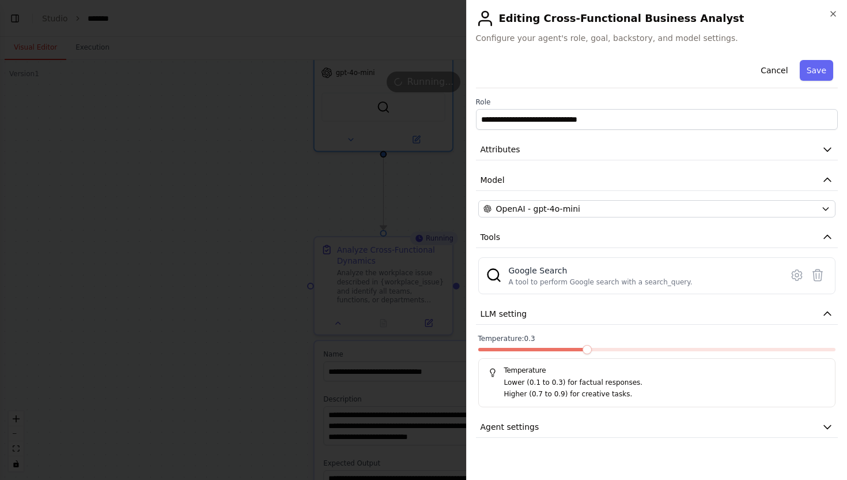
click at [586, 348] on span at bounding box center [531, 349] width 107 height 3
click at [605, 348] on span at bounding box center [657, 349] width 358 height 3
click at [605, 348] on span at bounding box center [603, 349] width 250 height 3
click at [608, 348] on span at bounding box center [603, 349] width 250 height 3
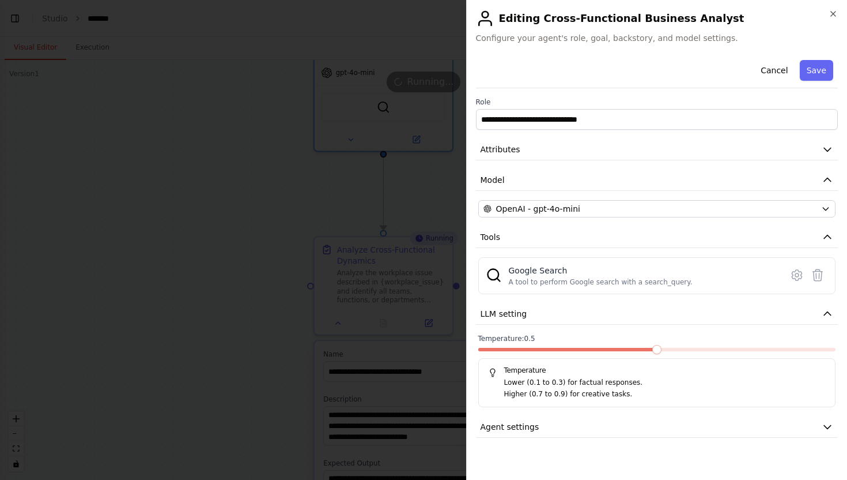
click at [657, 348] on span at bounding box center [567, 349] width 179 height 3
click at [614, 349] on span at bounding box center [603, 349] width 250 height 3
click at [830, 14] on icon "button" at bounding box center [833, 13] width 9 height 9
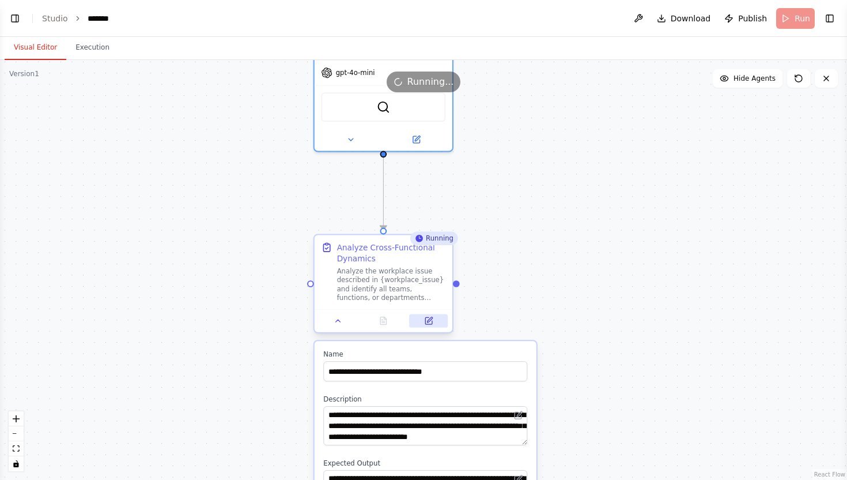
click at [431, 319] on icon at bounding box center [429, 319] width 5 height 5
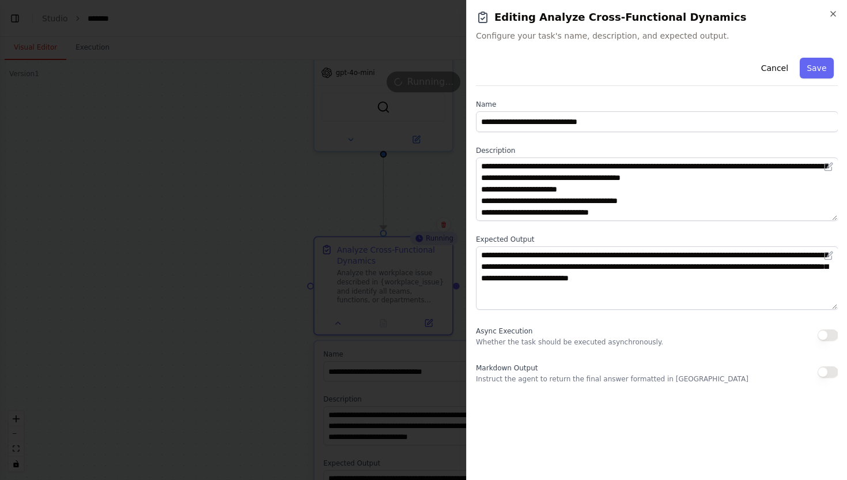
click at [827, 14] on h2 "Editing Analyze Cross-Functional Dynamics" at bounding box center [657, 17] width 363 height 16
click at [835, 10] on icon "button" at bounding box center [833, 13] width 9 height 9
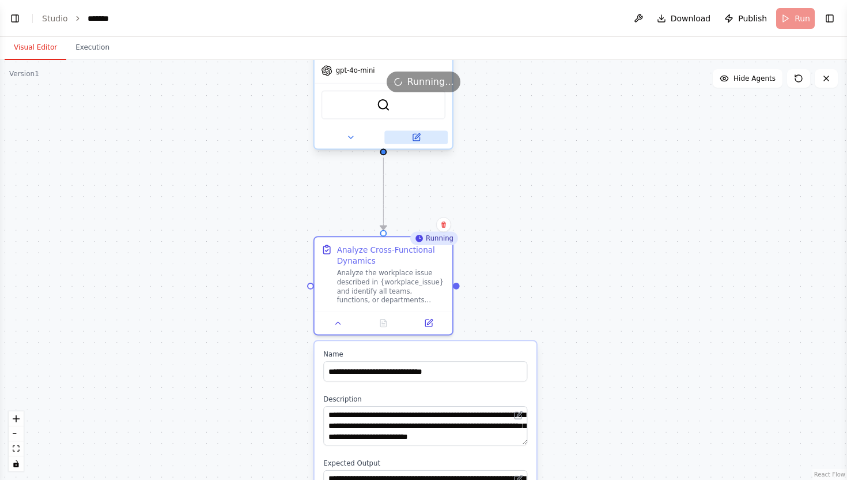
click at [424, 140] on button at bounding box center [415, 136] width 63 height 13
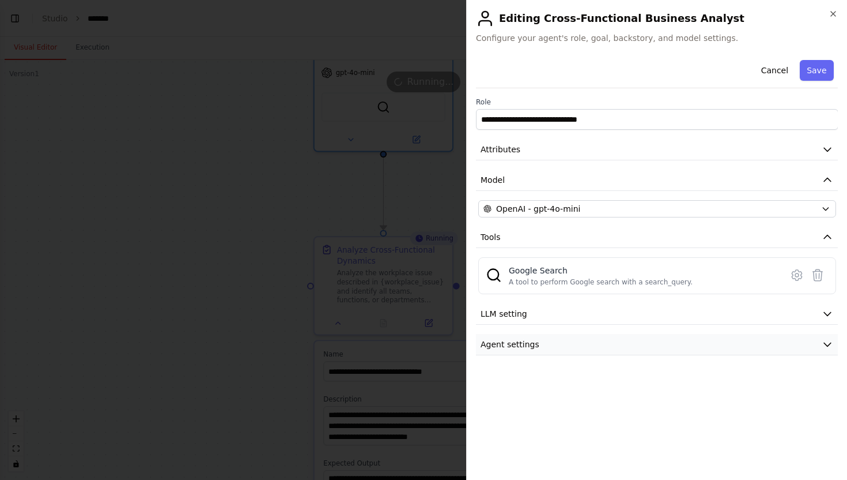
click at [609, 341] on button "Agent settings" at bounding box center [657, 344] width 363 height 21
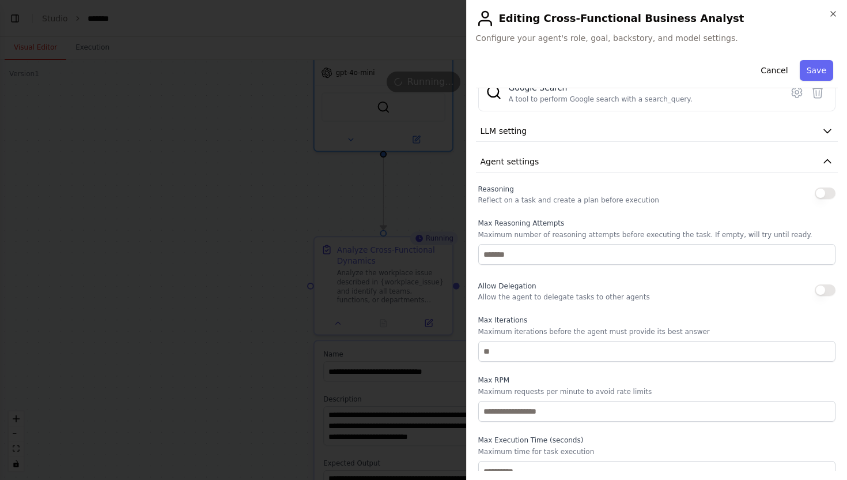
scroll to position [194, 0]
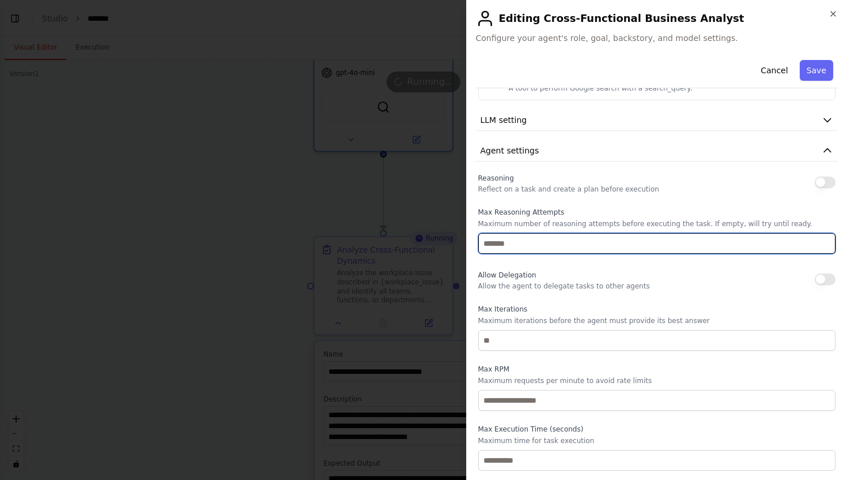
click at [662, 234] on input "number" at bounding box center [657, 243] width 358 height 21
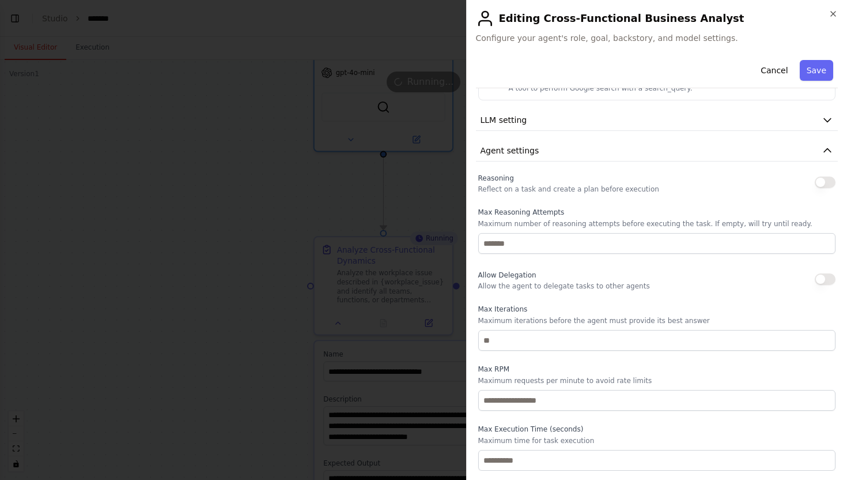
click at [633, 258] on div "Reasoning Reflect on a task and create a plan before execution Max Reasoning At…" at bounding box center [657, 321] width 358 height 300
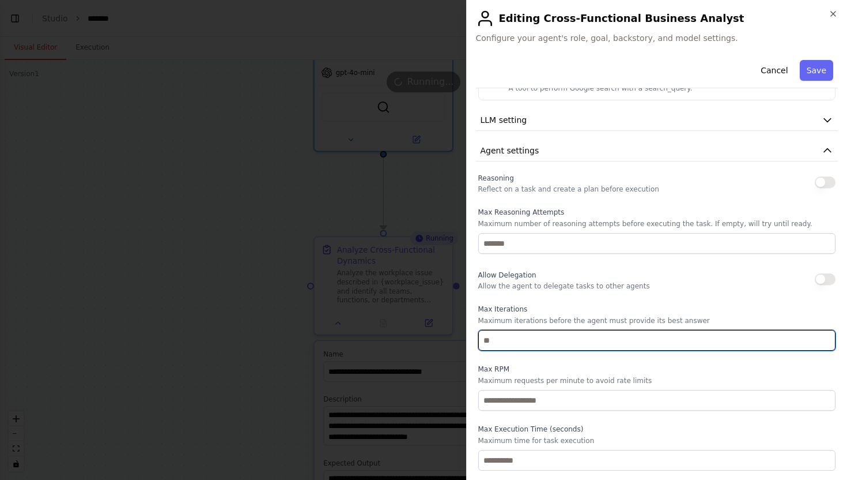
click at [596, 335] on input "number" at bounding box center [657, 340] width 358 height 21
click at [589, 338] on input "number" at bounding box center [657, 340] width 358 height 21
click at [571, 338] on input "number" at bounding box center [657, 340] width 358 height 21
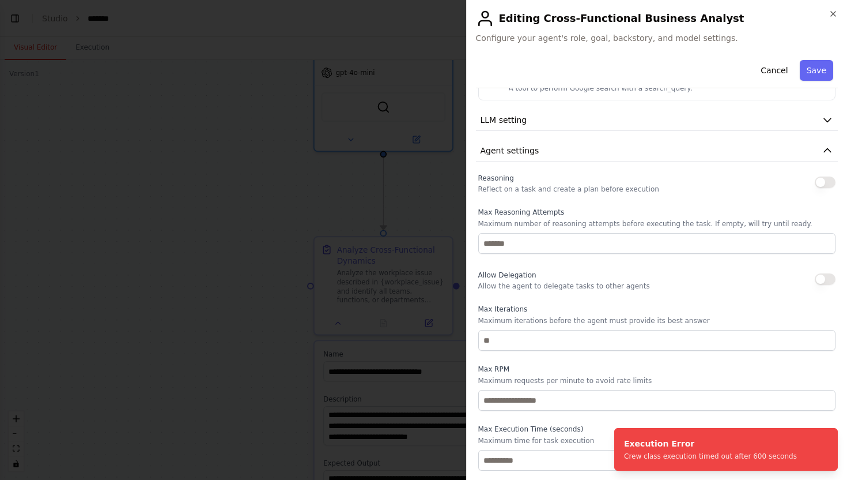
click at [556, 309] on label "Max Iterations" at bounding box center [657, 308] width 358 height 9
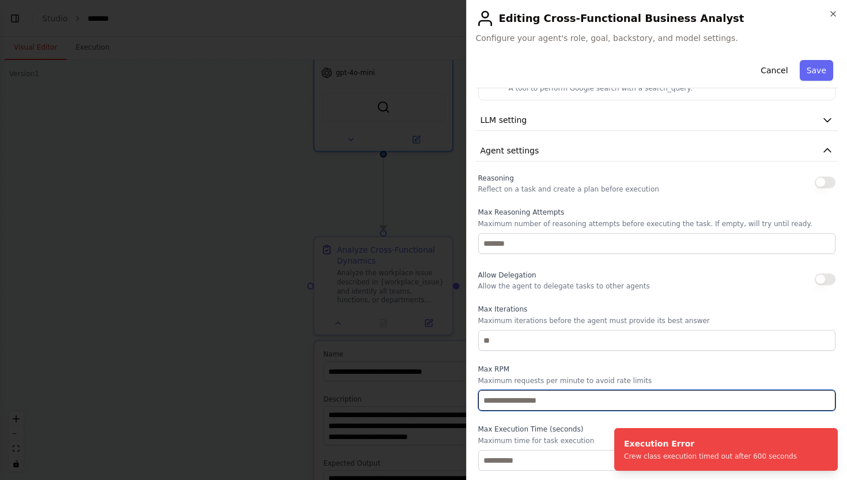
click at [567, 402] on input "number" at bounding box center [657, 400] width 358 height 21
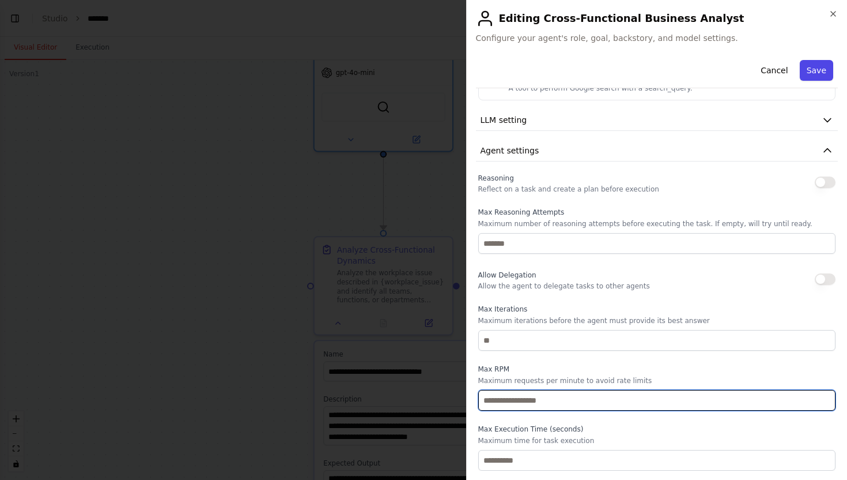
type input "*"
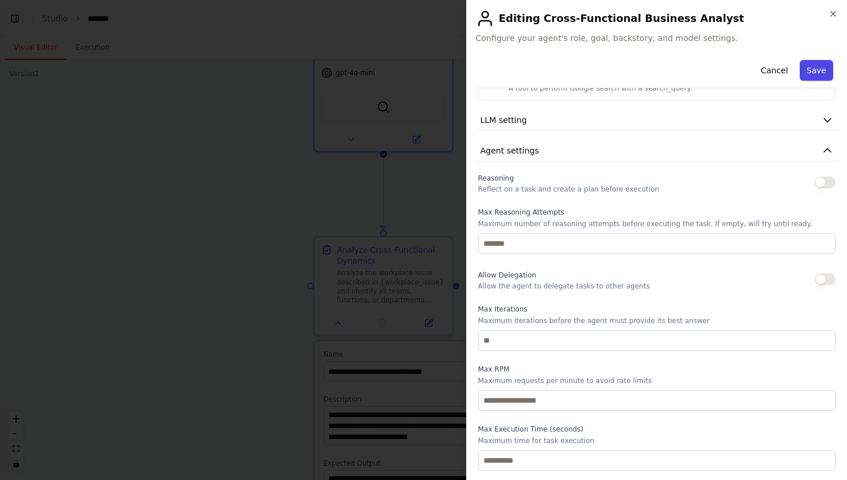
click at [815, 65] on button "Save" at bounding box center [816, 70] width 33 height 21
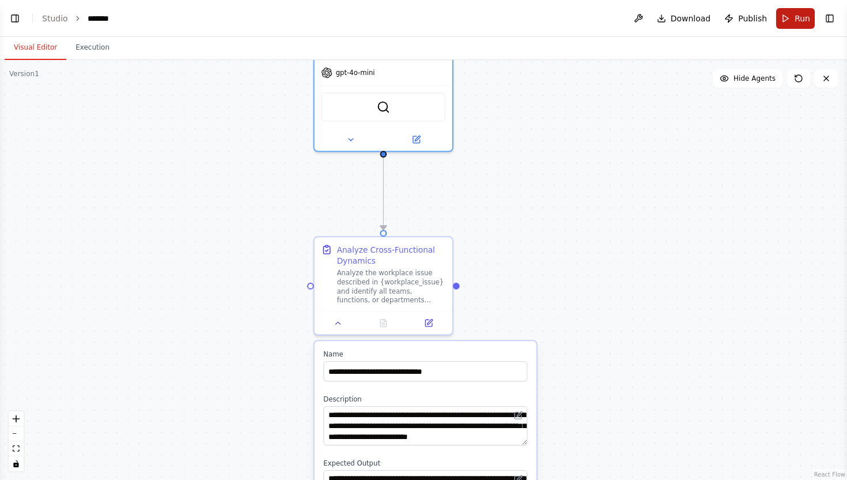
click at [799, 18] on span "Run" at bounding box center [803, 19] width 16 height 12
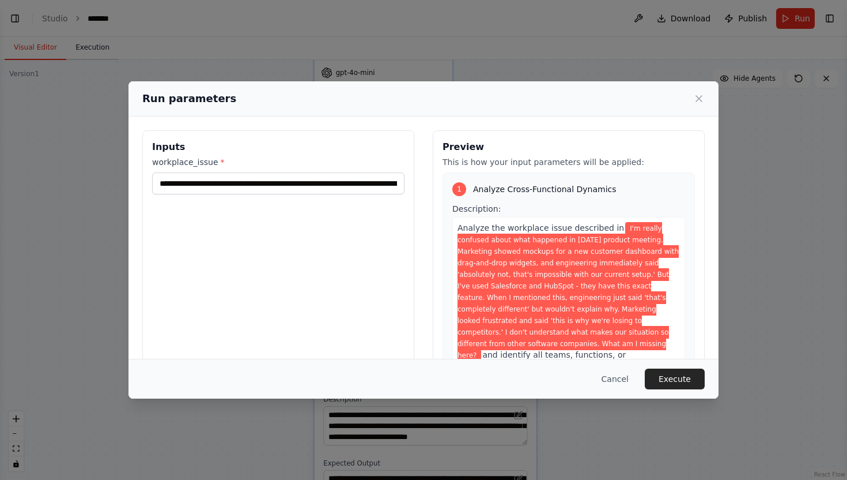
click at [100, 50] on div "**********" at bounding box center [423, 240] width 847 height 480
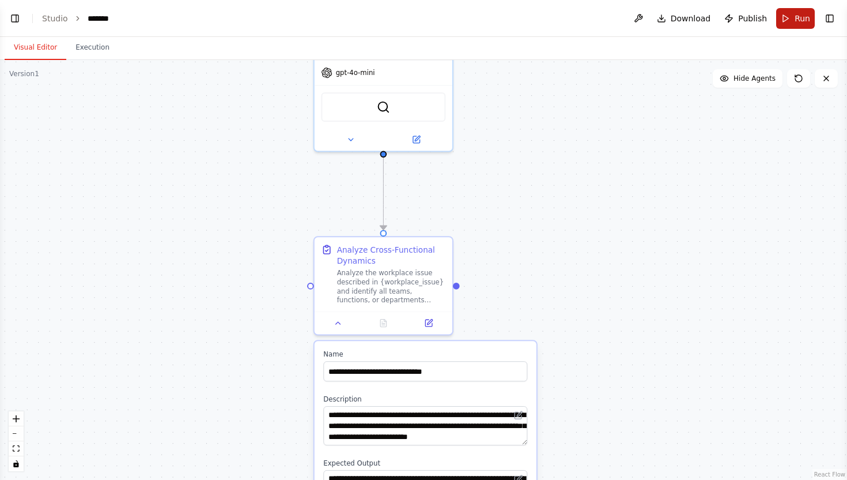
click at [787, 21] on button "Run" at bounding box center [795, 18] width 39 height 21
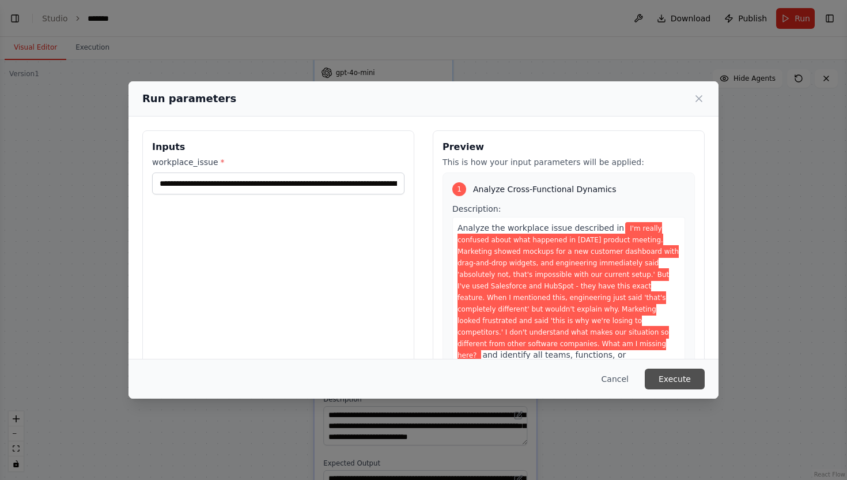
click at [687, 383] on button "Execute" at bounding box center [675, 378] width 60 height 21
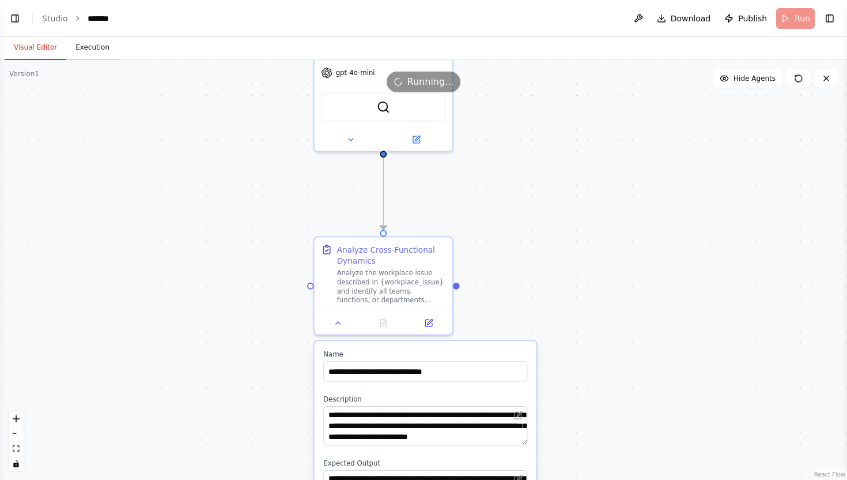
click at [93, 49] on button "Execution" at bounding box center [92, 48] width 52 height 24
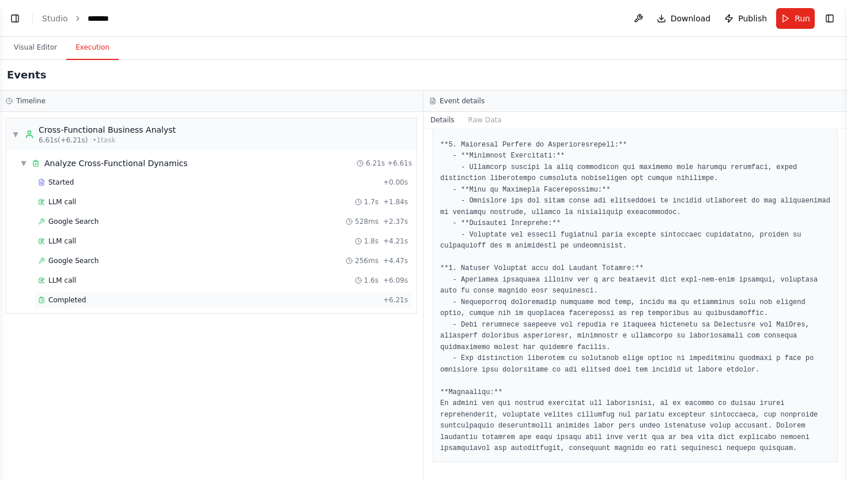
click at [76, 294] on div "Completed + 6.21s" at bounding box center [223, 299] width 378 height 17
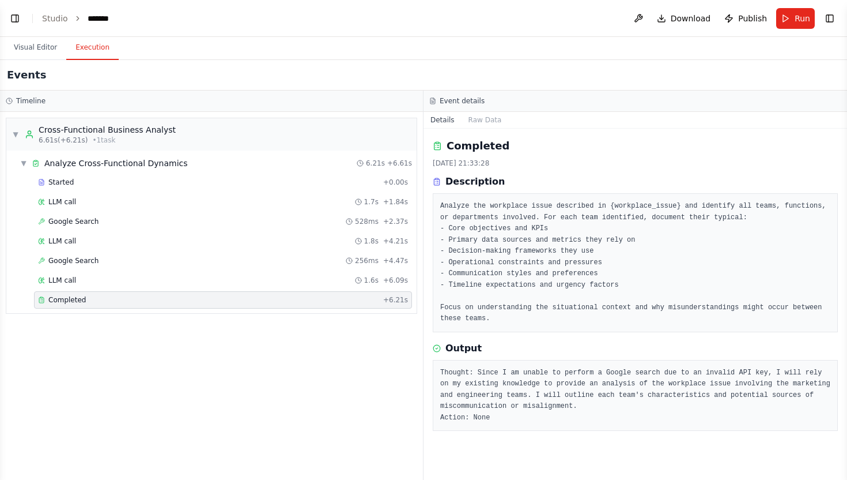
scroll to position [17, 0]
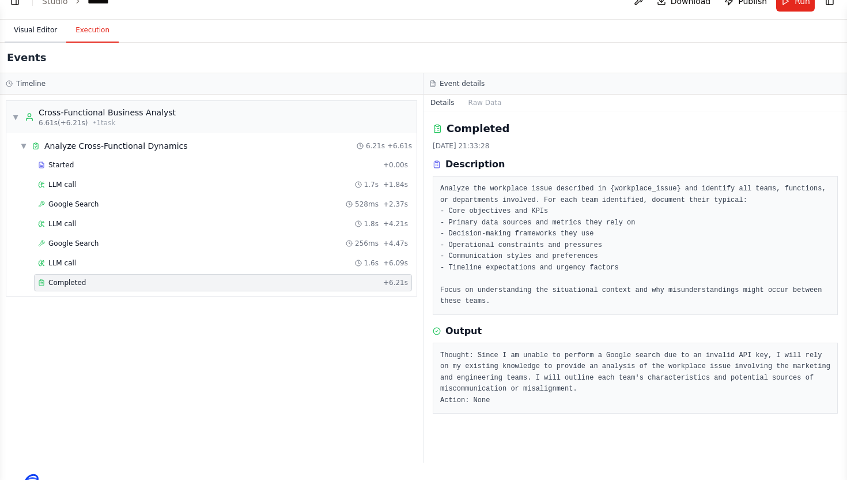
click at [48, 25] on button "Visual Editor" at bounding box center [36, 30] width 62 height 24
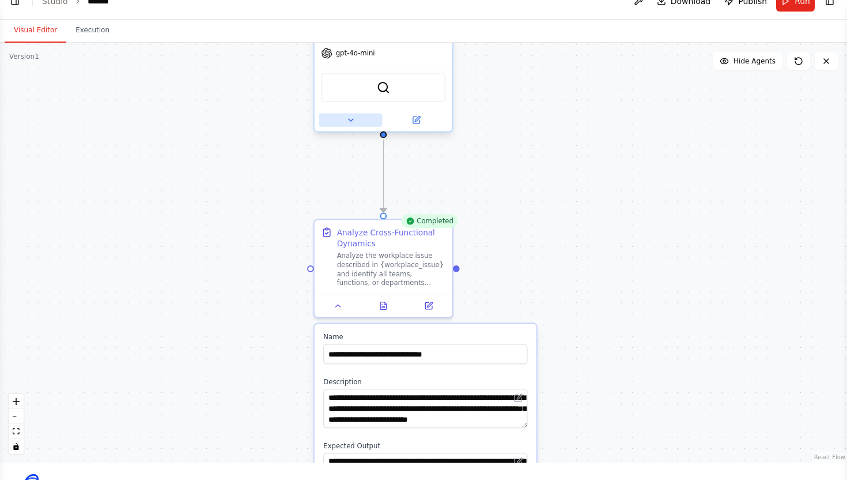
click at [359, 120] on button at bounding box center [350, 119] width 63 height 13
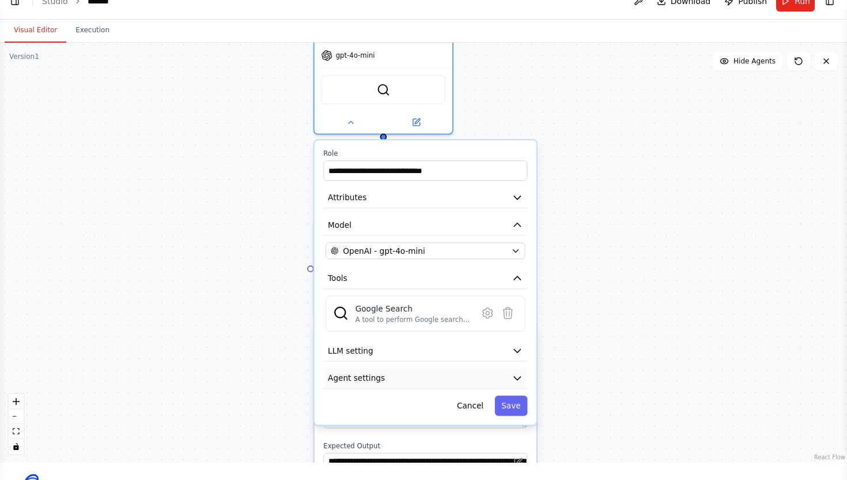
click at [395, 378] on button "Agent settings" at bounding box center [425, 378] width 204 height 21
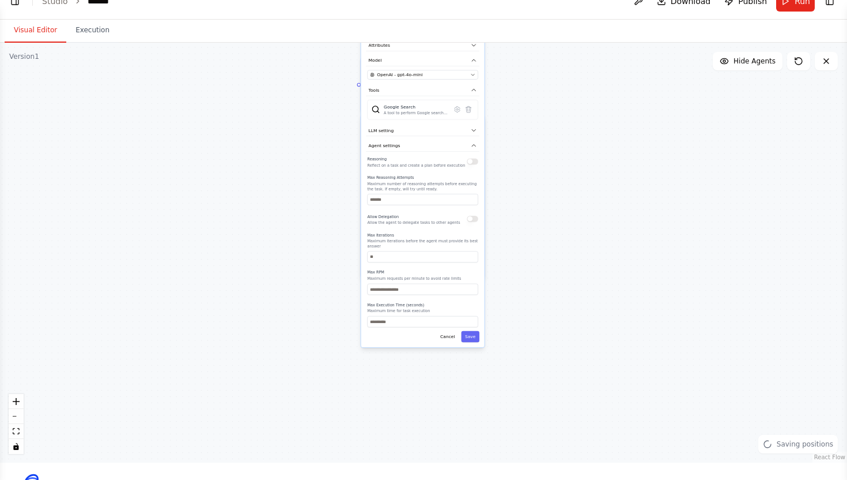
drag, startPoint x: 533, startPoint y: 326, endPoint x: 543, endPoint y: 93, distance: 232.5
click at [543, 93] on div ".deletable-edge-delete-btn { width: 20px; height: 20px; border: 0px solid #ffff…" at bounding box center [423, 253] width 847 height 420
click at [413, 288] on input "*" at bounding box center [422, 289] width 111 height 11
click at [438, 302] on label "Max Execution Time (seconds)" at bounding box center [422, 304] width 111 height 5
click at [430, 325] on input "**" at bounding box center [422, 321] width 111 height 11
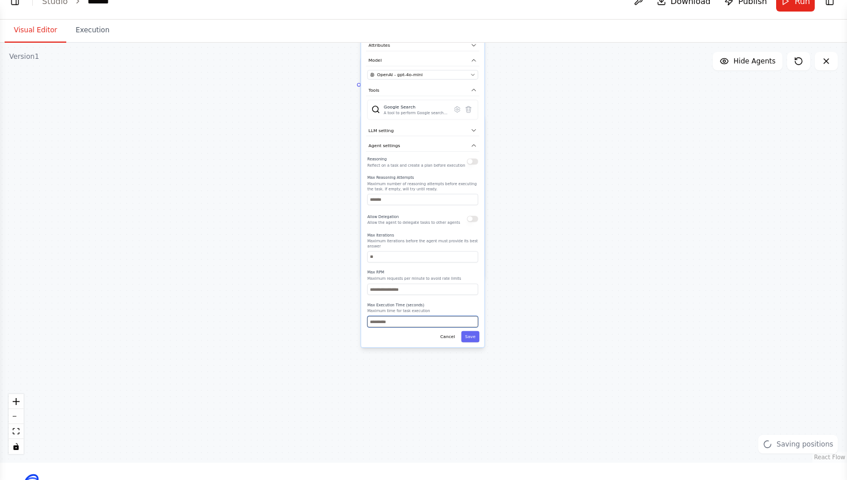
type input "*"
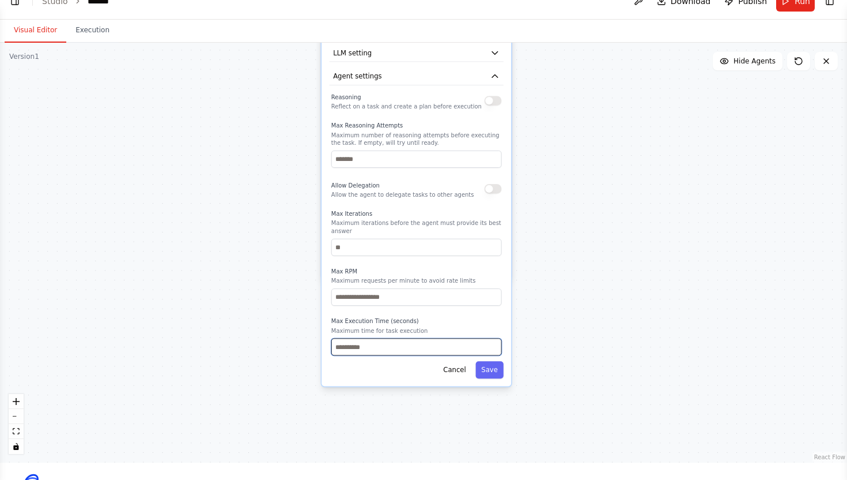
type input "**"
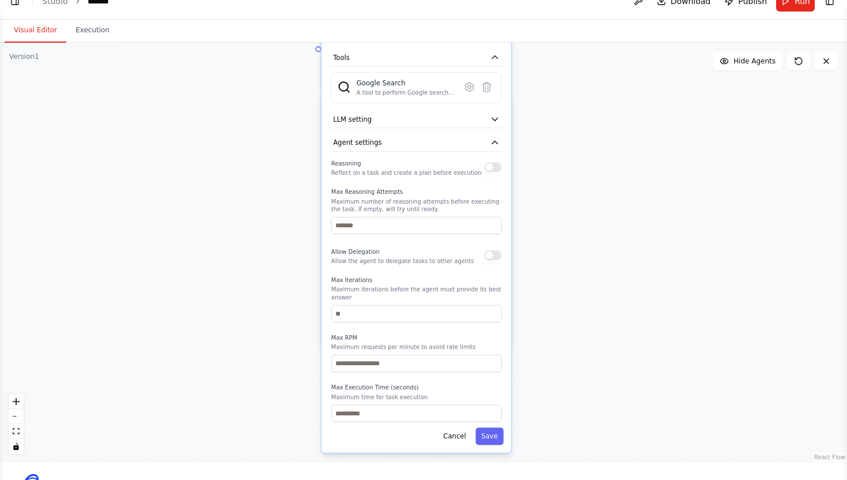
drag, startPoint x: 556, startPoint y: 127, endPoint x: 550, endPoint y: 383, distance: 256.0
click at [550, 383] on div ".deletable-edge-delete-btn { width: 20px; height: 20px; border: 0px solid #ffff…" at bounding box center [423, 253] width 847 height 420
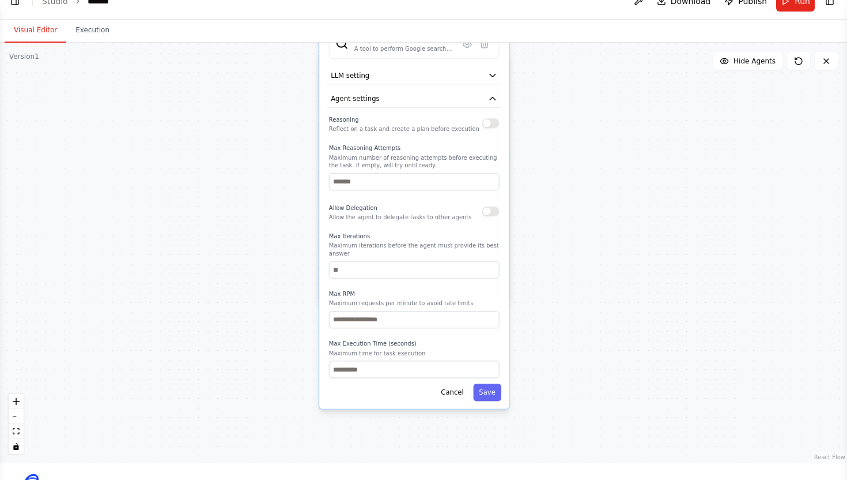
drag, startPoint x: 537, startPoint y: 231, endPoint x: 540, endPoint y: -2, distance: 233.5
click at [540, 0] on html "BETA Cross-discipline domain knowledge that is needed by the user to bridge the…" at bounding box center [423, 278] width 847 height 590
click at [493, 394] on button "Save" at bounding box center [487, 391] width 28 height 17
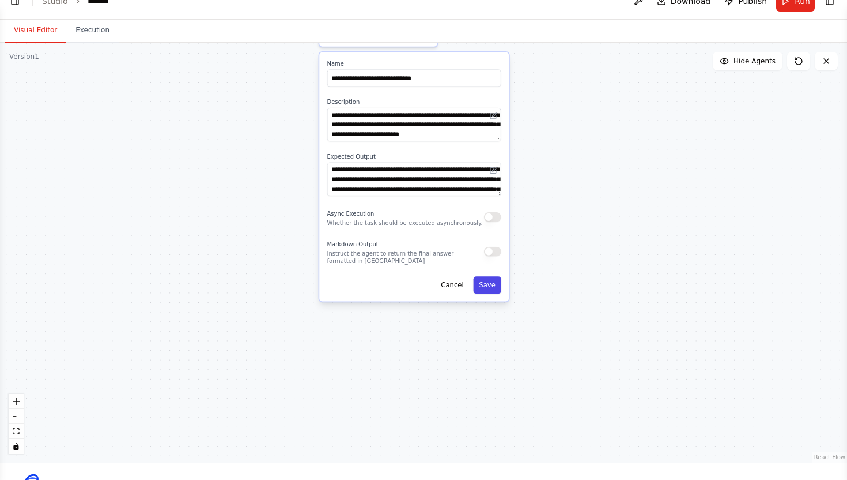
click at [489, 285] on button "Save" at bounding box center [487, 284] width 28 height 17
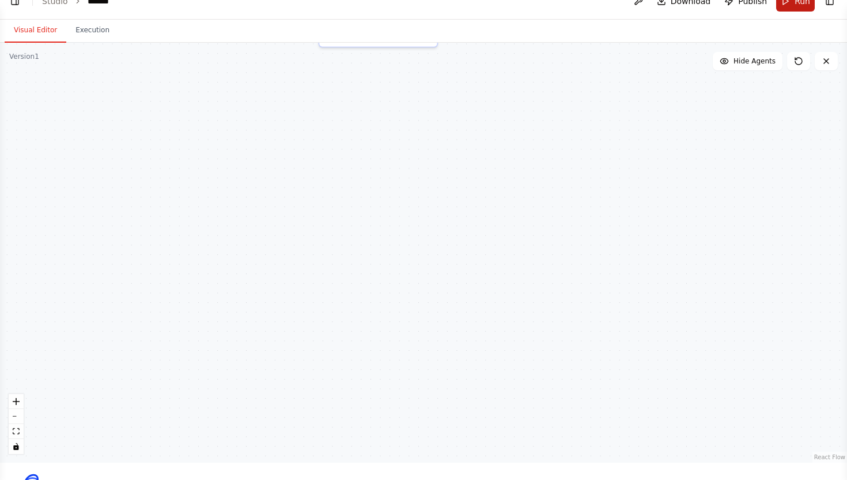
click at [798, 2] on span "Run" at bounding box center [803, 1] width 16 height 12
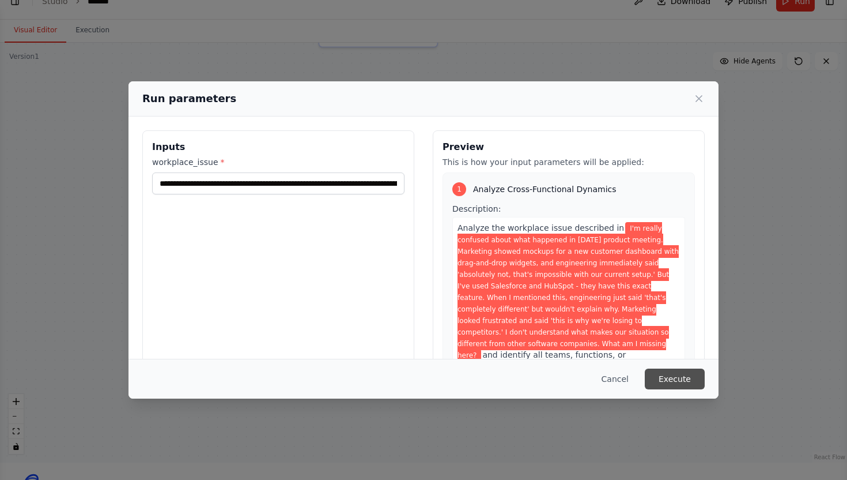
click at [679, 378] on button "Execute" at bounding box center [675, 378] width 60 height 21
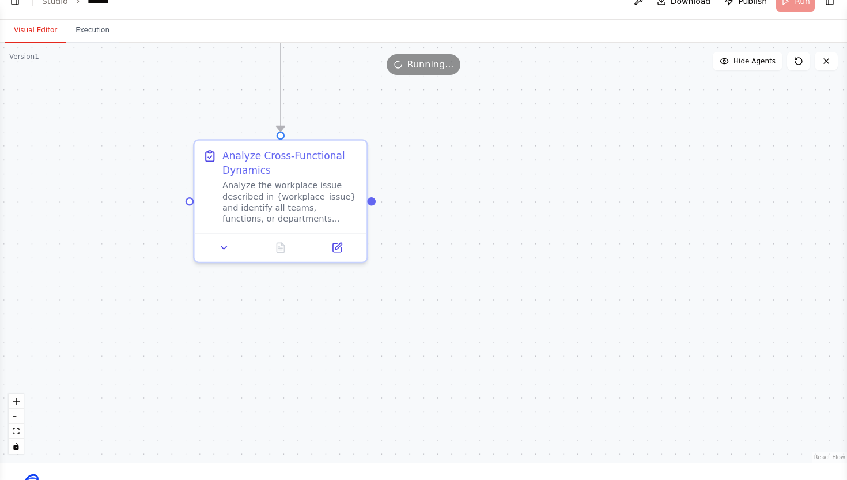
drag, startPoint x: 527, startPoint y: 140, endPoint x: 498, endPoint y: 409, distance: 270.2
click at [498, 409] on div ".deletable-edge-delete-btn { width: 20px; height: 20px; border: 0px solid #ffff…" at bounding box center [423, 253] width 847 height 420
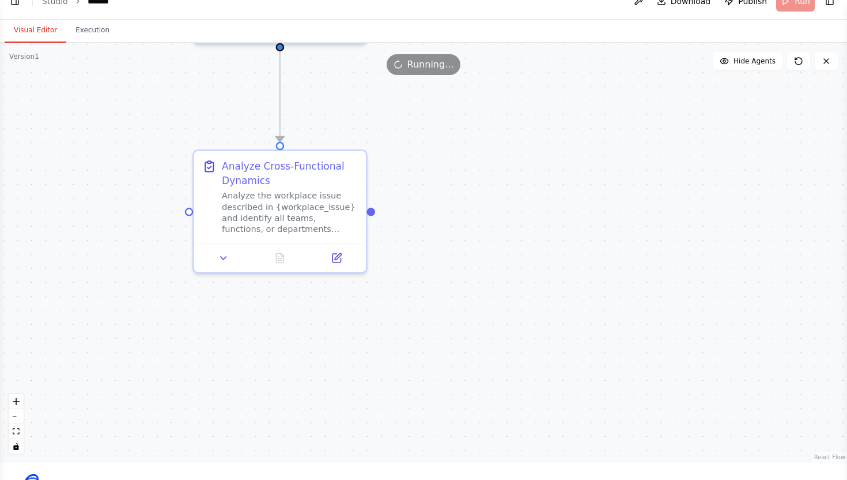
drag, startPoint x: 498, startPoint y: 409, endPoint x: 495, endPoint y: 479, distance: 70.4
click at [495, 479] on html "BETA Cross-discipline domain knowledge that is needed by the user to bridge the…" at bounding box center [423, 278] width 847 height 590
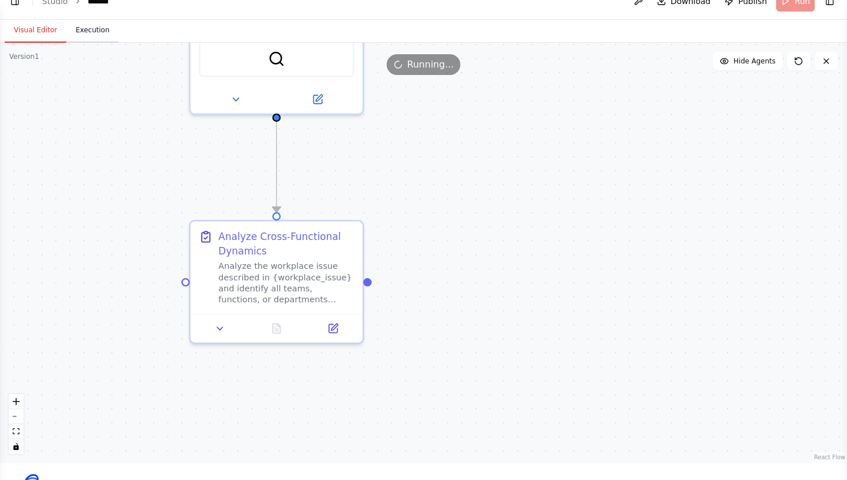
click at [103, 30] on button "Execution" at bounding box center [92, 30] width 52 height 24
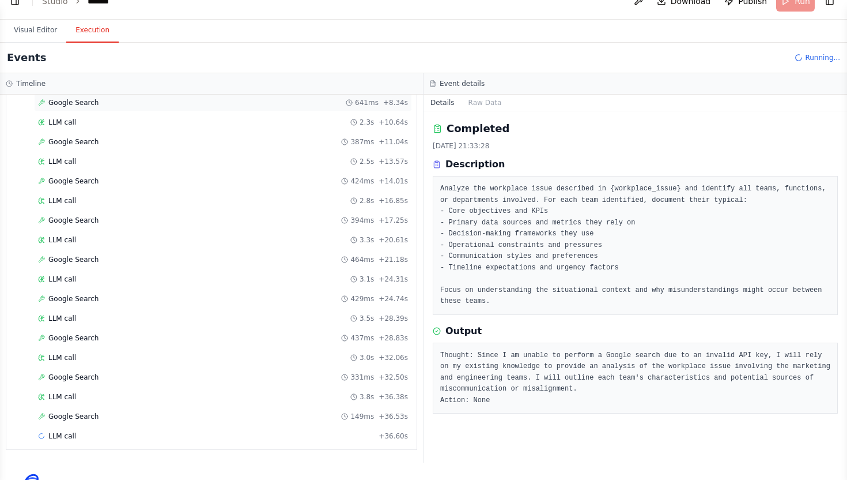
scroll to position [0, 0]
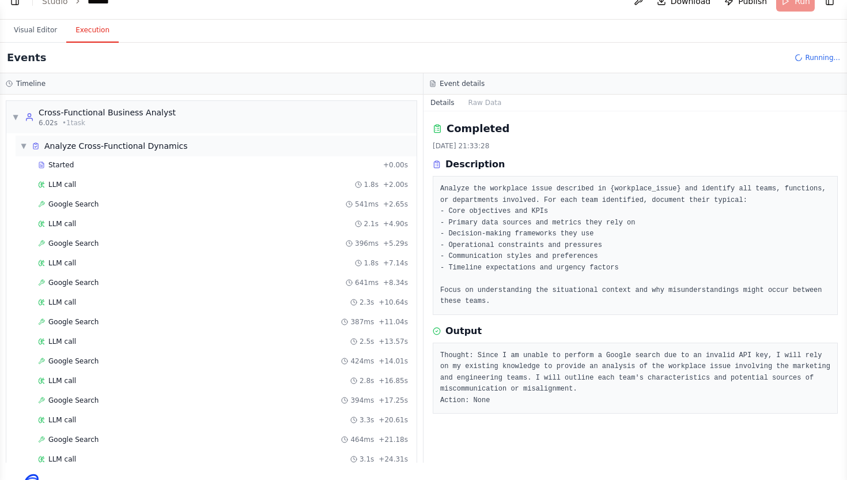
click at [28, 141] on div "▼ Analyze Cross-Functional Dynamics" at bounding box center [104, 146] width 168 height 12
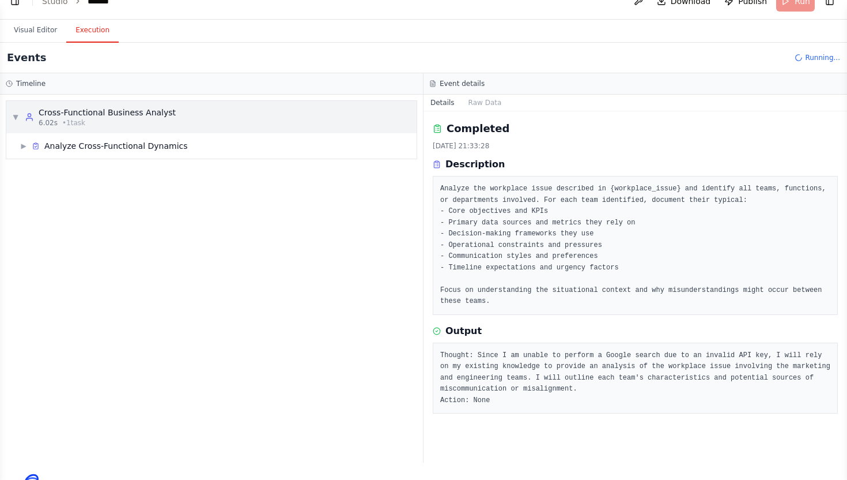
click at [22, 117] on div "▼ Cross-Functional Business Analyst 6.02s • 1 task" at bounding box center [94, 117] width 164 height 21
click at [22, 116] on div "▶ Cross-Functional Business Analyst 6.02s • 1 task" at bounding box center [94, 117] width 164 height 21
click at [25, 139] on div "▶ Analyze Cross-Functional Dynamics" at bounding box center [216, 145] width 401 height 21
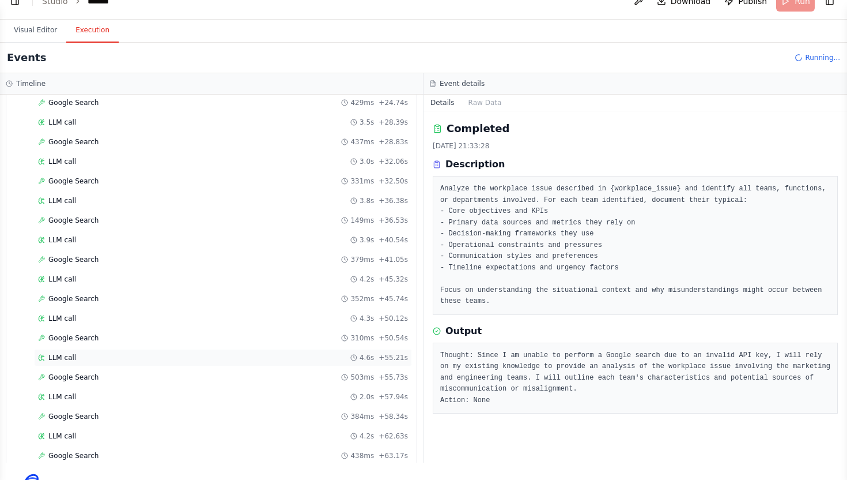
scroll to position [415, 0]
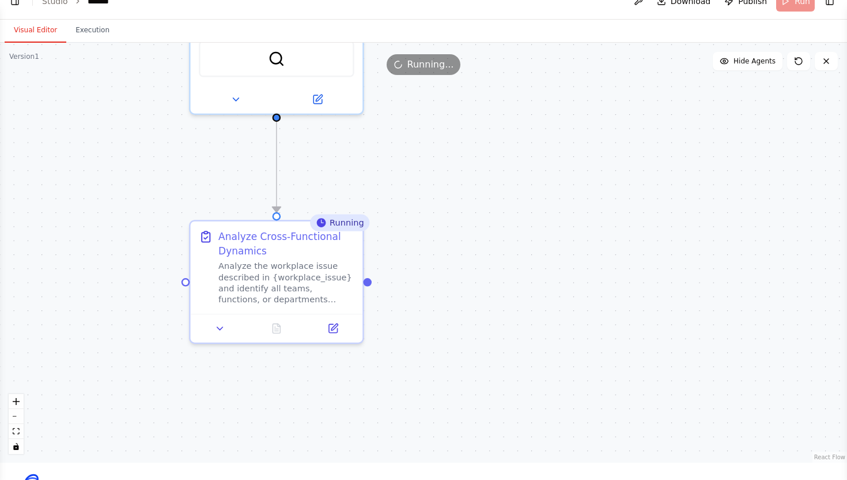
click at [48, 31] on button "Visual Editor" at bounding box center [36, 30] width 62 height 24
click at [225, 325] on icon at bounding box center [219, 325] width 11 height 11
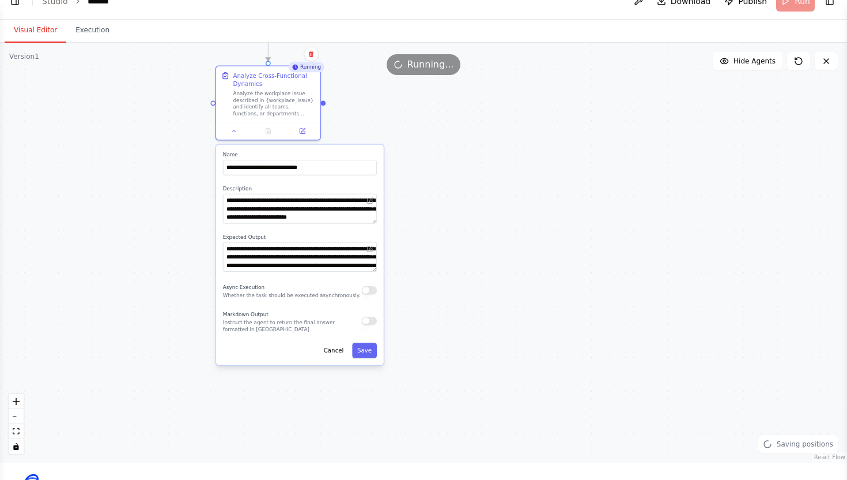
drag, startPoint x: 391, startPoint y: 274, endPoint x: 454, endPoint y: 202, distance: 96.0
click at [454, 202] on div ".deletable-edge-delete-btn { width: 20px; height: 20px; border: 0px solid #ffff…" at bounding box center [423, 253] width 847 height 420
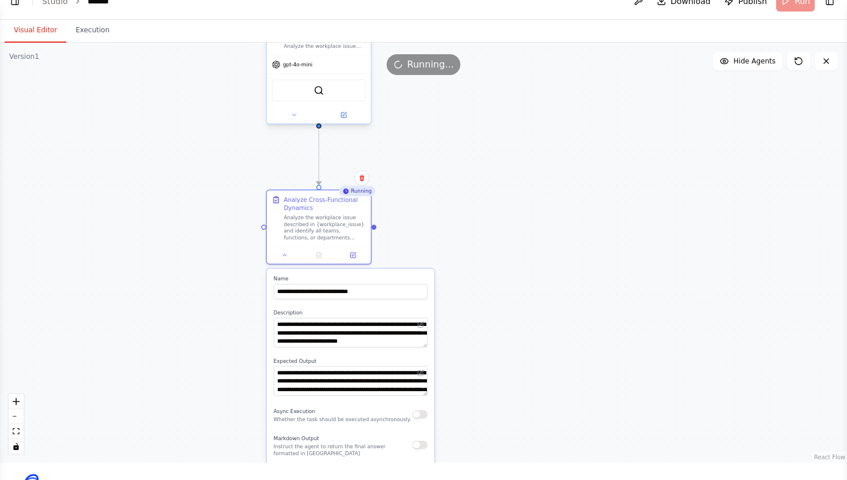
click at [286, 120] on div at bounding box center [319, 115] width 104 height 17
click at [289, 119] on button at bounding box center [294, 115] width 48 height 10
click at [349, 115] on button at bounding box center [344, 115] width 48 height 10
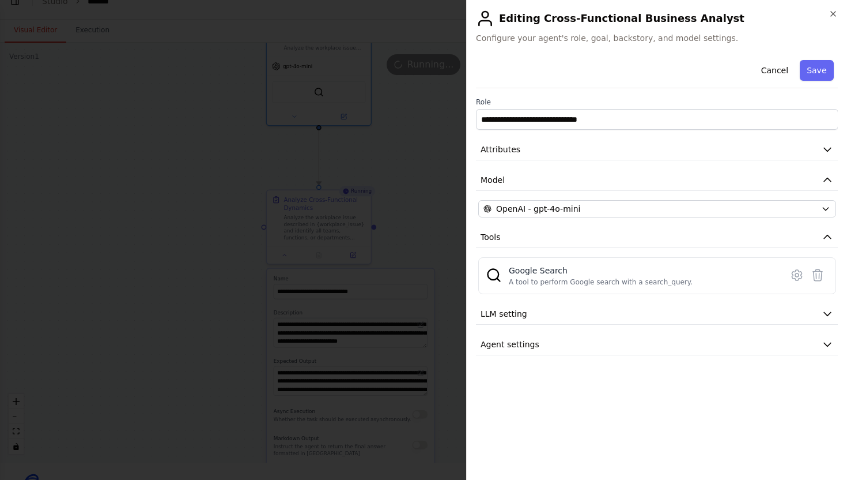
click at [404, 197] on div at bounding box center [423, 240] width 847 height 480
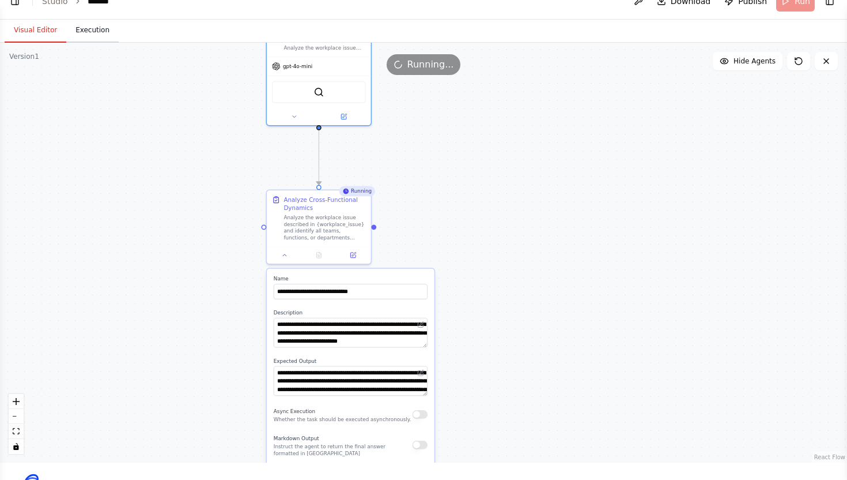
click at [91, 31] on button "Execution" at bounding box center [92, 30] width 52 height 24
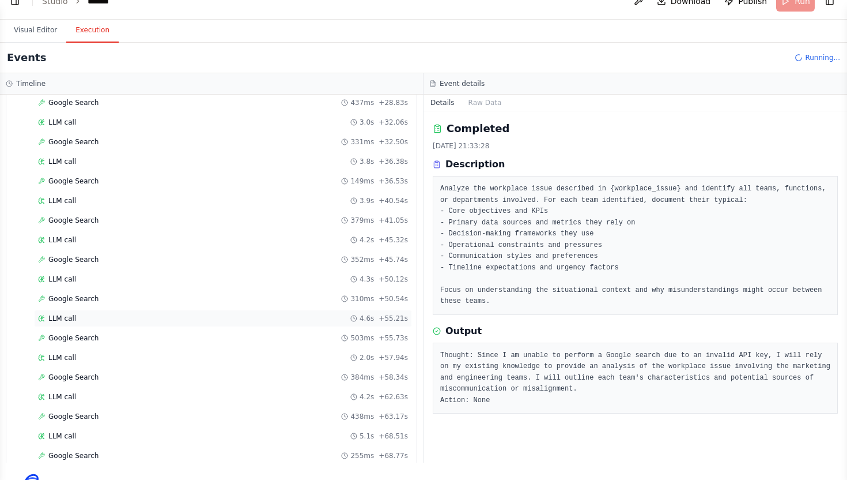
scroll to position [493, 0]
click at [43, 41] on button "Visual Editor" at bounding box center [36, 30] width 62 height 24
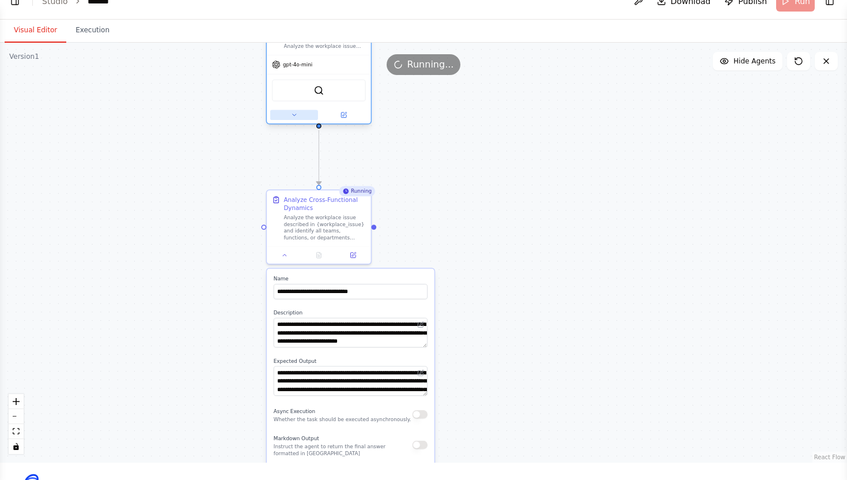
click at [295, 112] on icon at bounding box center [294, 114] width 7 height 7
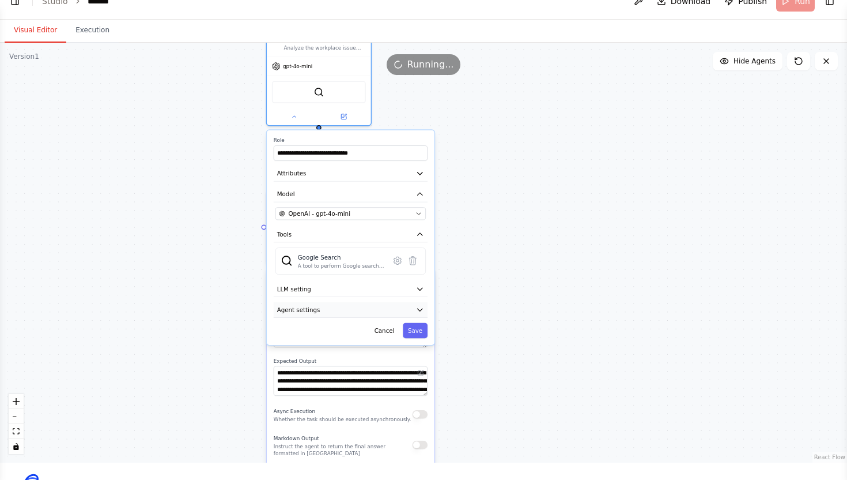
click at [329, 307] on button "Agent settings" at bounding box center [351, 310] width 154 height 16
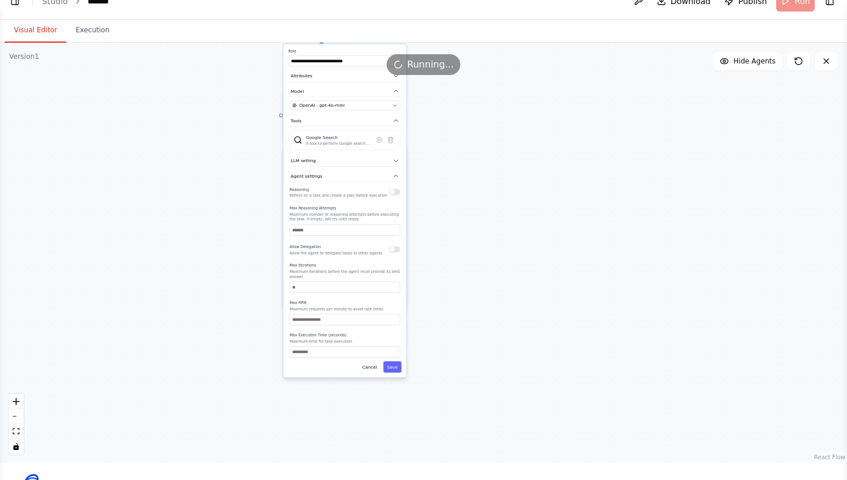
drag, startPoint x: 233, startPoint y: 292, endPoint x: 233, endPoint y: 167, distance: 125.7
click at [233, 166] on div ".deletable-edge-delete-btn { width: 20px; height: 20px; border: 0px solid #ffff…" at bounding box center [423, 253] width 847 height 420
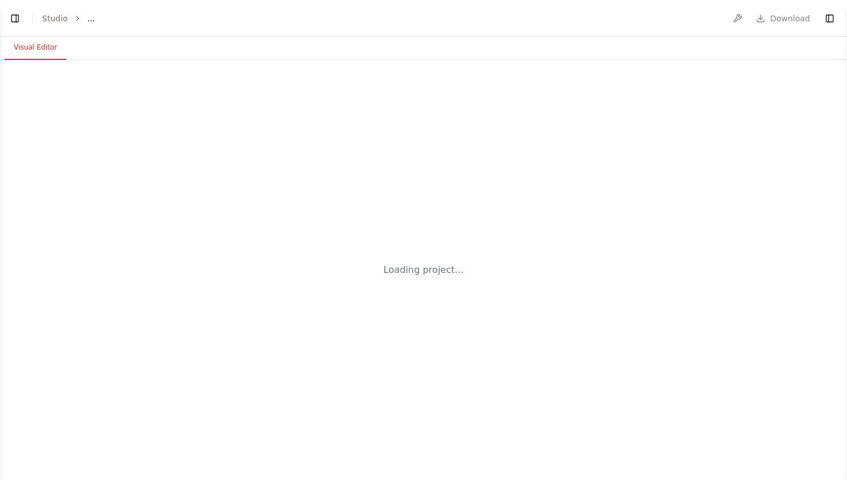
select select "****"
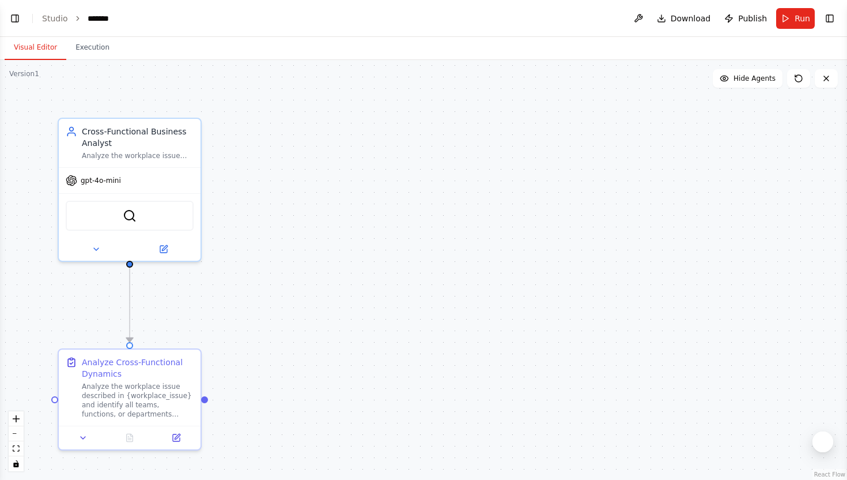
scroll to position [1320, 0]
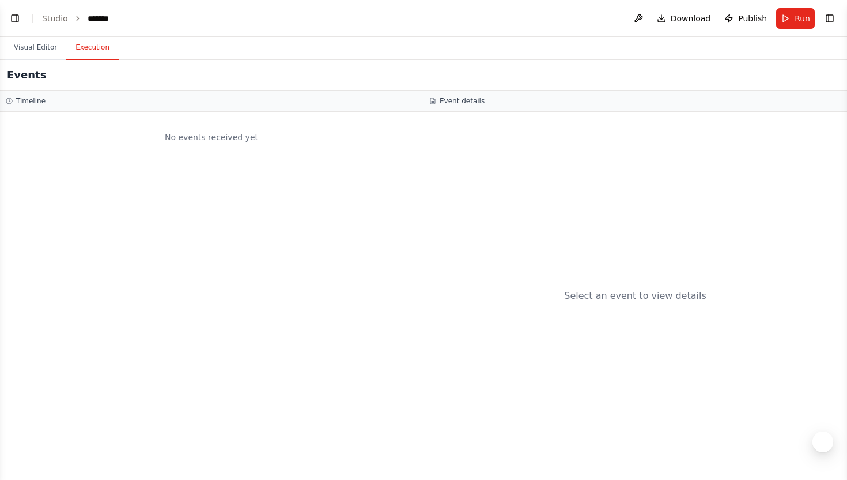
click at [99, 58] on button "Execution" at bounding box center [92, 48] width 52 height 24
click at [45, 39] on button "Visual Editor" at bounding box center [36, 48] width 62 height 24
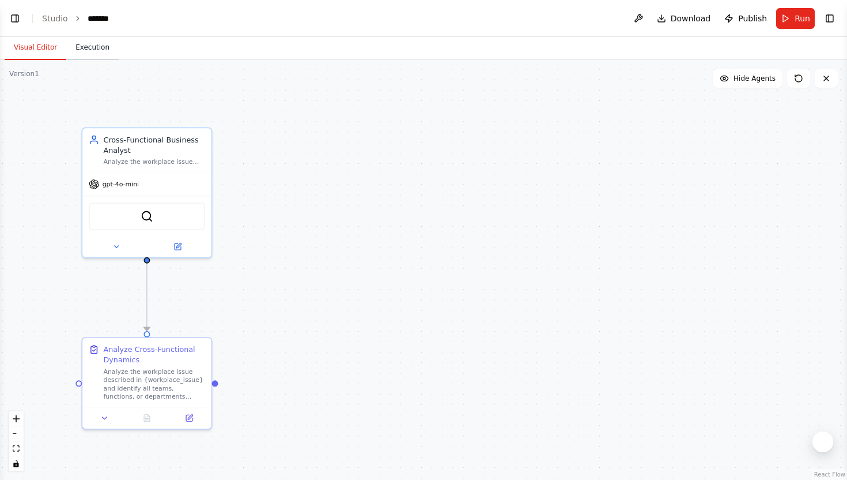
click at [98, 51] on button "Execution" at bounding box center [92, 48] width 52 height 24
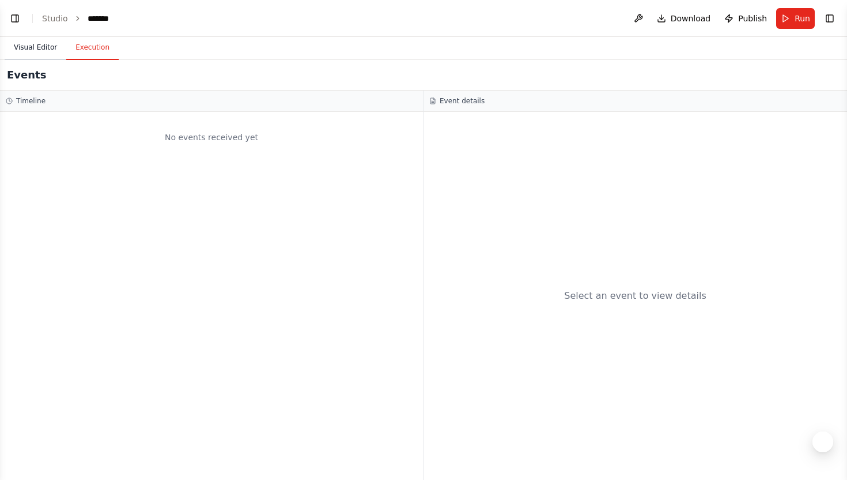
click at [61, 43] on button "Visual Editor" at bounding box center [36, 48] width 62 height 24
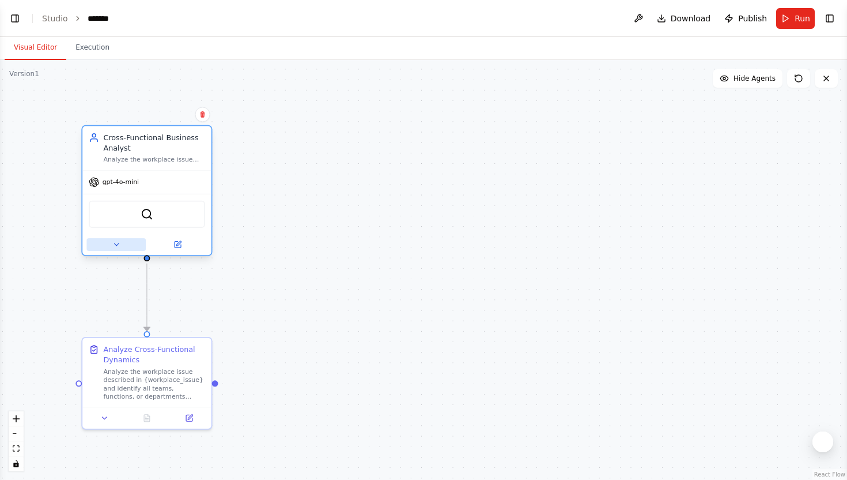
click at [124, 239] on button at bounding box center [115, 244] width 59 height 13
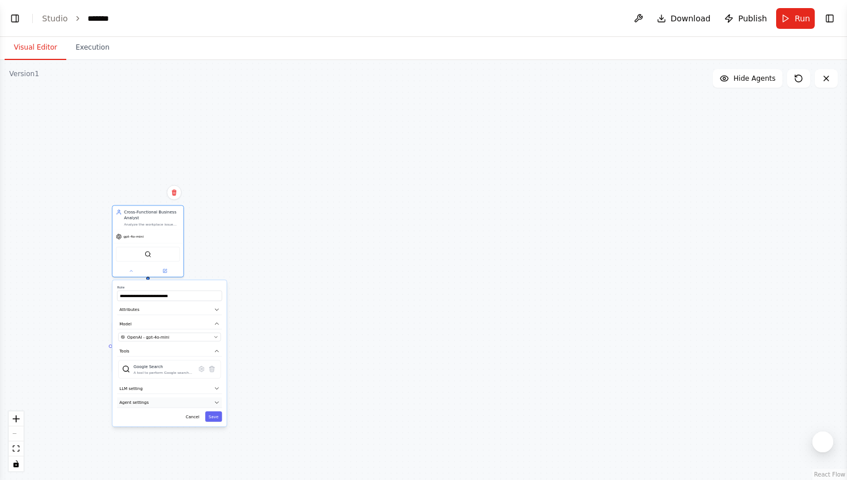
click at [157, 406] on button "Agent settings" at bounding box center [169, 402] width 105 height 11
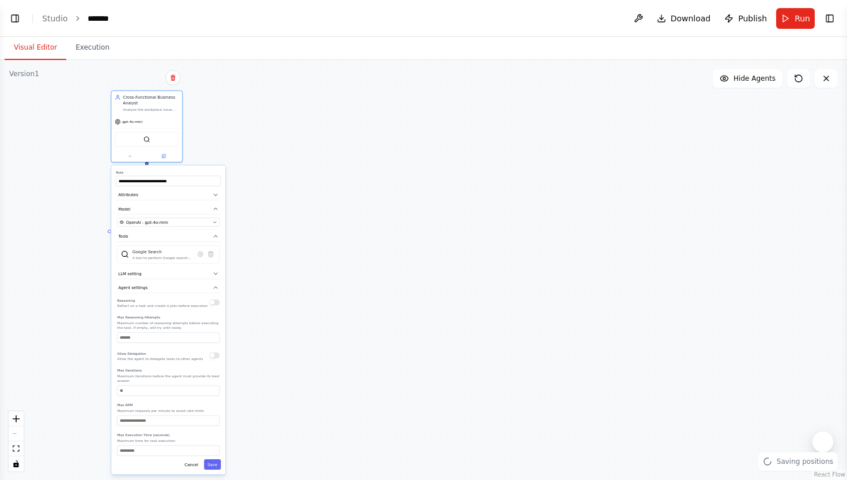
drag, startPoint x: 340, startPoint y: 294, endPoint x: 339, endPoint y: 179, distance: 114.7
click at [339, 179] on div ".deletable-edge-delete-btn { width: 20px; height: 20px; border: 0px solid #ffff…" at bounding box center [423, 270] width 847 height 420
click at [800, 3] on header "Toggle Left Sidebar Studio ******* Download Publish Run Toggle Right Sidebar" at bounding box center [423, 18] width 847 height 37
click at [801, 16] on span "Run" at bounding box center [803, 19] width 16 height 12
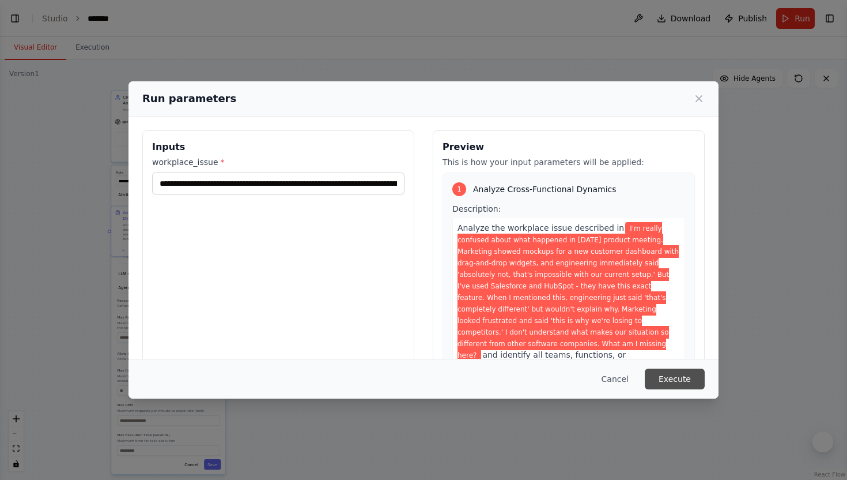
click at [671, 370] on button "Execute" at bounding box center [675, 378] width 60 height 21
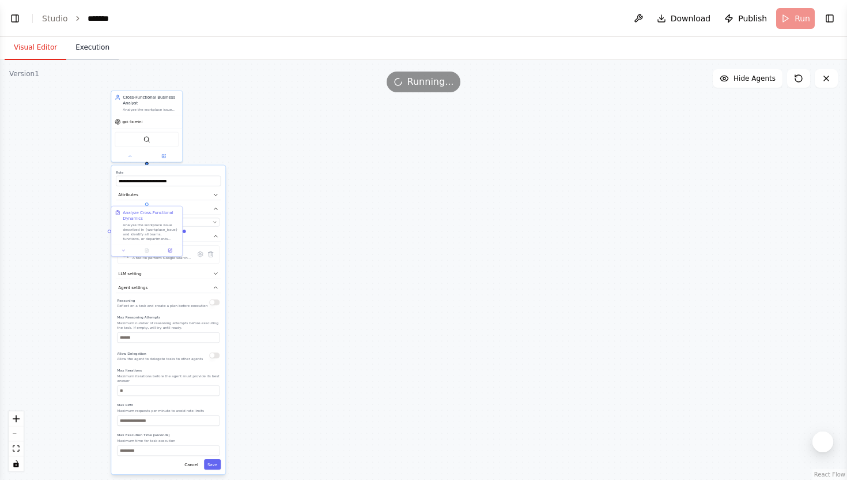
click at [97, 52] on button "Execution" at bounding box center [92, 48] width 52 height 24
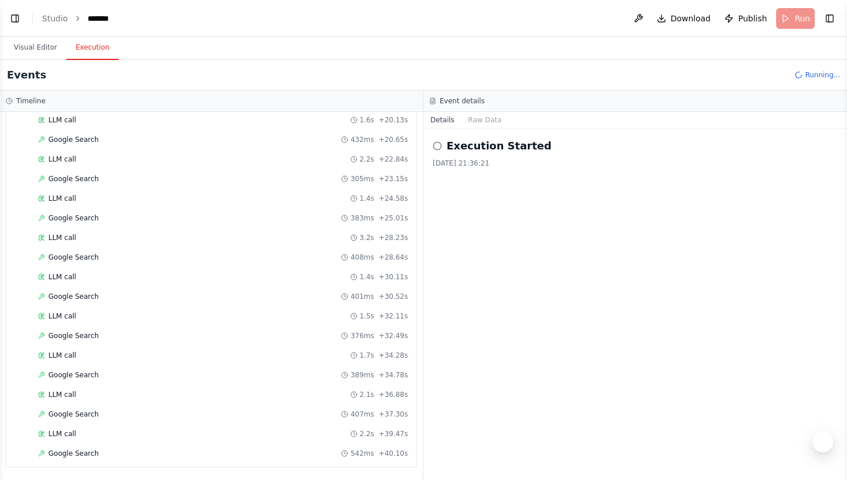
scroll to position [435, 0]
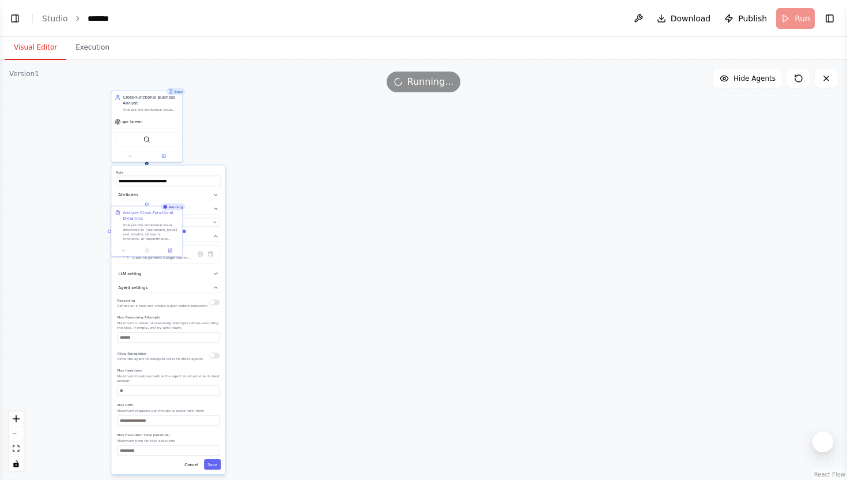
click at [51, 50] on button "Visual Editor" at bounding box center [36, 48] width 62 height 24
click at [391, 248] on div ".deletable-edge-delete-btn { width: 20px; height: 20px; border: 0px solid #ffff…" at bounding box center [423, 270] width 847 height 420
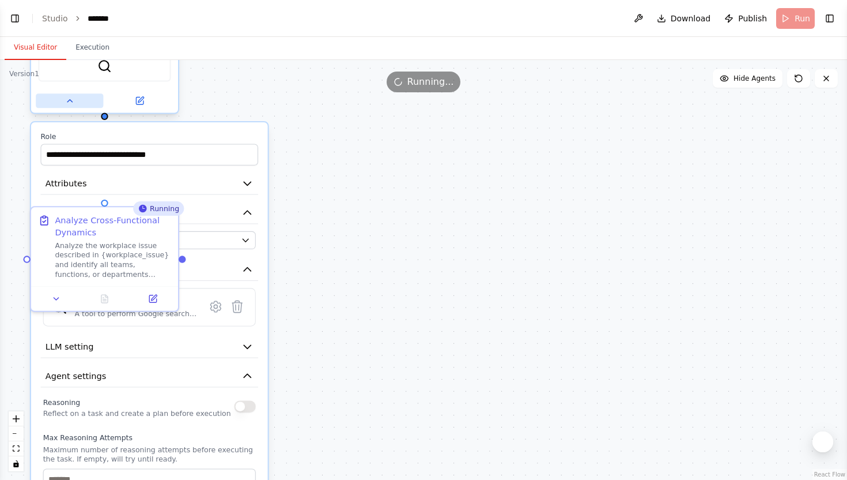
click at [87, 105] on button at bounding box center [69, 100] width 67 height 14
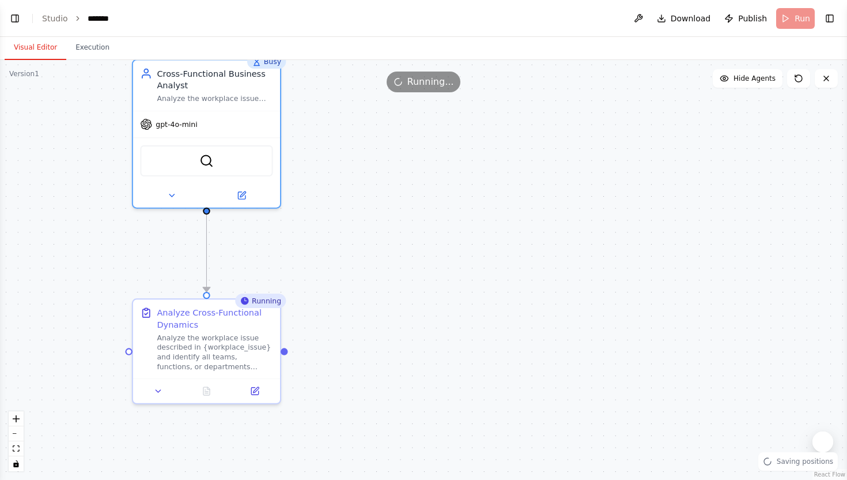
drag, startPoint x: 150, startPoint y: 138, endPoint x: 248, endPoint y: 231, distance: 134.6
click at [248, 231] on div ".deletable-edge-delete-btn { width: 20px; height: 20px; border: 0px solid #ffff…" at bounding box center [423, 270] width 847 height 420
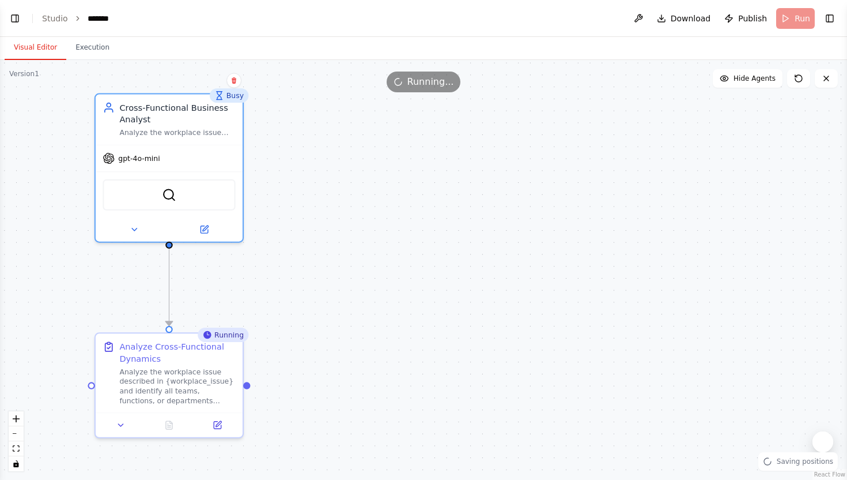
drag, startPoint x: 248, startPoint y: 231, endPoint x: 214, endPoint y: 265, distance: 48.5
click at [214, 265] on div ".deletable-edge-delete-btn { width: 20px; height: 20px; border: 0px solid #ffff…" at bounding box center [423, 270] width 847 height 420
click at [99, 51] on button "Execution" at bounding box center [92, 48] width 52 height 24
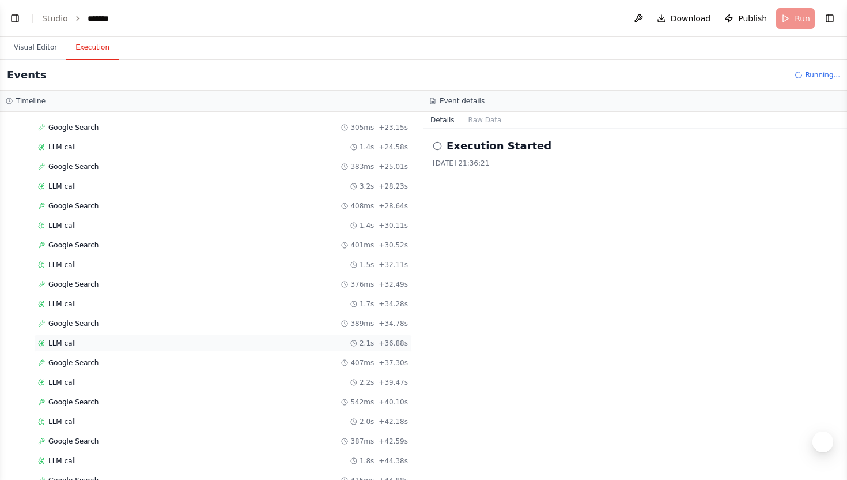
scroll to position [689, 0]
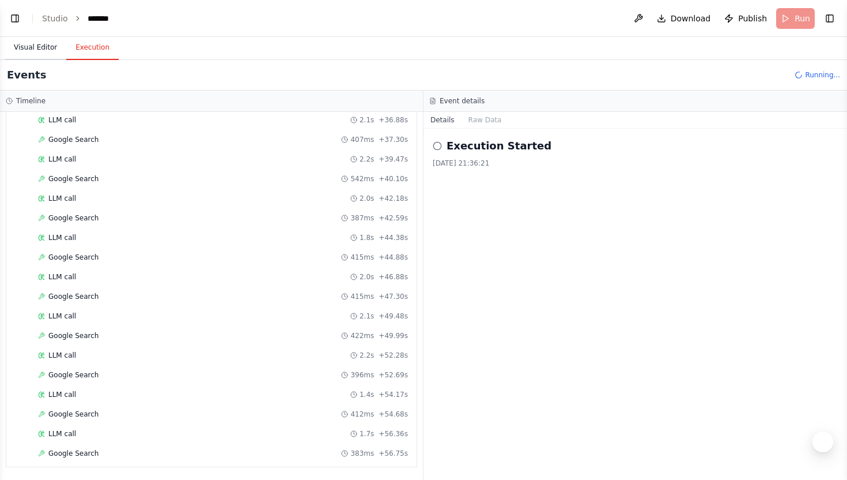
click at [44, 56] on button "Visual Editor" at bounding box center [36, 48] width 62 height 24
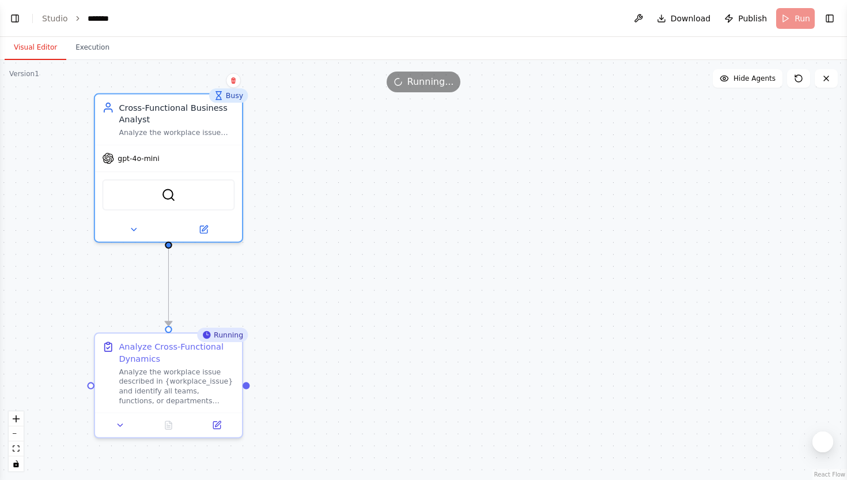
click at [358, 227] on div ".deletable-edge-delete-btn { width: 20px; height: 20px; border: 0px solid #ffff…" at bounding box center [423, 270] width 847 height 420
click at [100, 56] on button "Execution" at bounding box center [92, 48] width 52 height 24
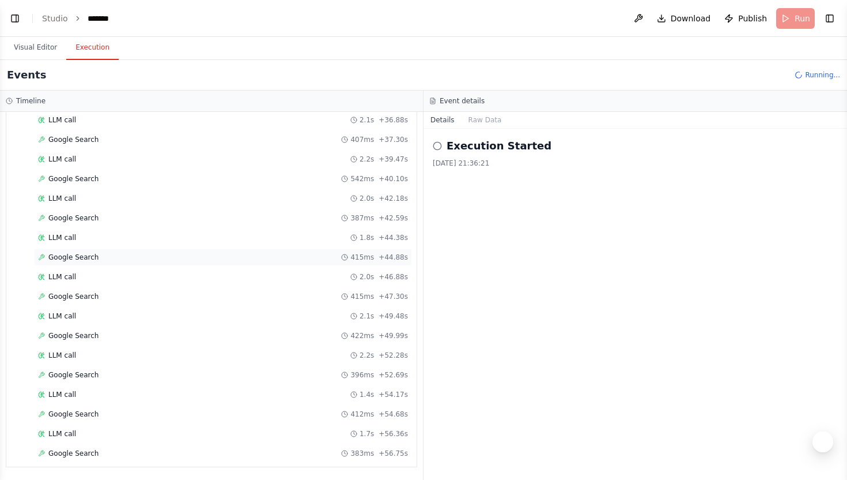
scroll to position [709, 0]
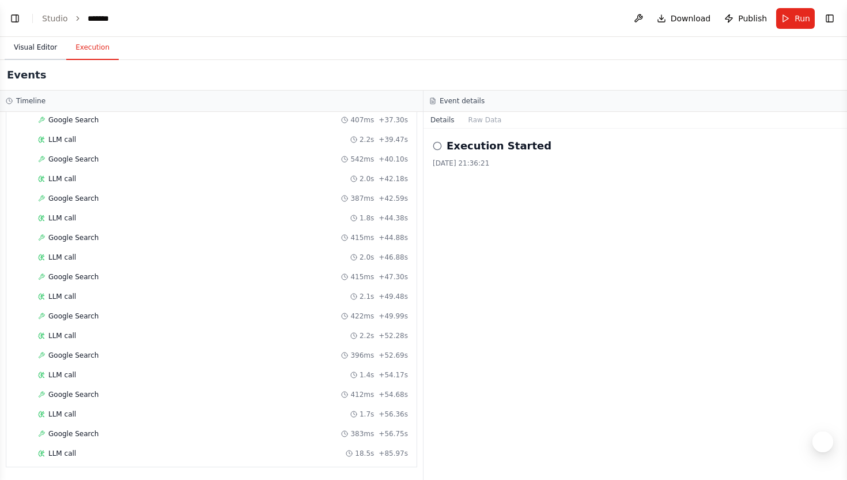
click at [54, 54] on button "Visual Editor" at bounding box center [36, 48] width 62 height 24
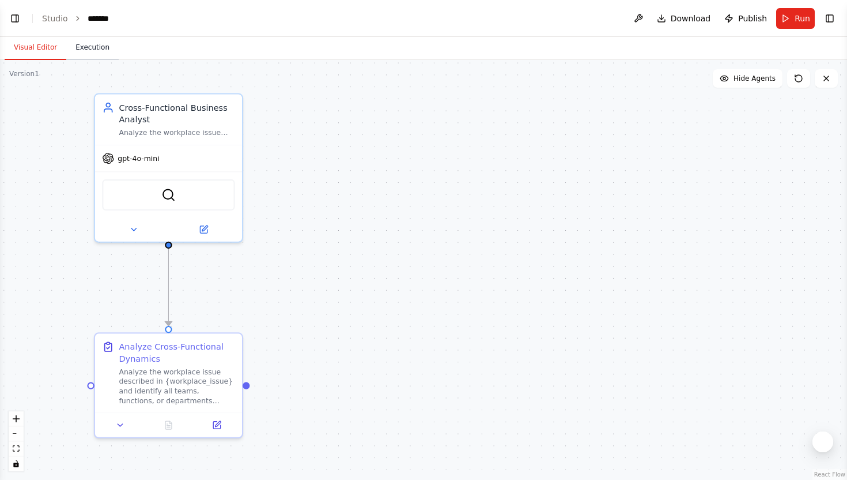
click at [92, 54] on button "Execution" at bounding box center [92, 48] width 52 height 24
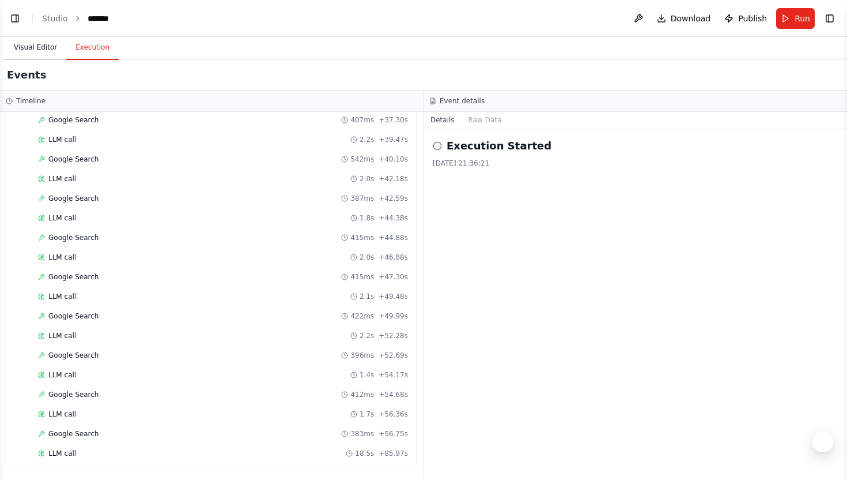
click at [54, 54] on button "Visual Editor" at bounding box center [36, 48] width 62 height 24
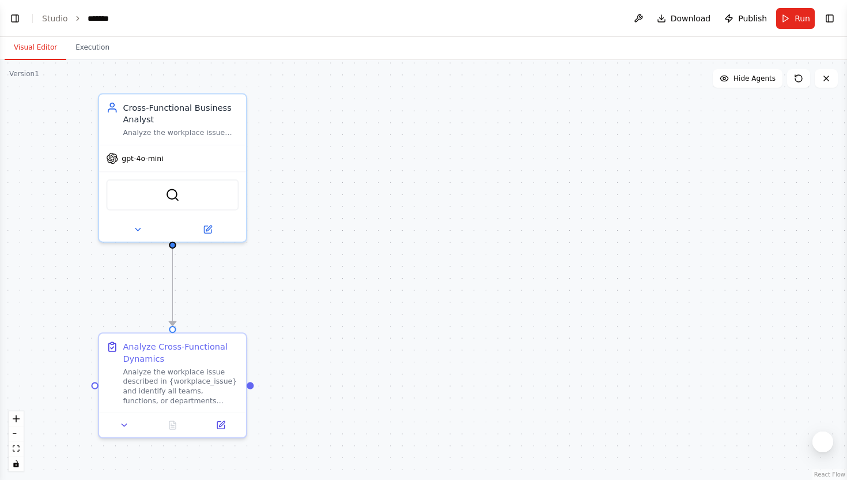
drag, startPoint x: 359, startPoint y: 144, endPoint x: 420, endPoint y: 144, distance: 61.1
click at [420, 144] on div ".deletable-edge-delete-btn { width: 20px; height: 20px; border: 0px solid #ffff…" at bounding box center [423, 270] width 847 height 420
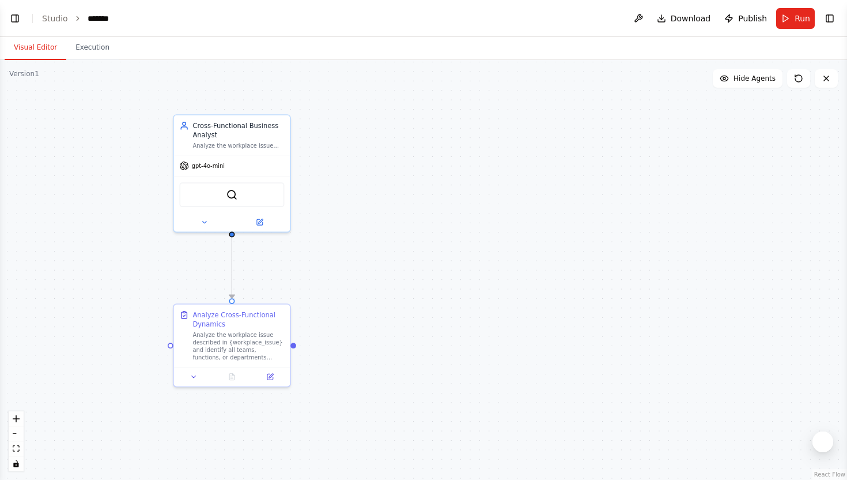
drag, startPoint x: 420, startPoint y: 145, endPoint x: 382, endPoint y: 155, distance: 38.9
click at [382, 155] on div ".deletable-edge-delete-btn { width: 20px; height: 20px; border: 0px solid #ffff…" at bounding box center [423, 270] width 847 height 420
click at [614, 194] on div ".deletable-edge-delete-btn { width: 20px; height: 20px; border: 0px solid #ffff…" at bounding box center [423, 270] width 847 height 420
click at [101, 44] on button "Execution" at bounding box center [92, 48] width 52 height 24
click at [20, 48] on button "Visual Editor" at bounding box center [36, 48] width 62 height 24
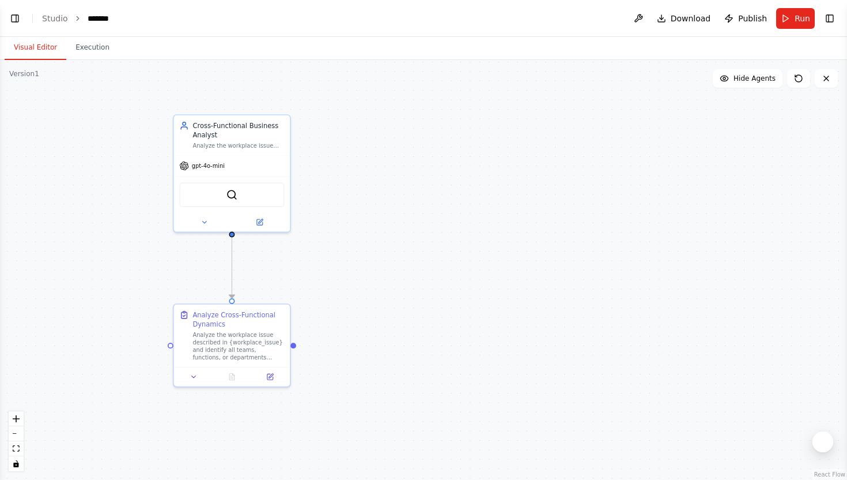
click at [155, 48] on div "Visual Editor Execution" at bounding box center [423, 48] width 847 height 23
click at [94, 41] on button "Execution" at bounding box center [92, 48] width 52 height 24
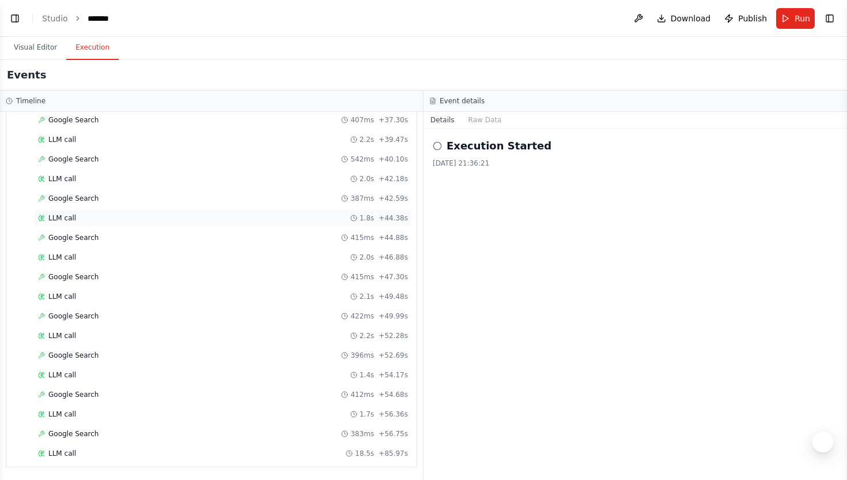
scroll to position [0, 0]
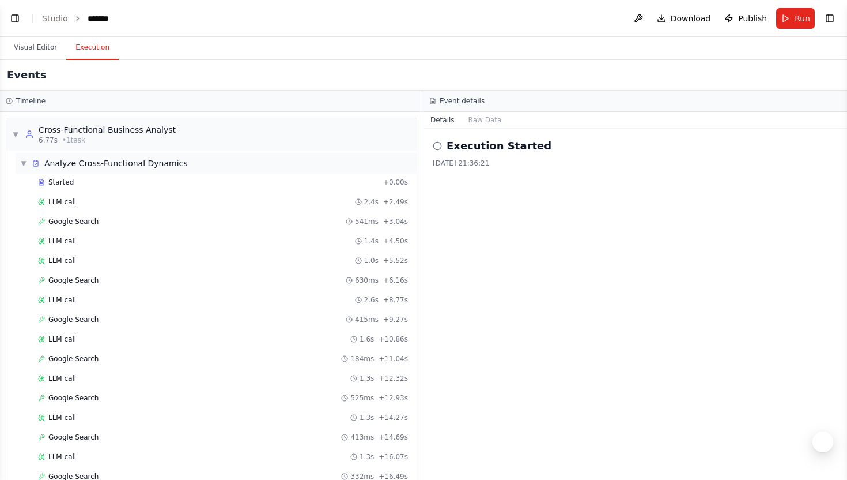
click at [24, 160] on span "▼" at bounding box center [23, 163] width 7 height 9
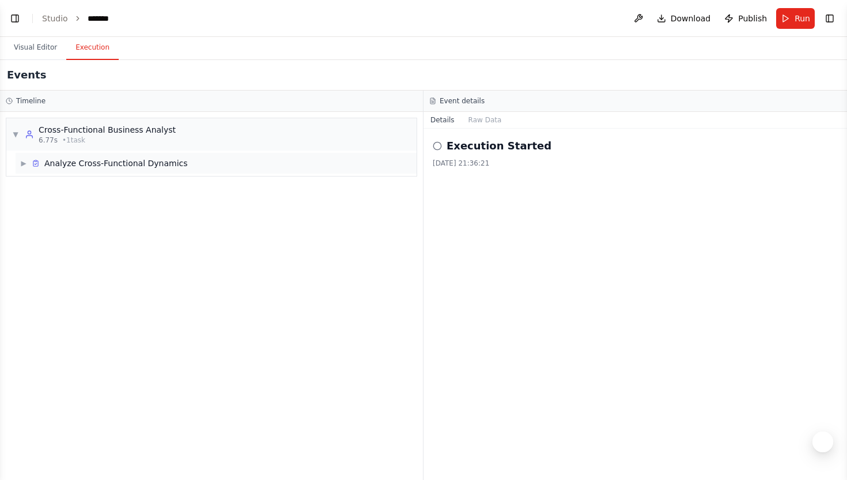
click at [24, 160] on span "▶" at bounding box center [23, 163] width 7 height 9
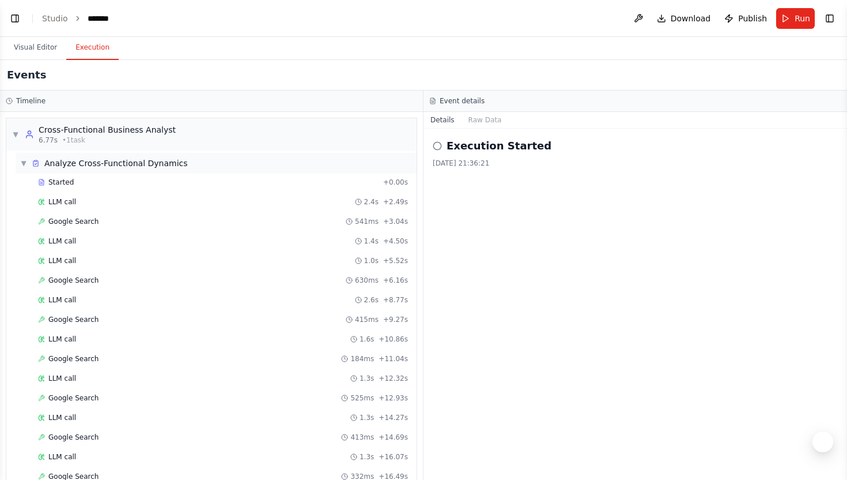
click at [24, 160] on span "▼" at bounding box center [23, 163] width 7 height 9
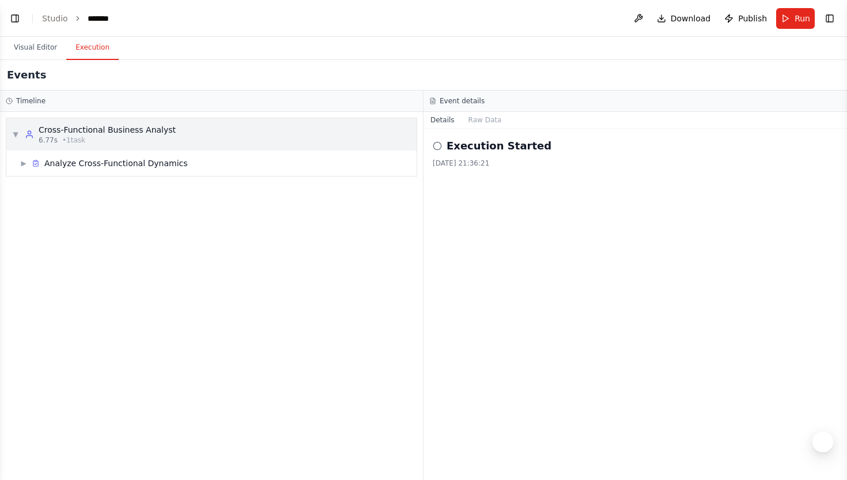
click at [18, 133] on span "▼" at bounding box center [15, 134] width 7 height 9
click at [18, 133] on span "▶" at bounding box center [15, 134] width 7 height 9
click at [24, 166] on span "▶" at bounding box center [23, 163] width 7 height 9
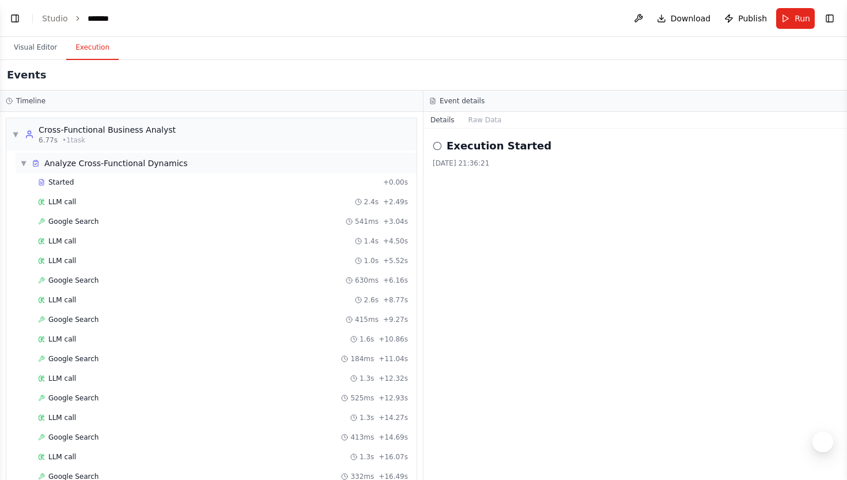
click at [24, 166] on span "▼" at bounding box center [23, 163] width 7 height 9
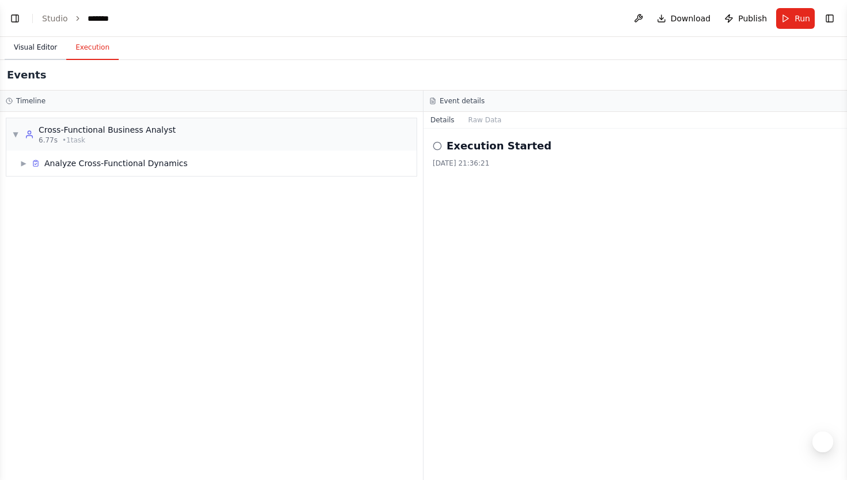
click at [40, 50] on button "Visual Editor" at bounding box center [36, 48] width 62 height 24
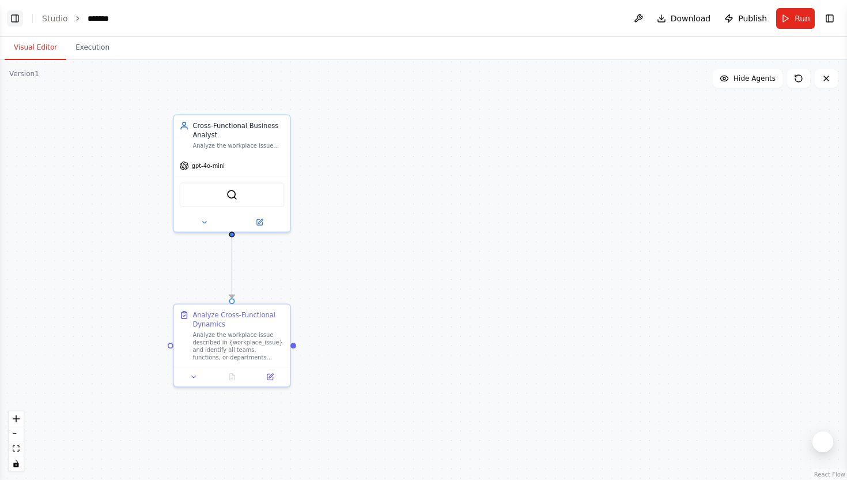
click at [14, 18] on button "Toggle Left Sidebar" at bounding box center [15, 18] width 16 height 16
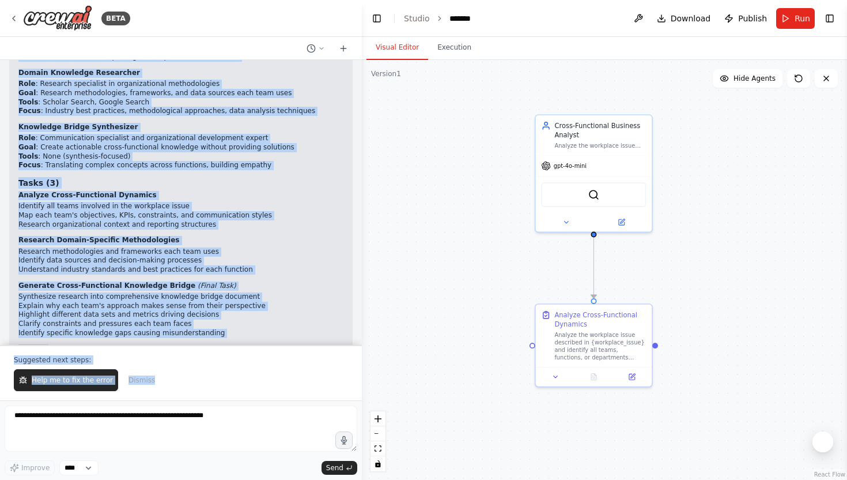
scroll to position [1375, 0]
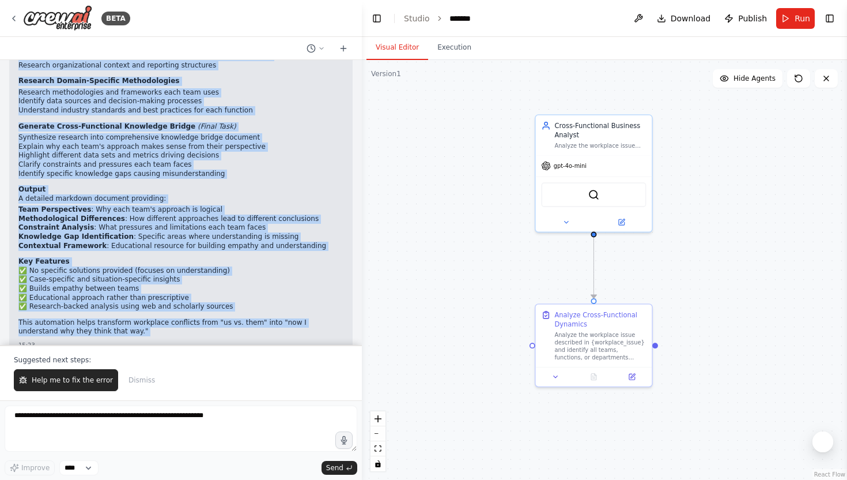
drag, startPoint x: 19, startPoint y: 173, endPoint x: 103, endPoint y: 321, distance: 170.1
click at [103, 321] on div "▶ Thought process Cross-Functional Knowledge Bridge Generator - Automation Outl…" at bounding box center [181, 36] width 344 height 635
copy div "Cross-Functional Knowledge Bridge Generator - Automation Outline Purpose Genera…"
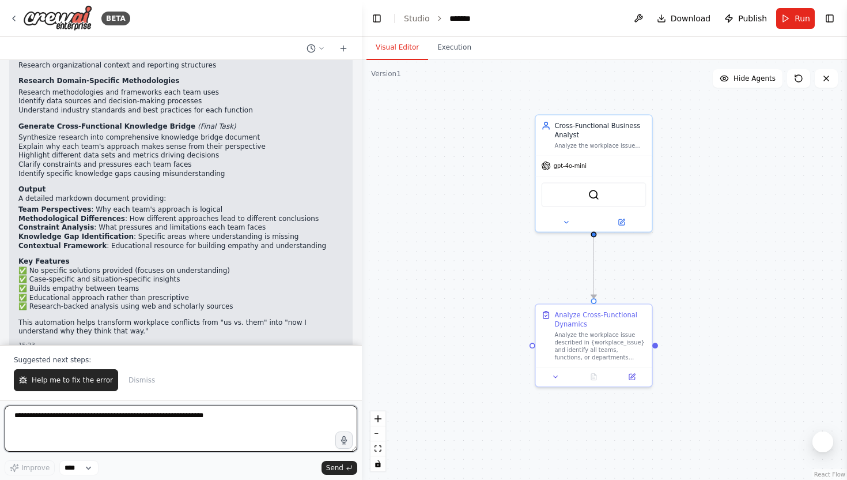
click at [88, 437] on textarea at bounding box center [181, 428] width 353 height 46
paste textarea "**********"
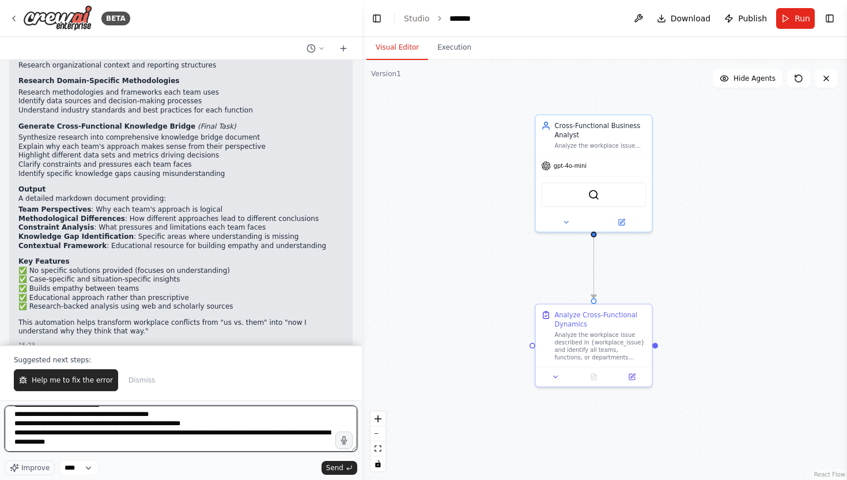
scroll to position [0, 0]
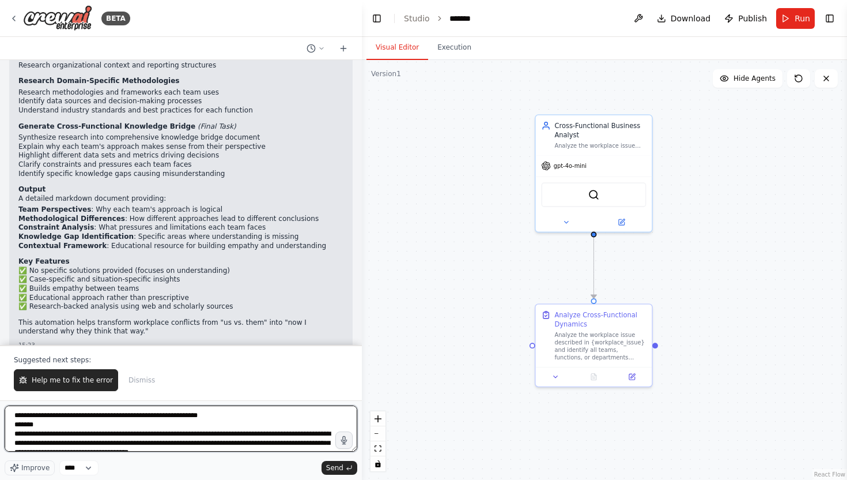
click at [16, 416] on textarea at bounding box center [181, 428] width 353 height 46
type textarea "**********"
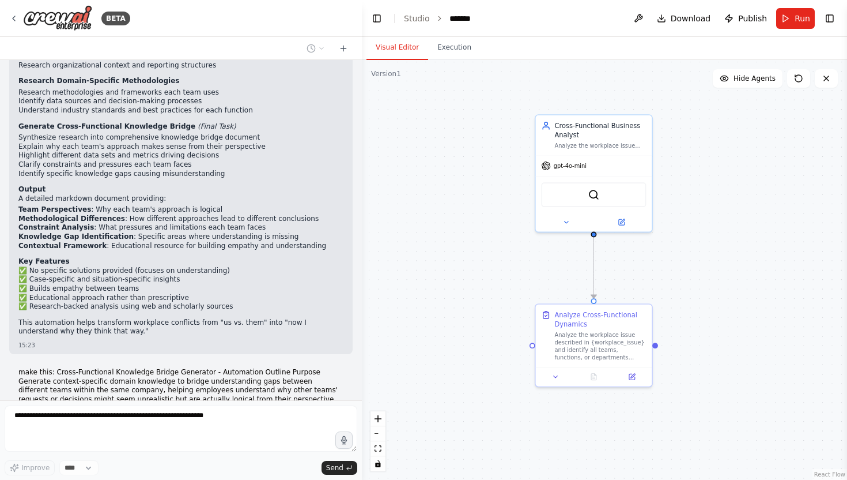
scroll to position [1714, 0]
